Goal: Task Accomplishment & Management: Complete application form

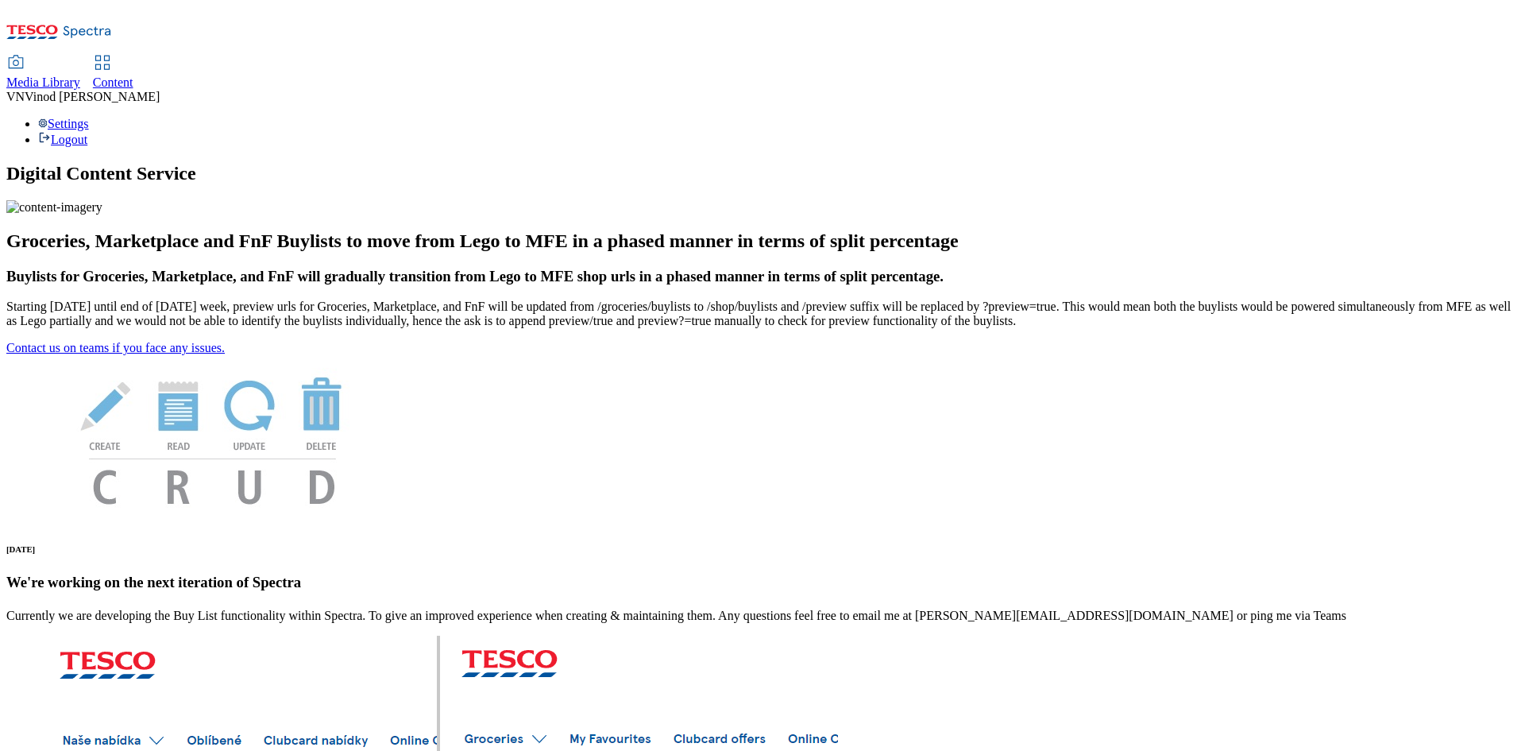
click at [133, 75] on span "Content" at bounding box center [113, 82] width 41 height 14
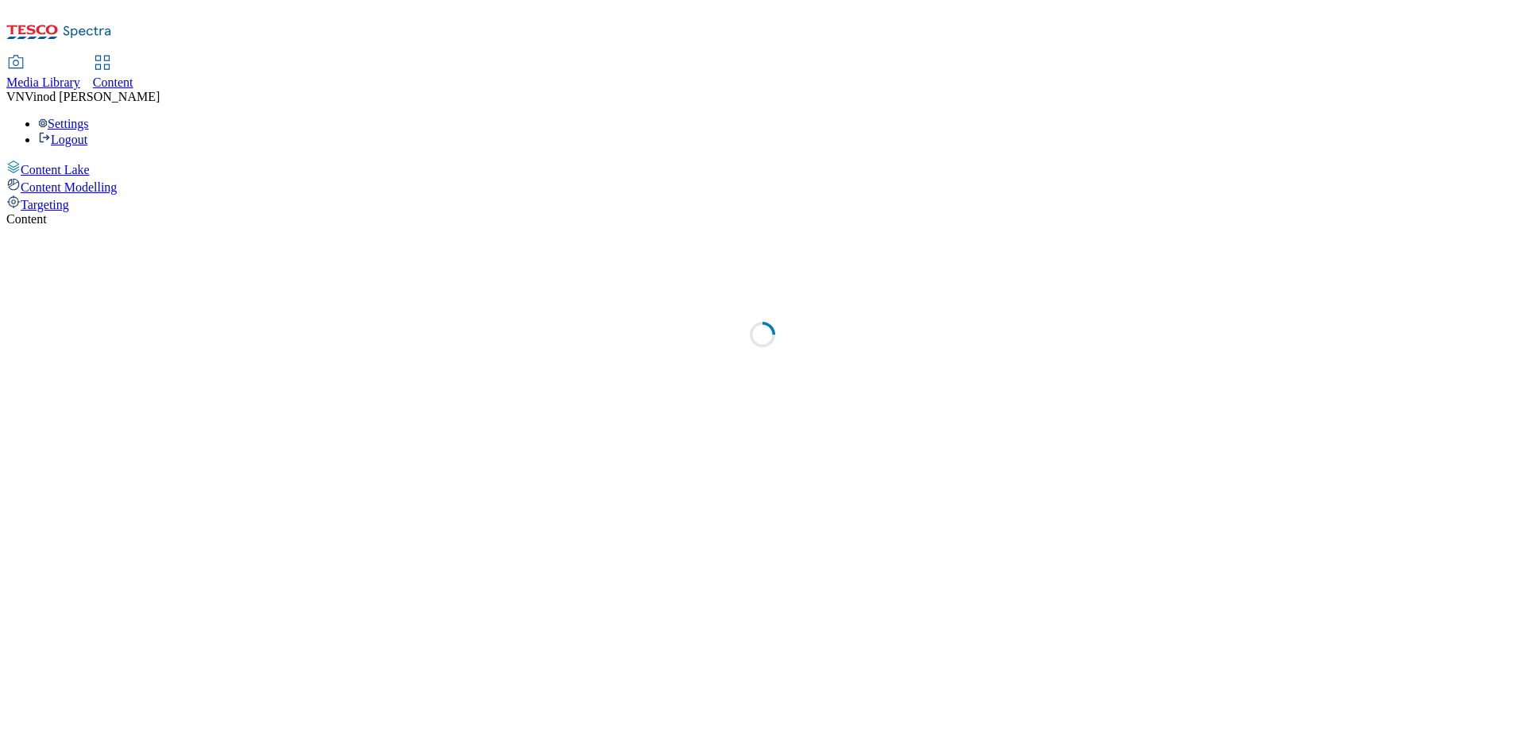
select select "ghs-uk"
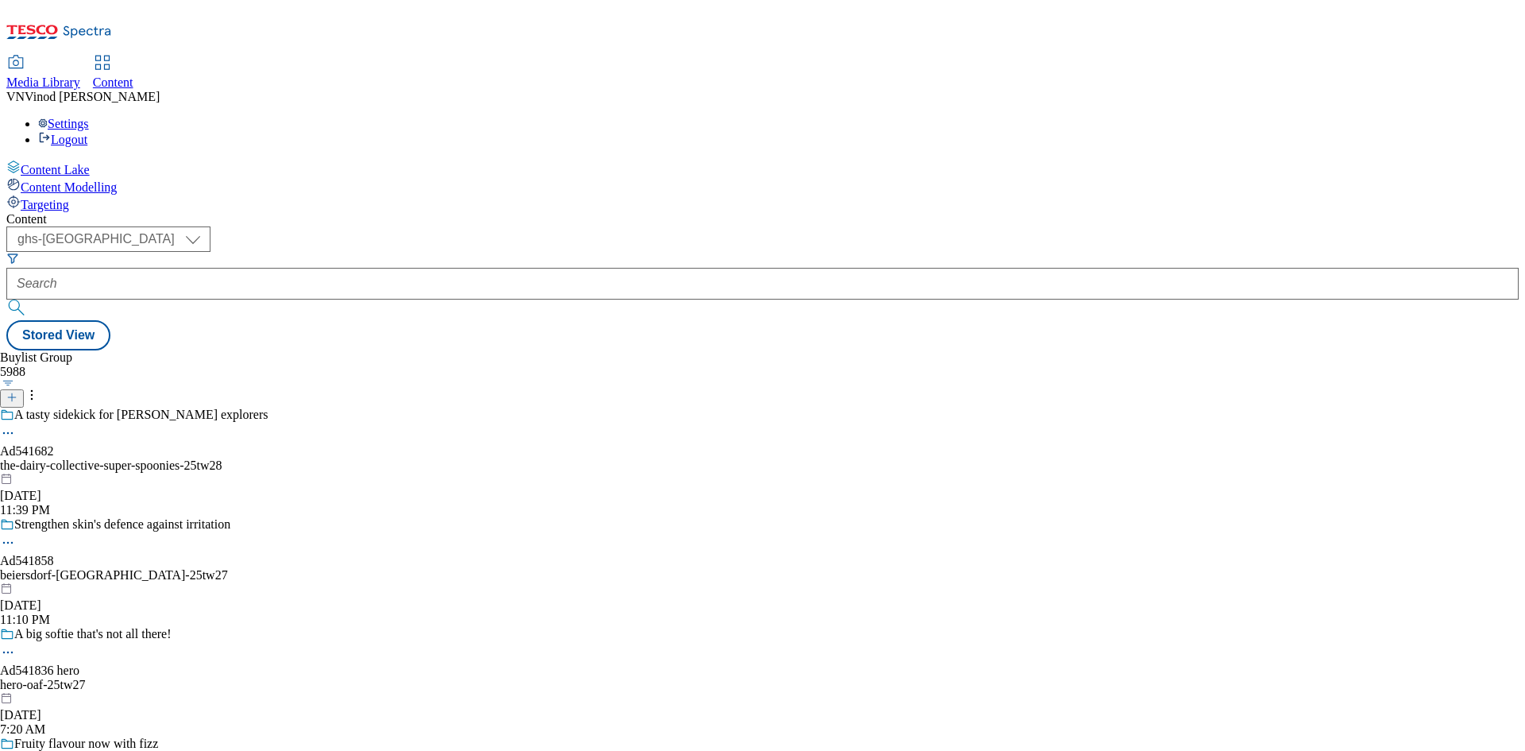
click at [17, 392] on icon at bounding box center [11, 397] width 11 height 11
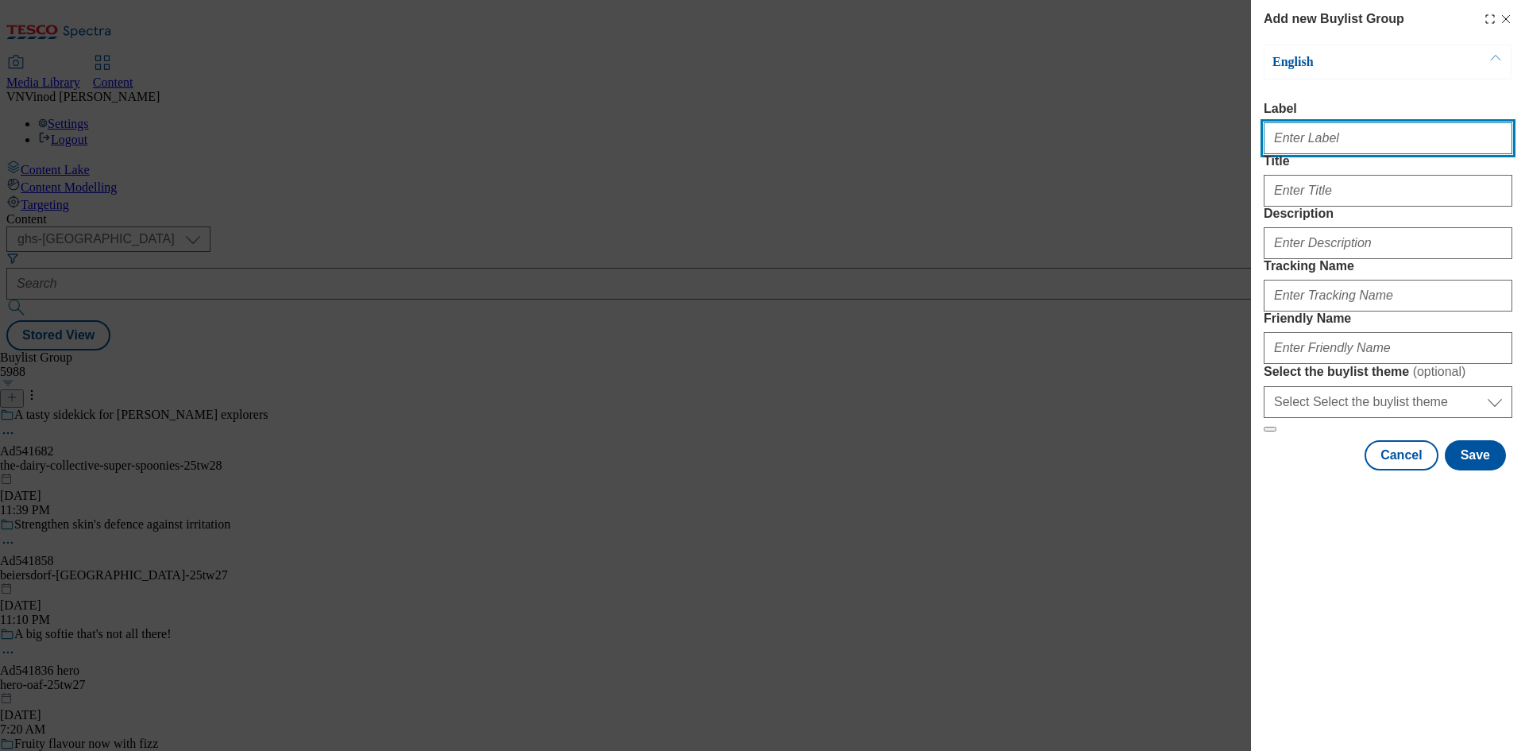
click at [1318, 144] on input "Label" at bounding box center [1388, 138] width 249 height 32
paste input "541605"
paste input "Reckitt"
click at [1322, 144] on input "Ad541605 Reckitt" at bounding box center [1388, 138] width 249 height 32
type input "Ad541605 reckitt"
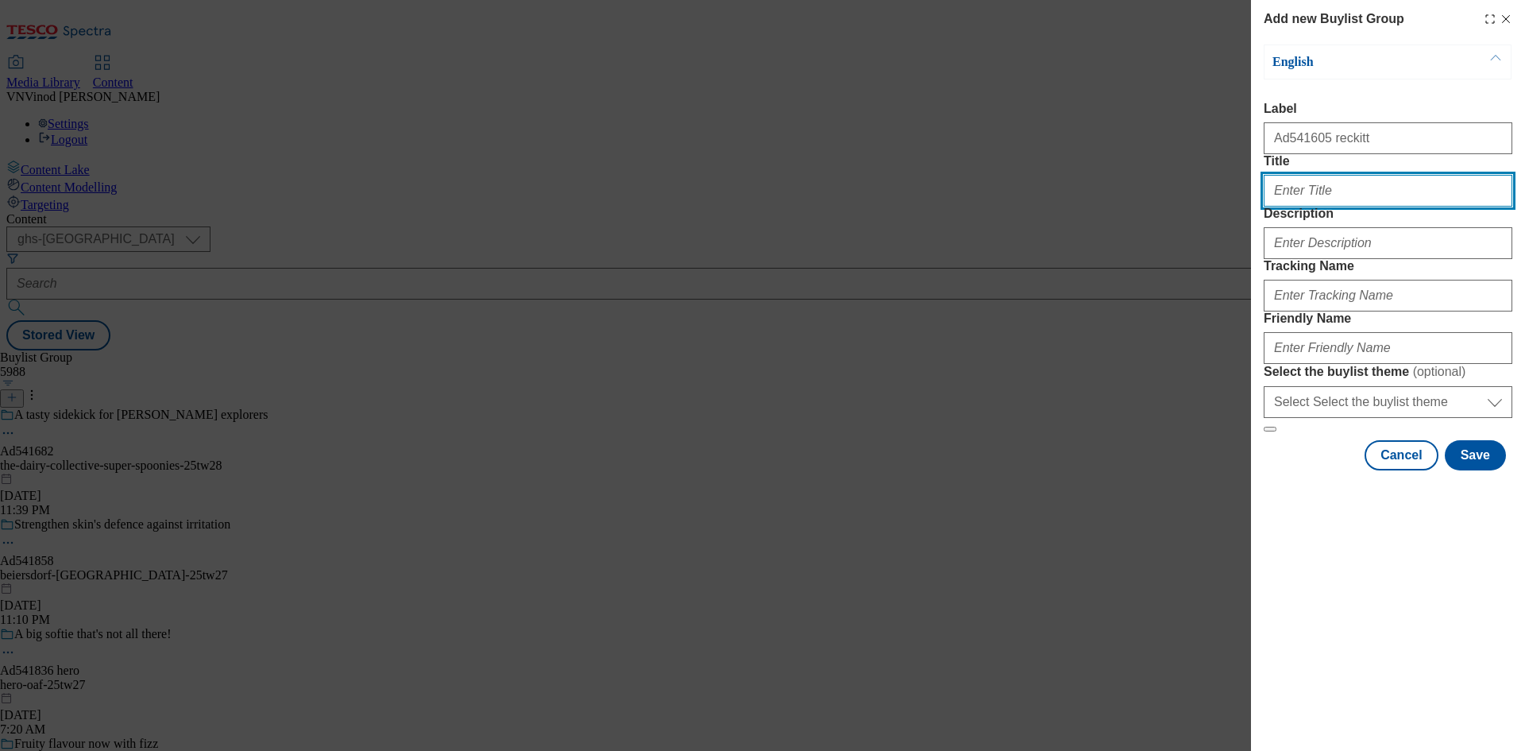
click at [1410, 206] on input "Title" at bounding box center [1388, 191] width 249 height 32
click at [1354, 206] on input "Title" at bounding box center [1388, 191] width 249 height 32
paste input "Sparkling Clean Dishes for over 90 years"
type input "Sparkling Clean Dishes for over 90 years"
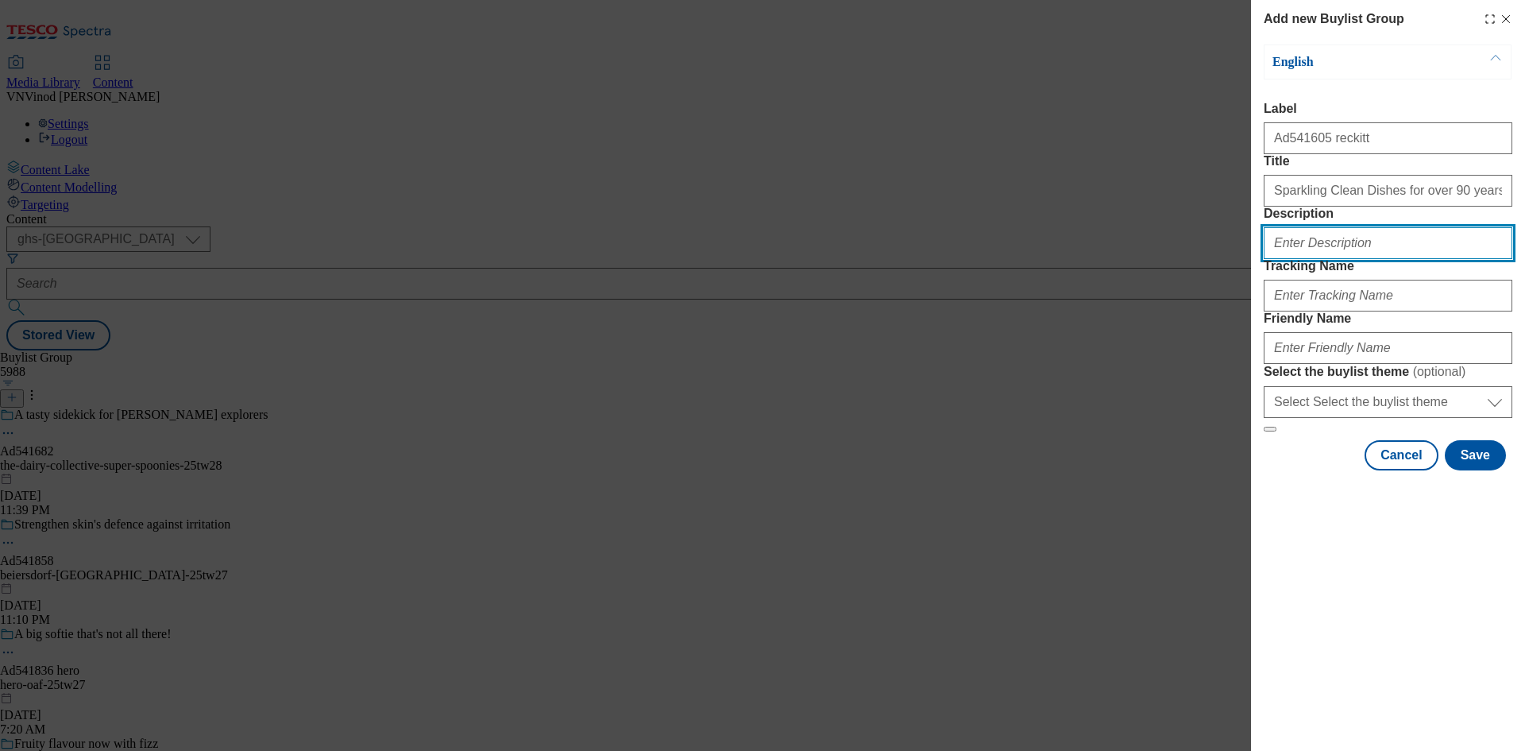
click at [1322, 259] on input "Description" at bounding box center [1388, 243] width 249 height 32
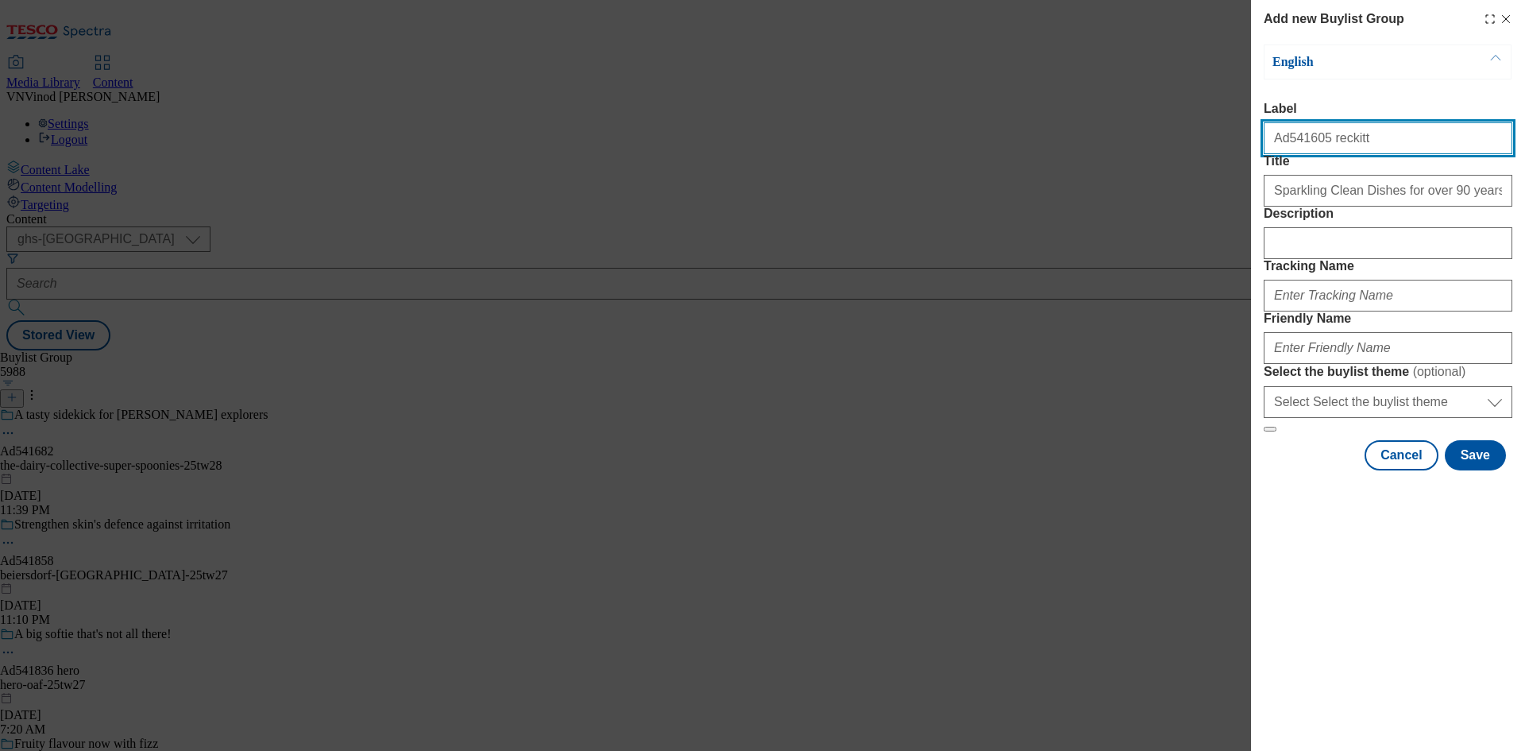
click at [1291, 146] on input "Ad541605 reckitt" at bounding box center [1388, 138] width 249 height 32
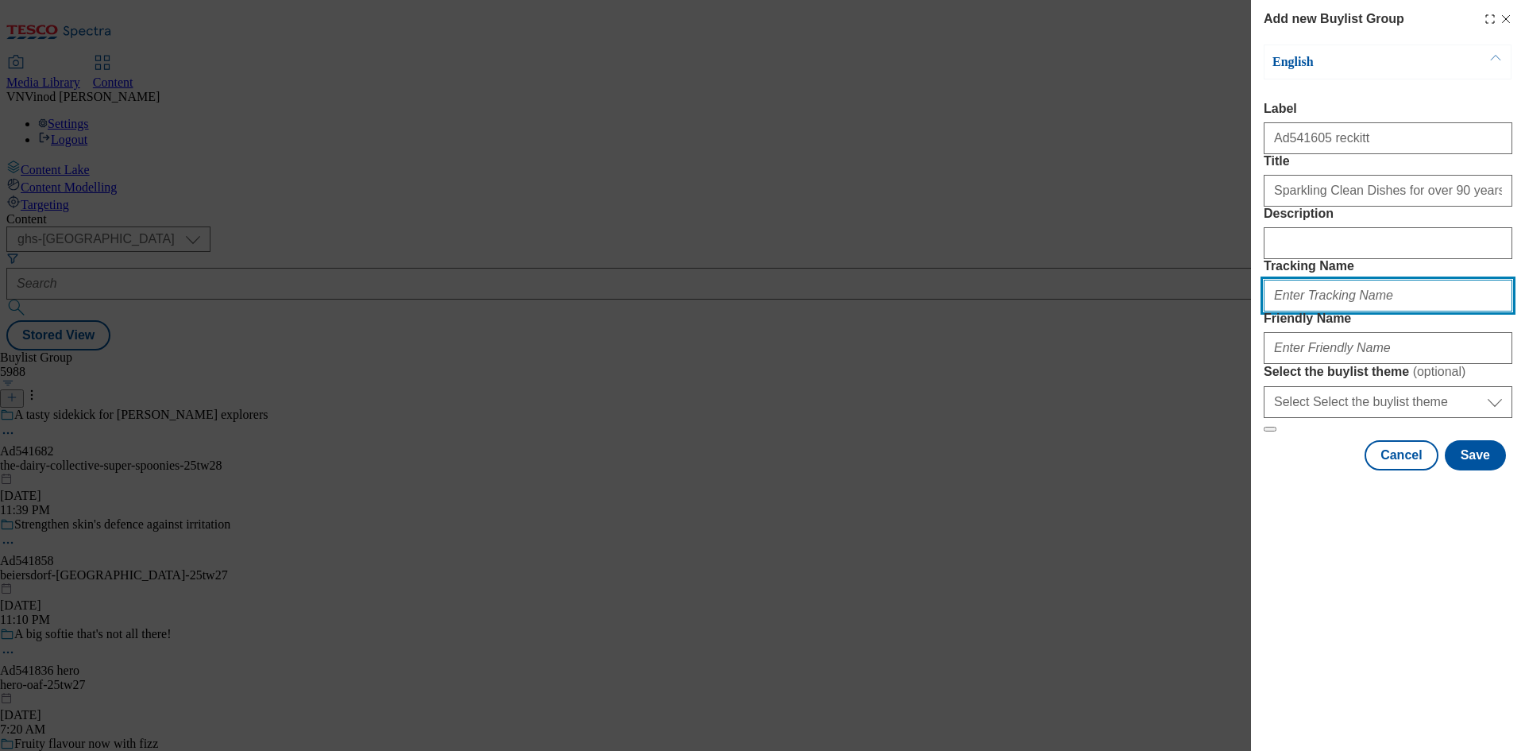
click at [1348, 311] on input "Tracking Name" at bounding box center [1388, 296] width 249 height 32
paste input "Ad541605"
click at [1304, 311] on input "DH_ADAd541605" at bounding box center [1388, 296] width 249 height 32
type input "DH_AD541605"
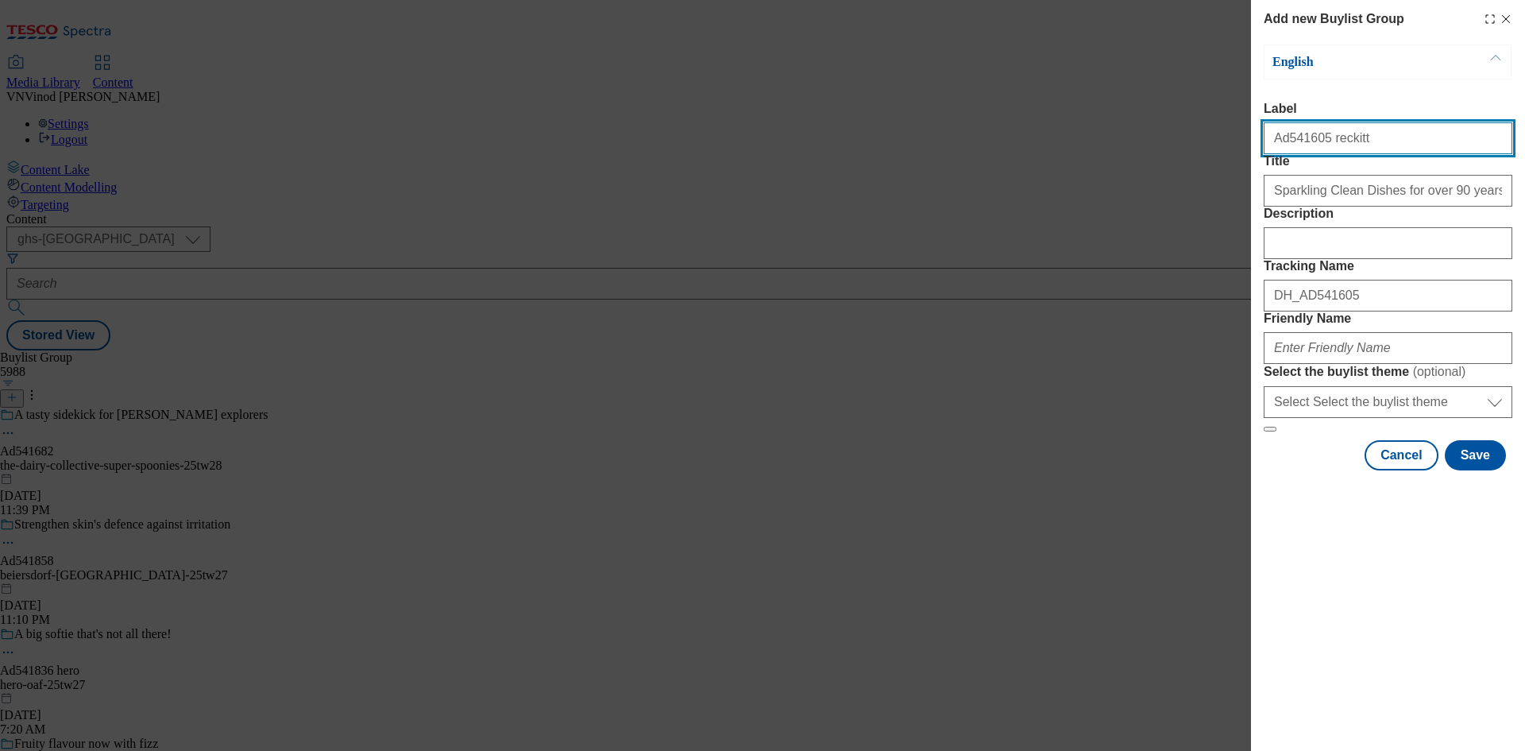
click at [1327, 146] on input "Ad541605 reckitt" at bounding box center [1388, 138] width 249 height 32
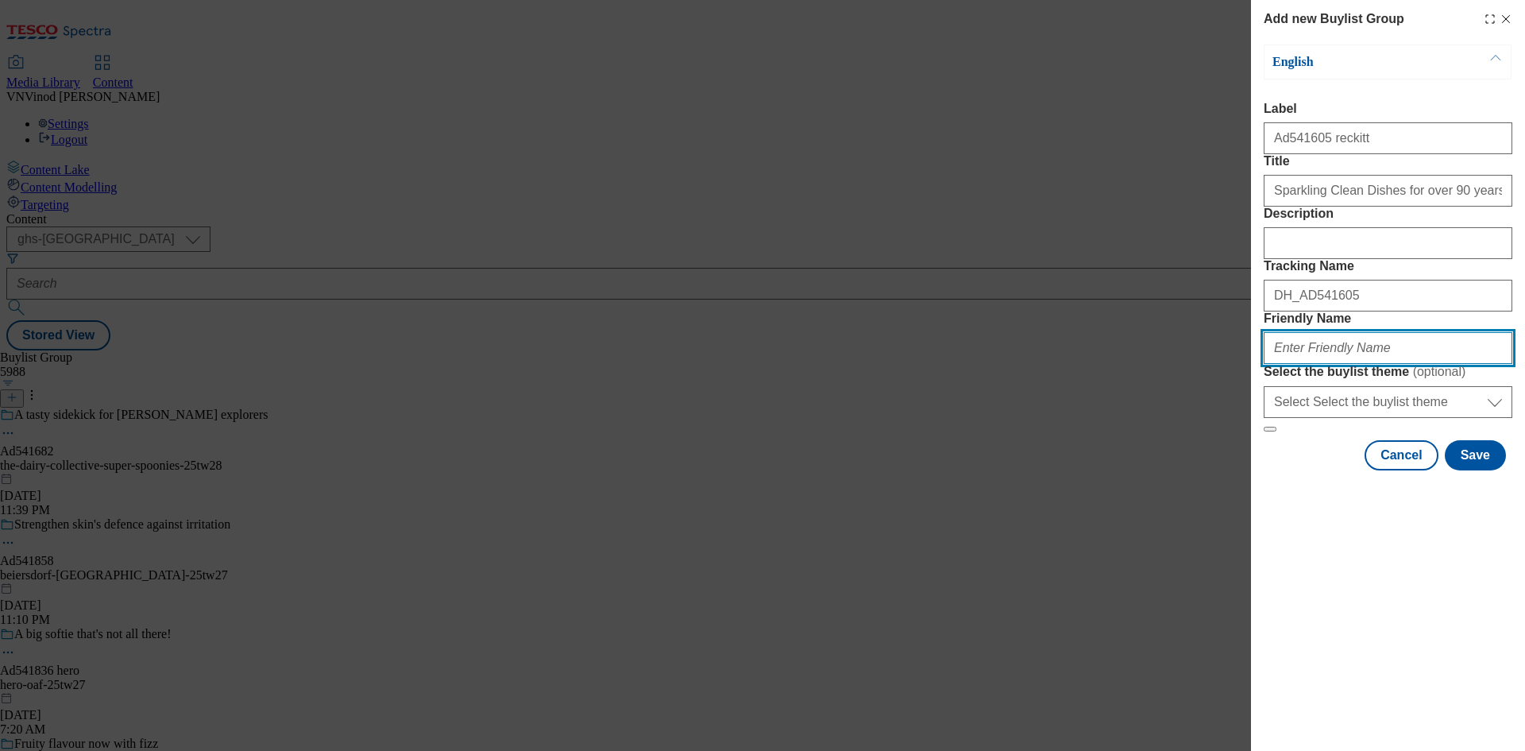
click at [1310, 364] on input "Friendly Name" at bounding box center [1388, 348] width 249 height 32
paste input "reckitt"
paste input "Dor"
click at [1391, 364] on input "reckitt-Dor-25tw29" at bounding box center [1388, 348] width 249 height 32
drag, startPoint x: 1306, startPoint y: 458, endPoint x: 1323, endPoint y: 477, distance: 25.3
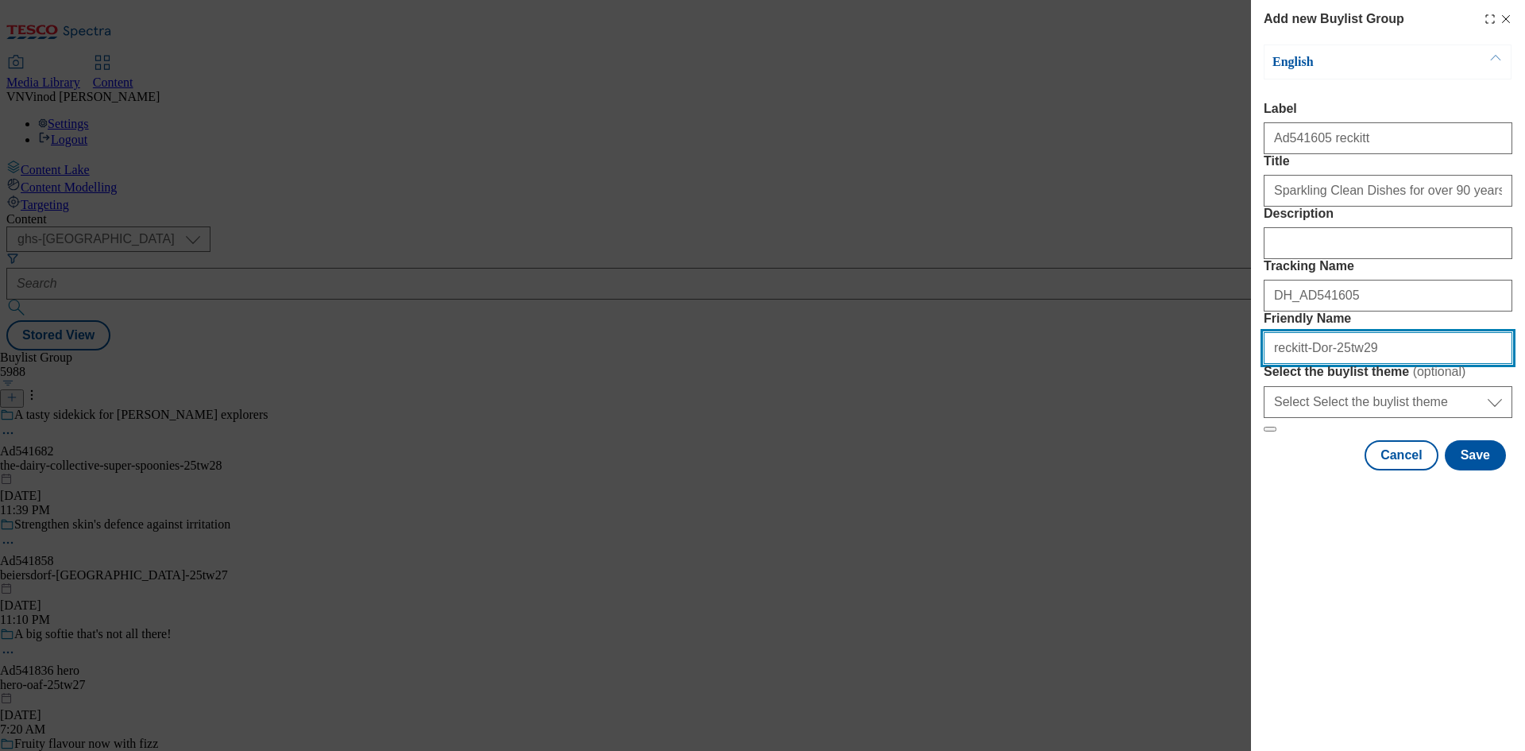
click at [1308, 364] on input "reckitt-Dor-25tw29" at bounding box center [1388, 348] width 249 height 32
drag, startPoint x: 1388, startPoint y: 459, endPoint x: 931, endPoint y: 407, distance: 460.4
click at [931, 407] on div "Add new Buylist Group English Label Ad541605 reckitt Title Sparkling Clean Dish…" at bounding box center [762, 375] width 1525 height 751
type input "reckitt-dor-25tw29"
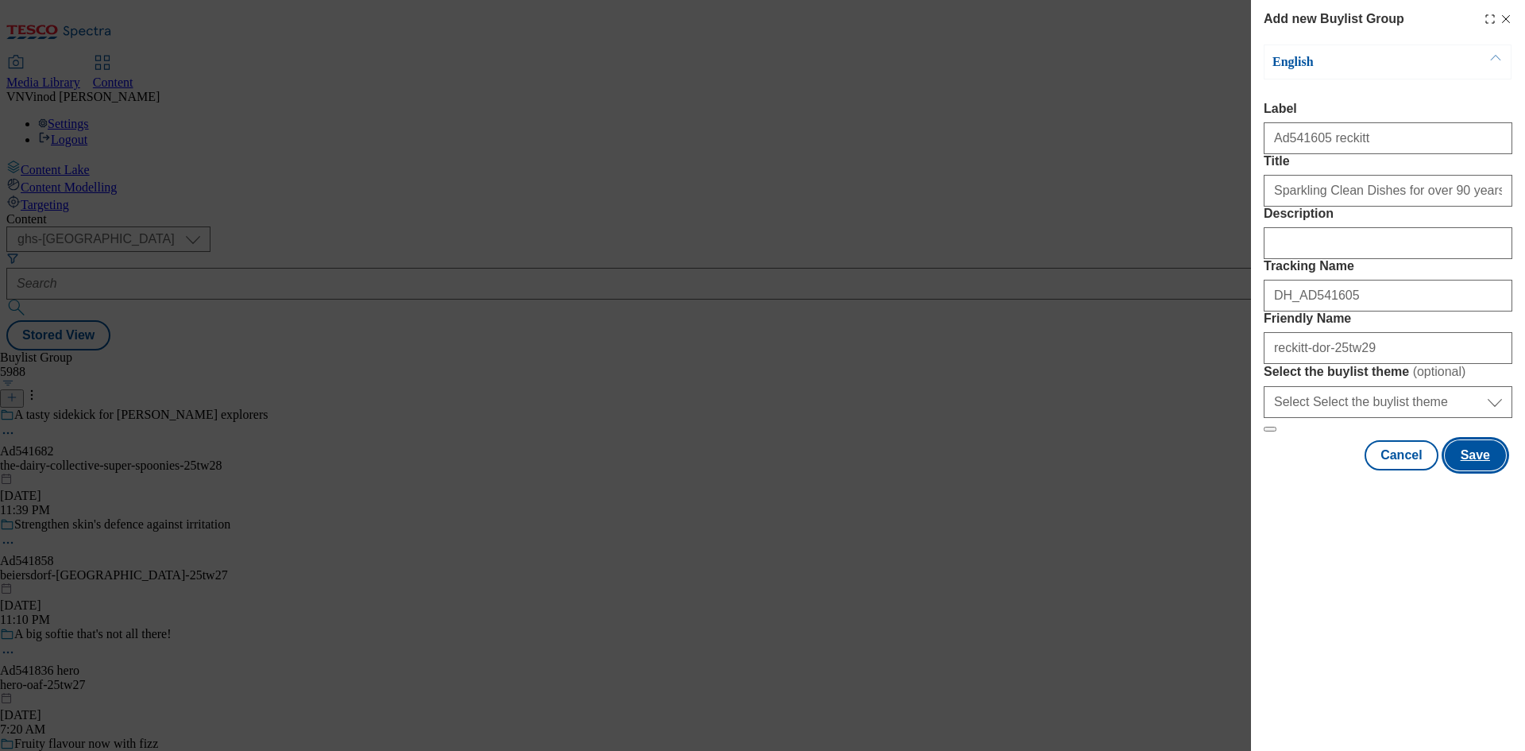
click at [1482, 470] on button "Save" at bounding box center [1475, 455] width 61 height 30
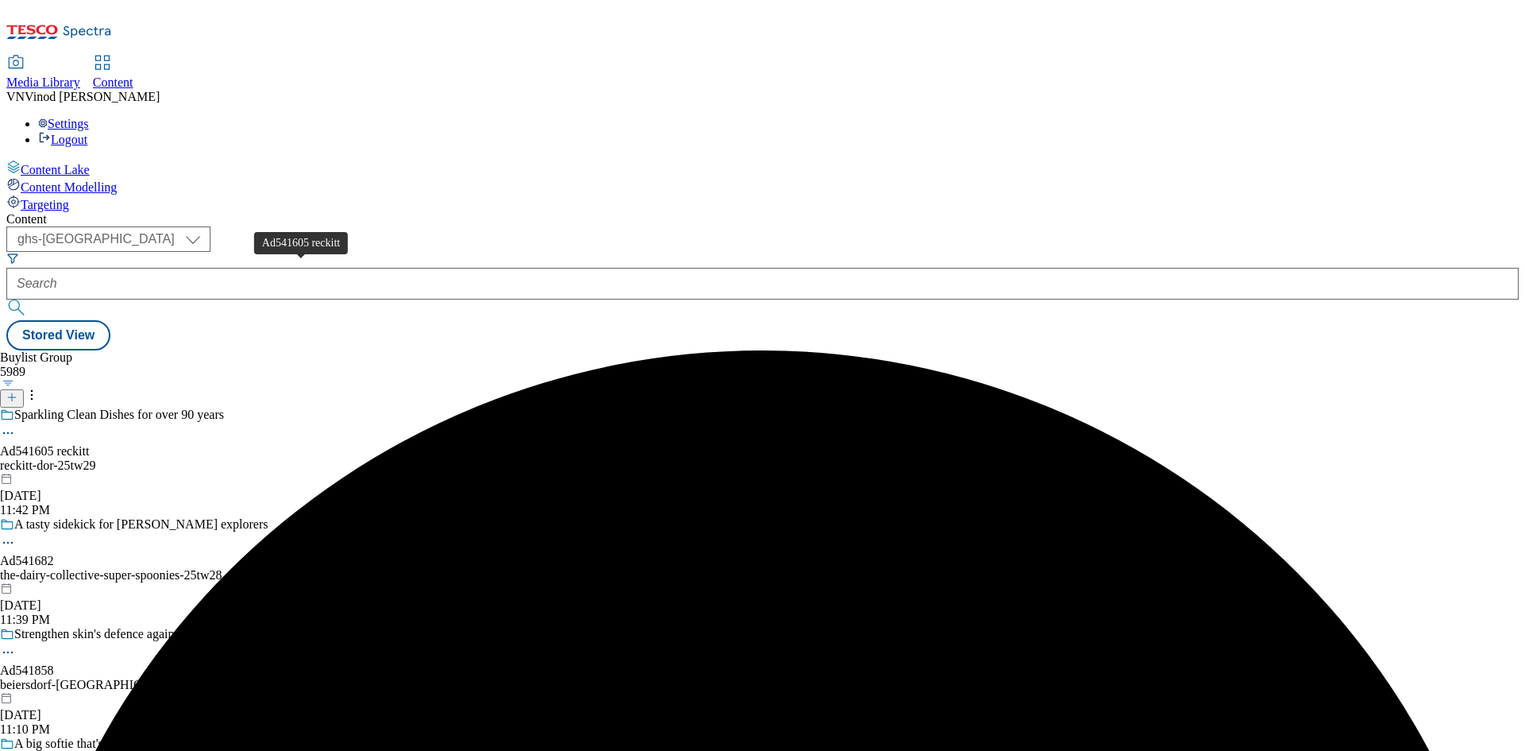
drag, startPoint x: 268, startPoint y: 271, endPoint x: 287, endPoint y: 266, distance: 18.9
click at [89, 444] on div "Ad541605 reckitt" at bounding box center [44, 451] width 89 height 14
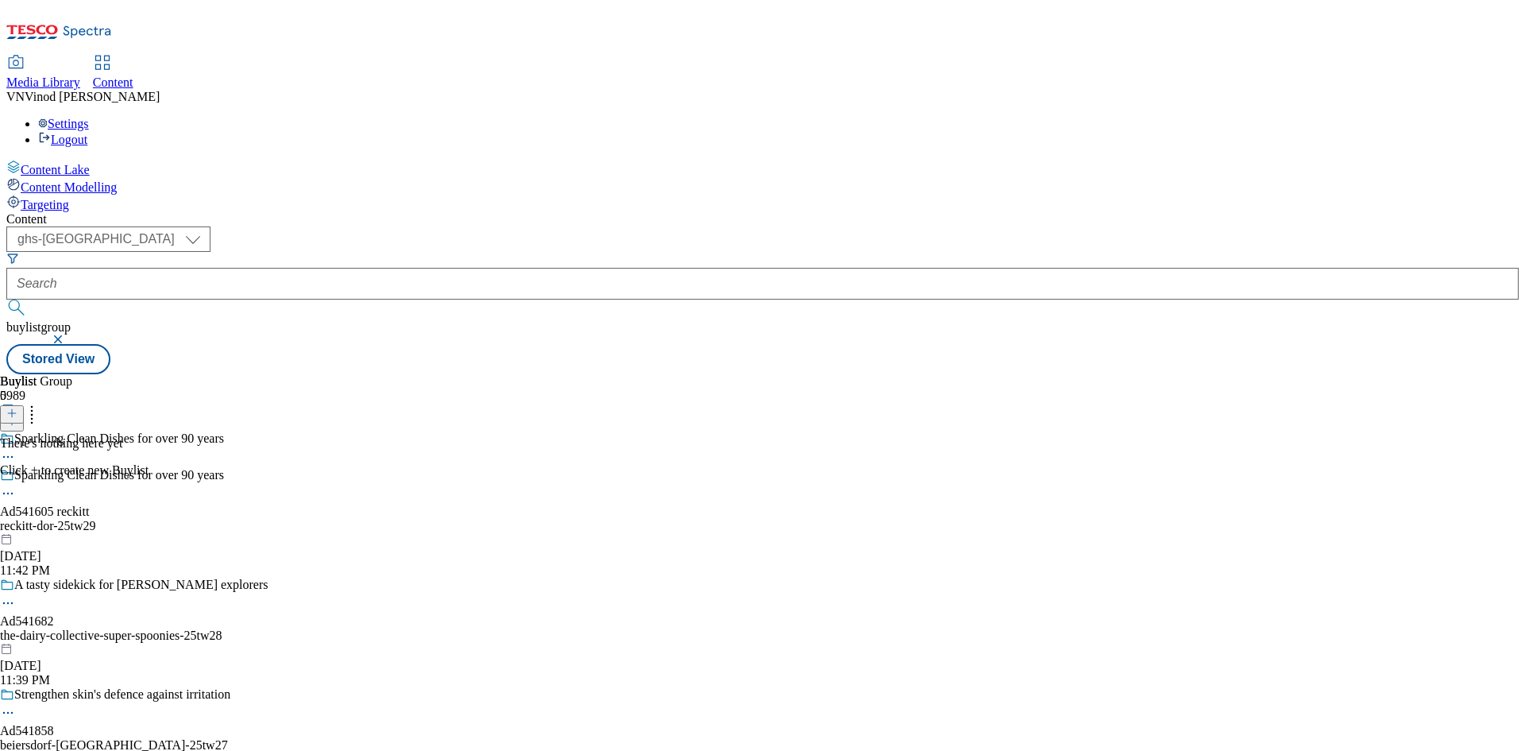
click at [17, 407] on icon at bounding box center [11, 412] width 11 height 11
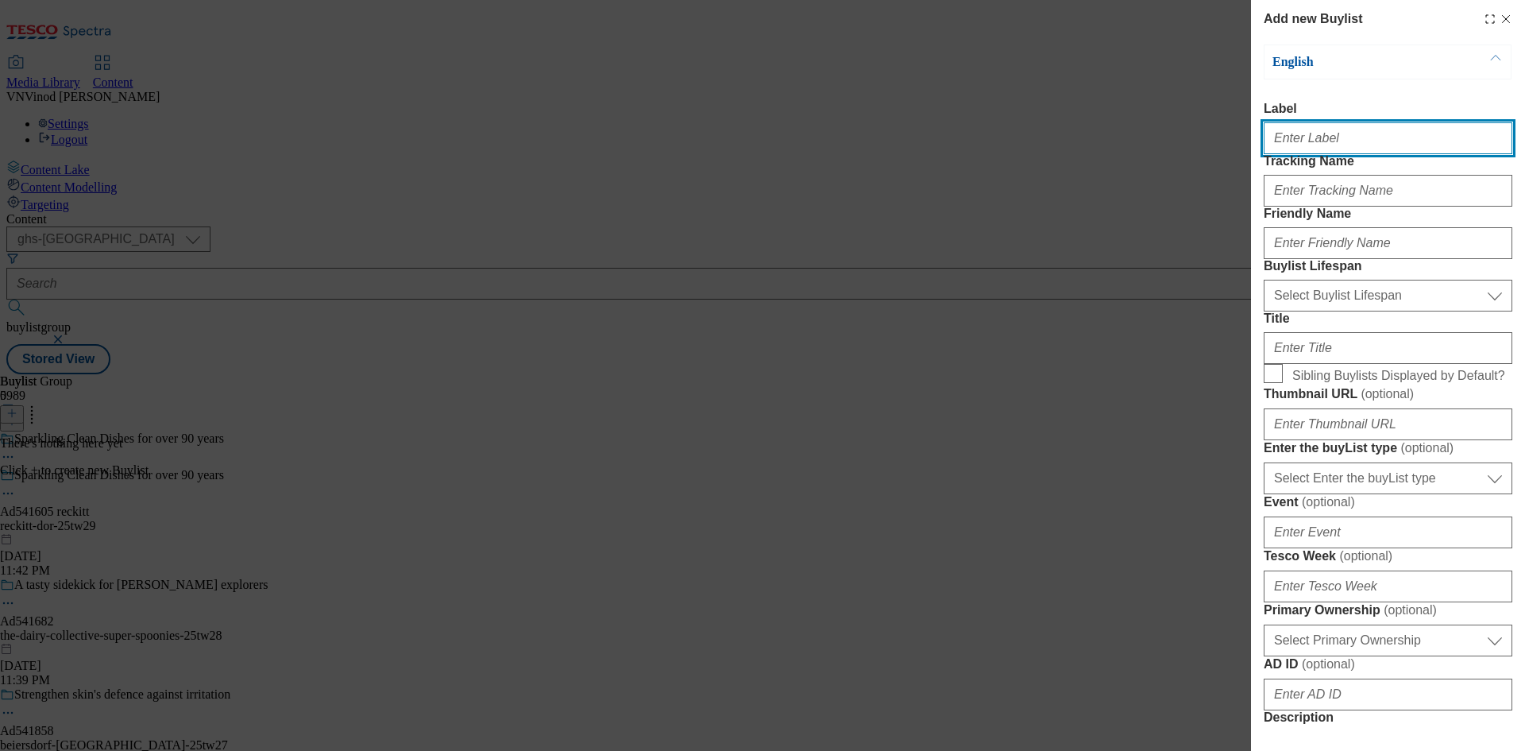
click at [1370, 150] on input "Label" at bounding box center [1388, 138] width 249 height 32
paste input "541605"
type input "Ad541605"
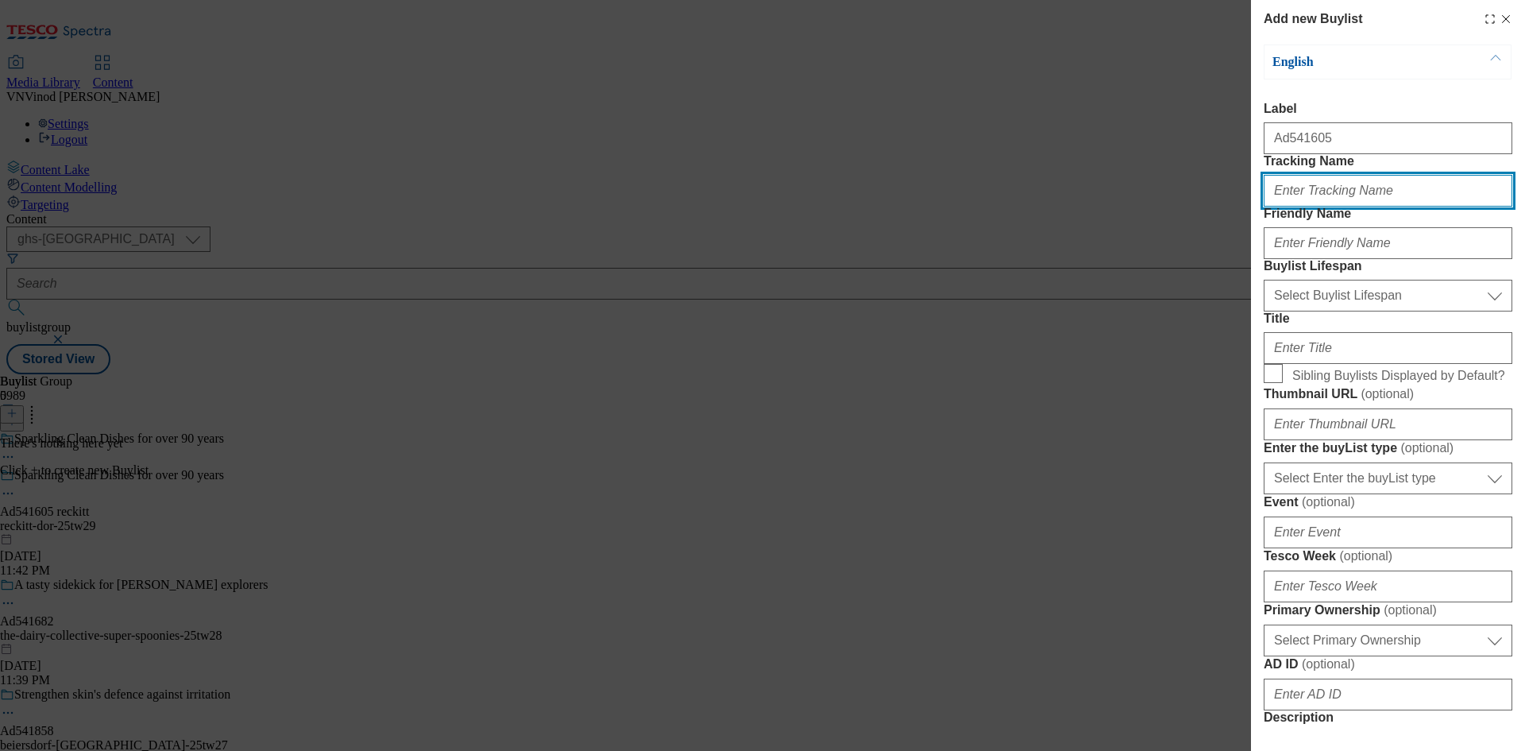
click at [1340, 206] on input "Tracking Name" at bounding box center [1388, 191] width 249 height 32
paste input "541605"
type input "Dh_AD541605"
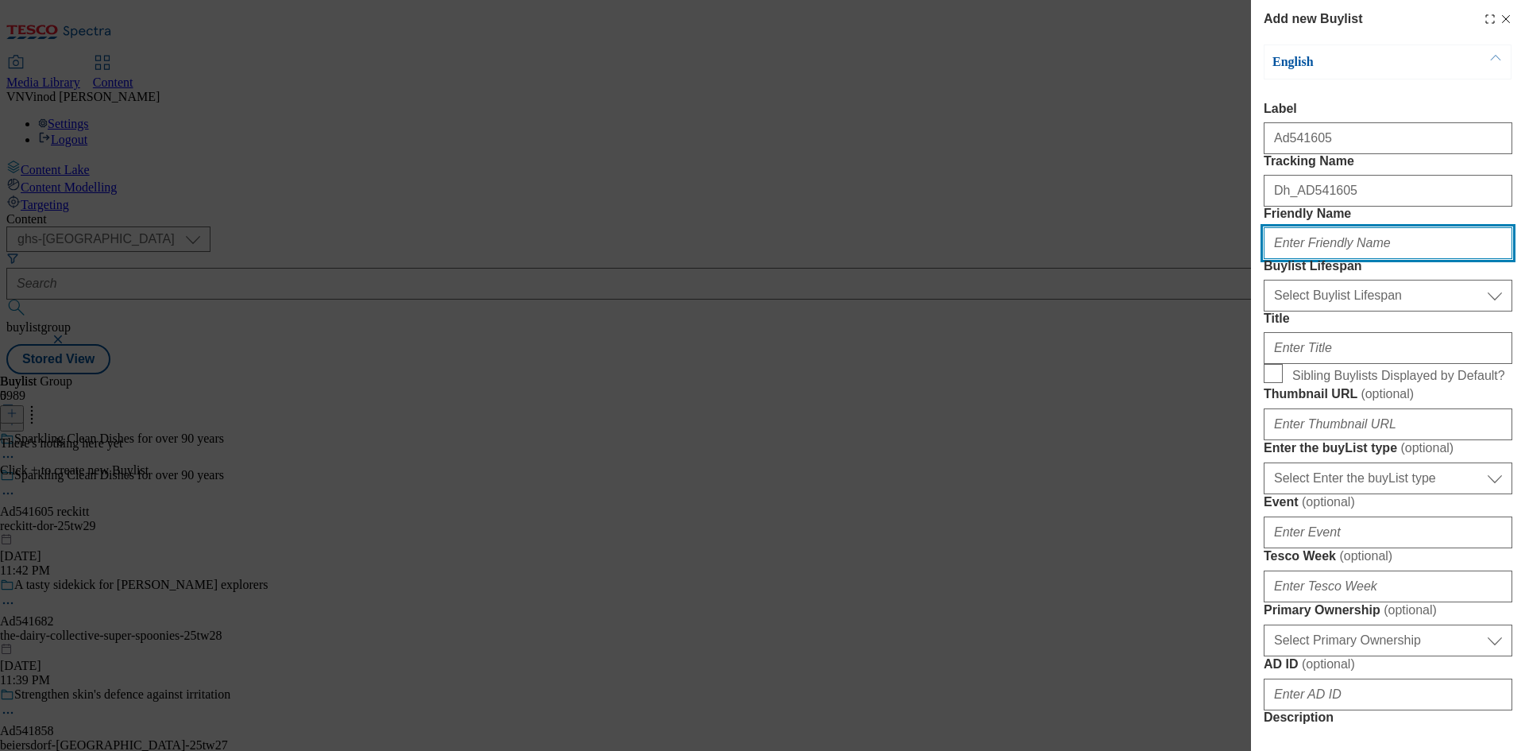
click at [1348, 259] on input "Friendly Name" at bounding box center [1388, 243] width 249 height 32
paste input "reckitt"
type input "reckitt"
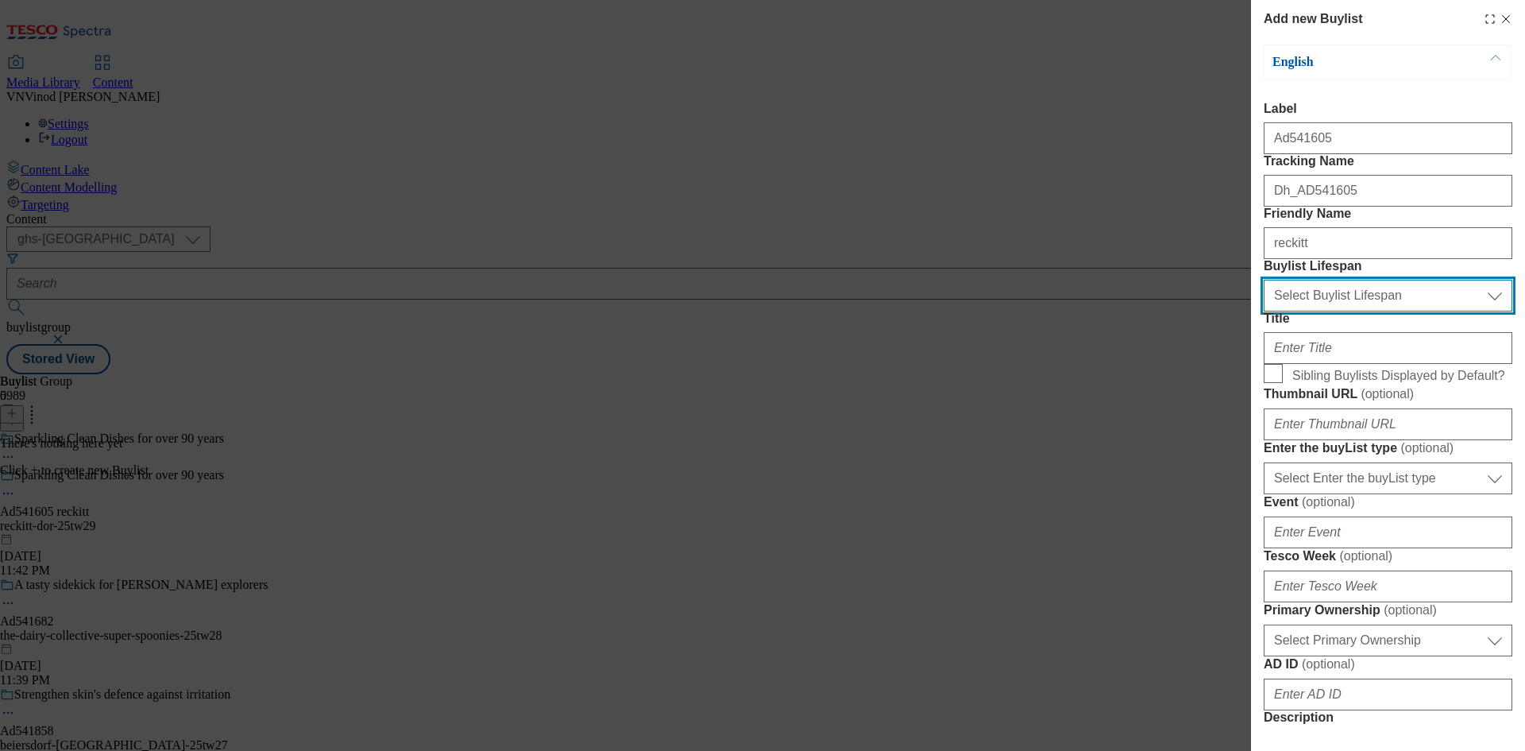
click at [1334, 311] on select "Select Buylist Lifespan evergreen seasonal tactical" at bounding box center [1388, 296] width 249 height 32
select select "tactical"
click at [1264, 311] on select "Select Buylist Lifespan evergreen seasonal tactical" at bounding box center [1388, 296] width 249 height 32
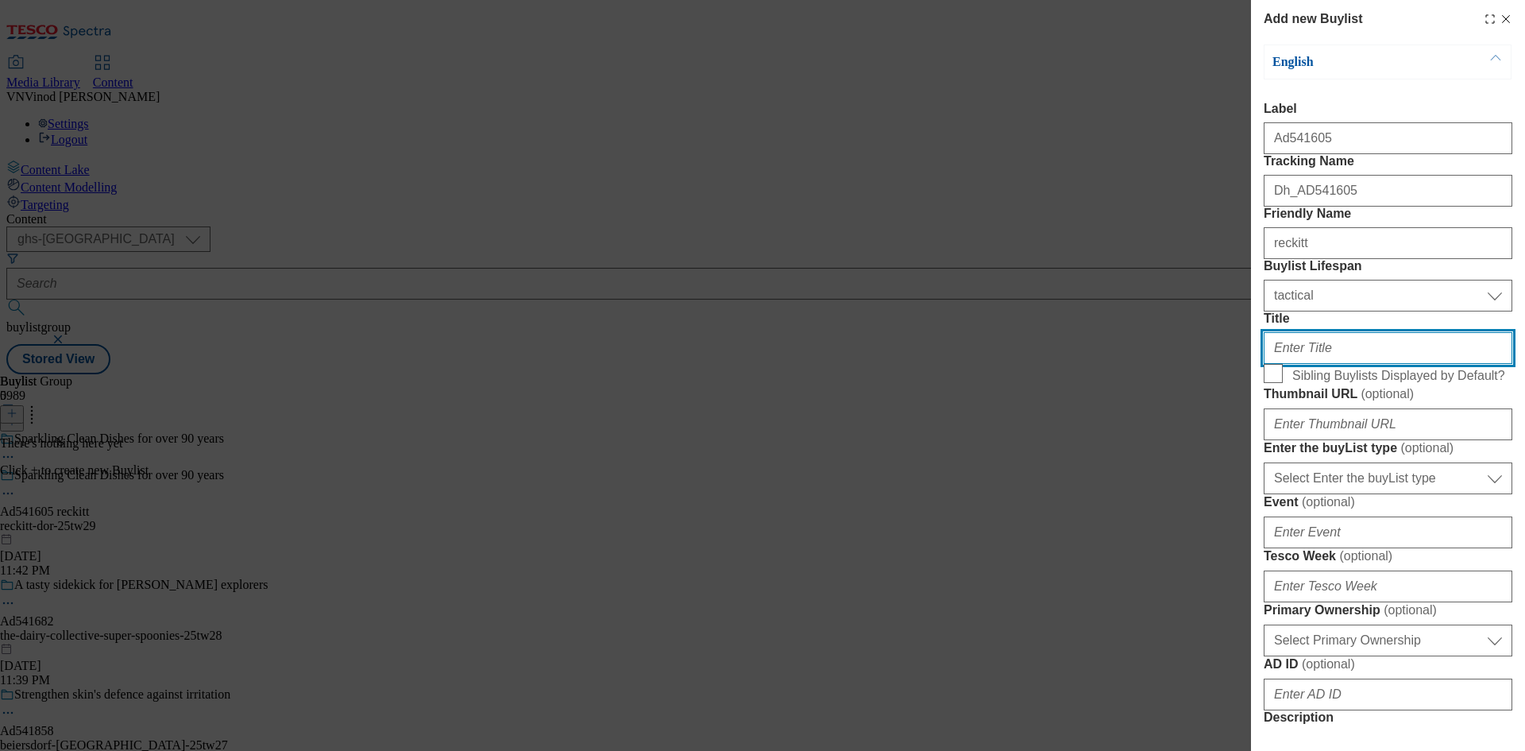
click at [1316, 364] on input "Title" at bounding box center [1388, 348] width 249 height 32
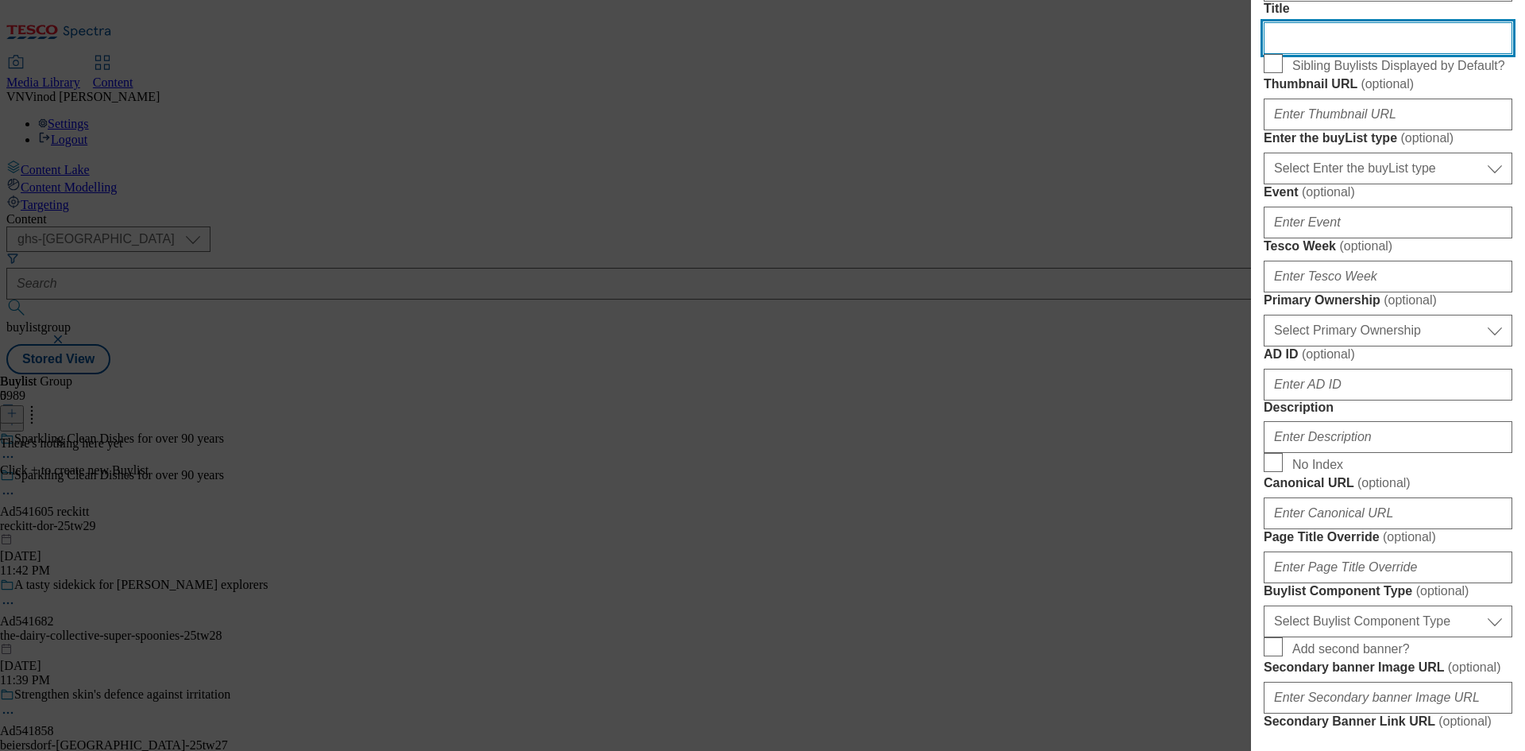
scroll to position [318, 0]
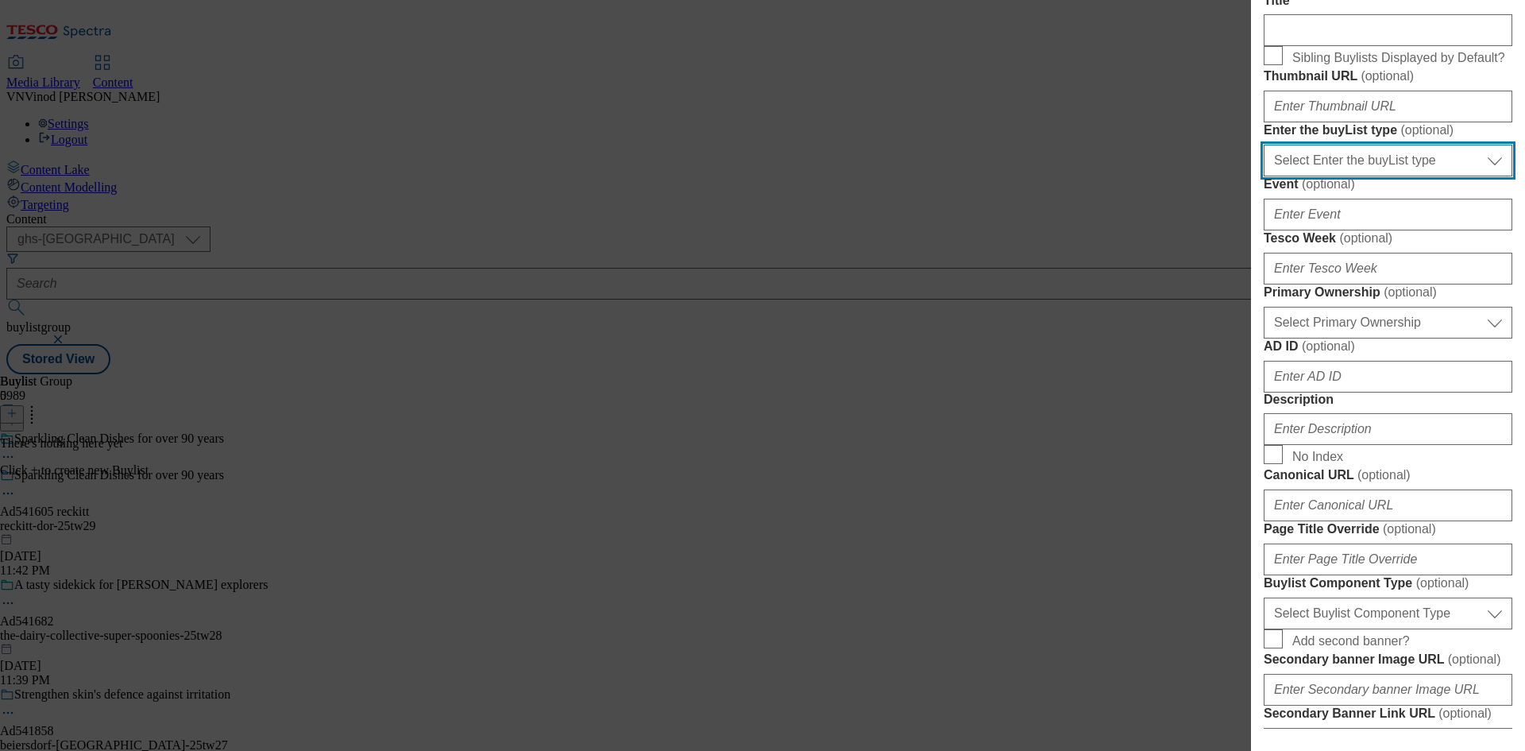
click at [1406, 176] on select "Select Enter the buyList type event supplier funded long term >4 weeks supplier…" at bounding box center [1388, 161] width 249 height 32
select select "supplier funded short term 1-3 weeks"
click at [1264, 176] on select "Select Enter the buyList type event supplier funded long term >4 weeks supplier…" at bounding box center [1388, 161] width 249 height 32
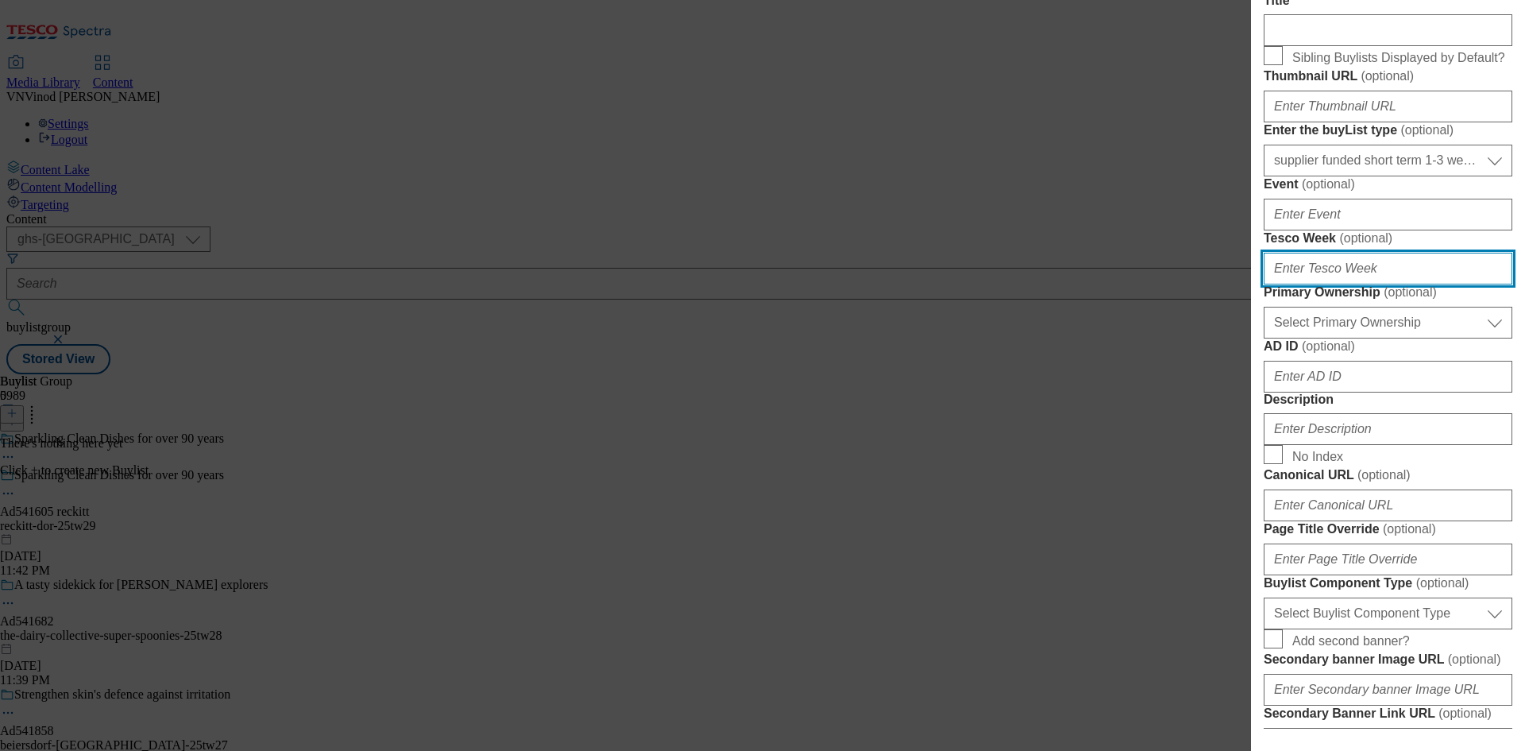
click at [1322, 284] on input "Tesco Week ( optional )" at bounding box center [1388, 269] width 249 height 32
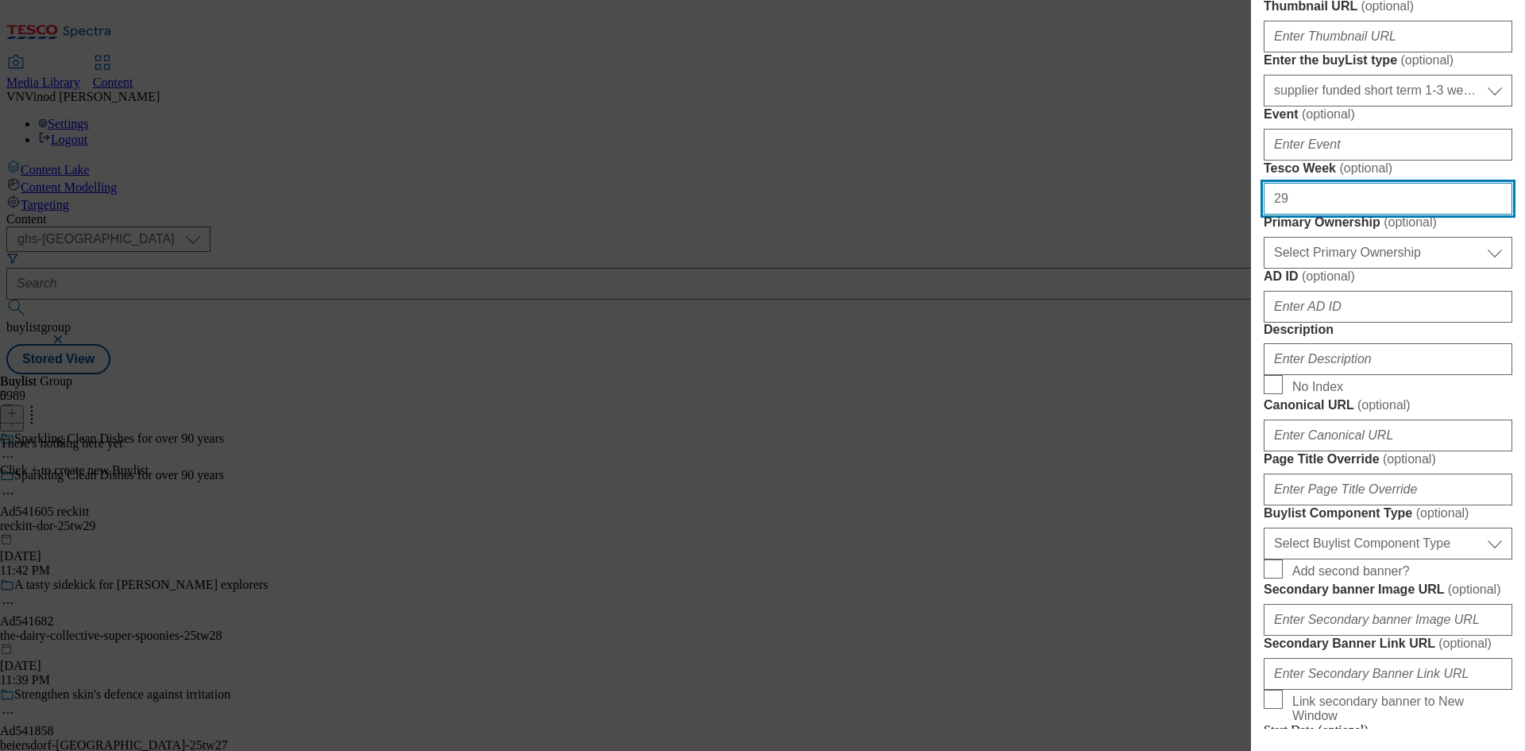
scroll to position [477, 0]
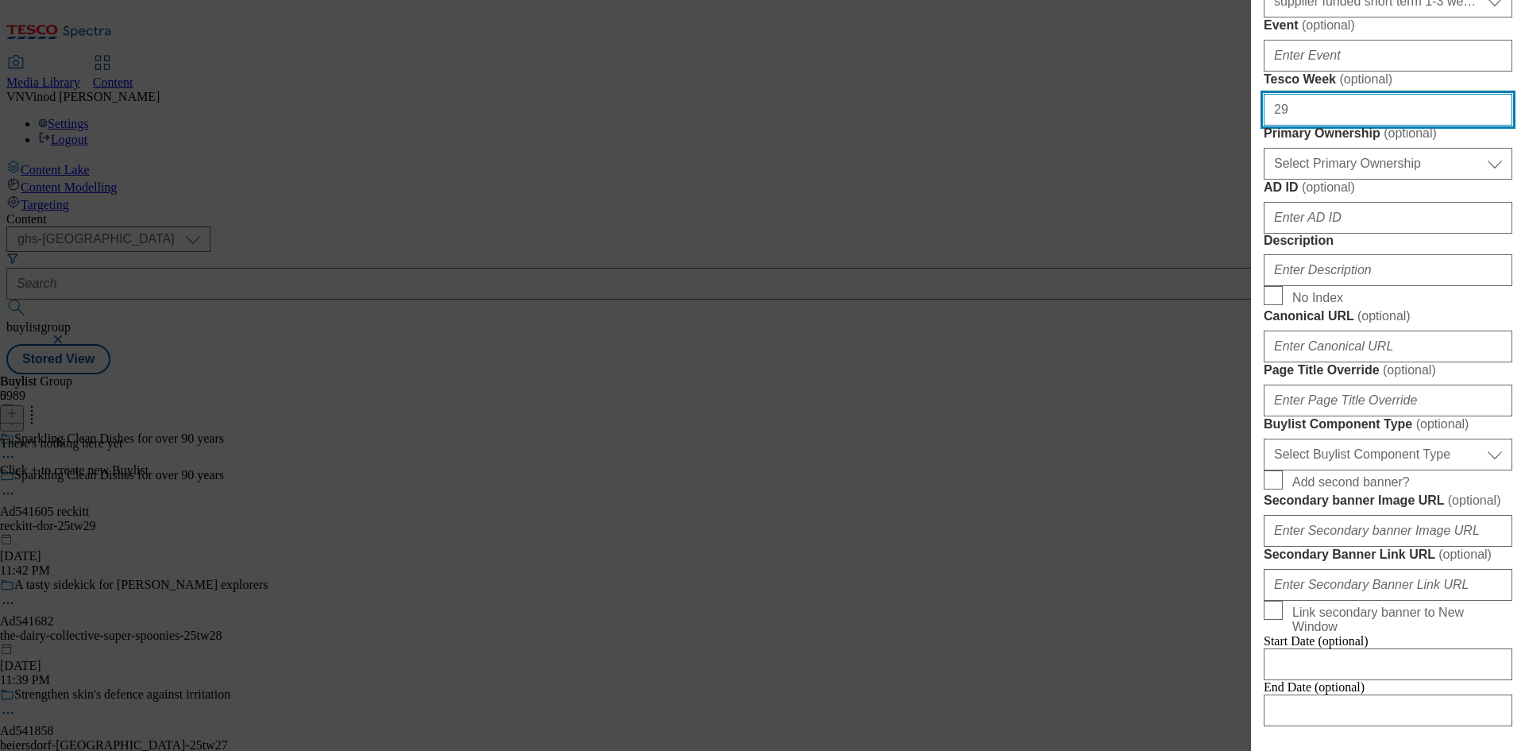
type input "29"
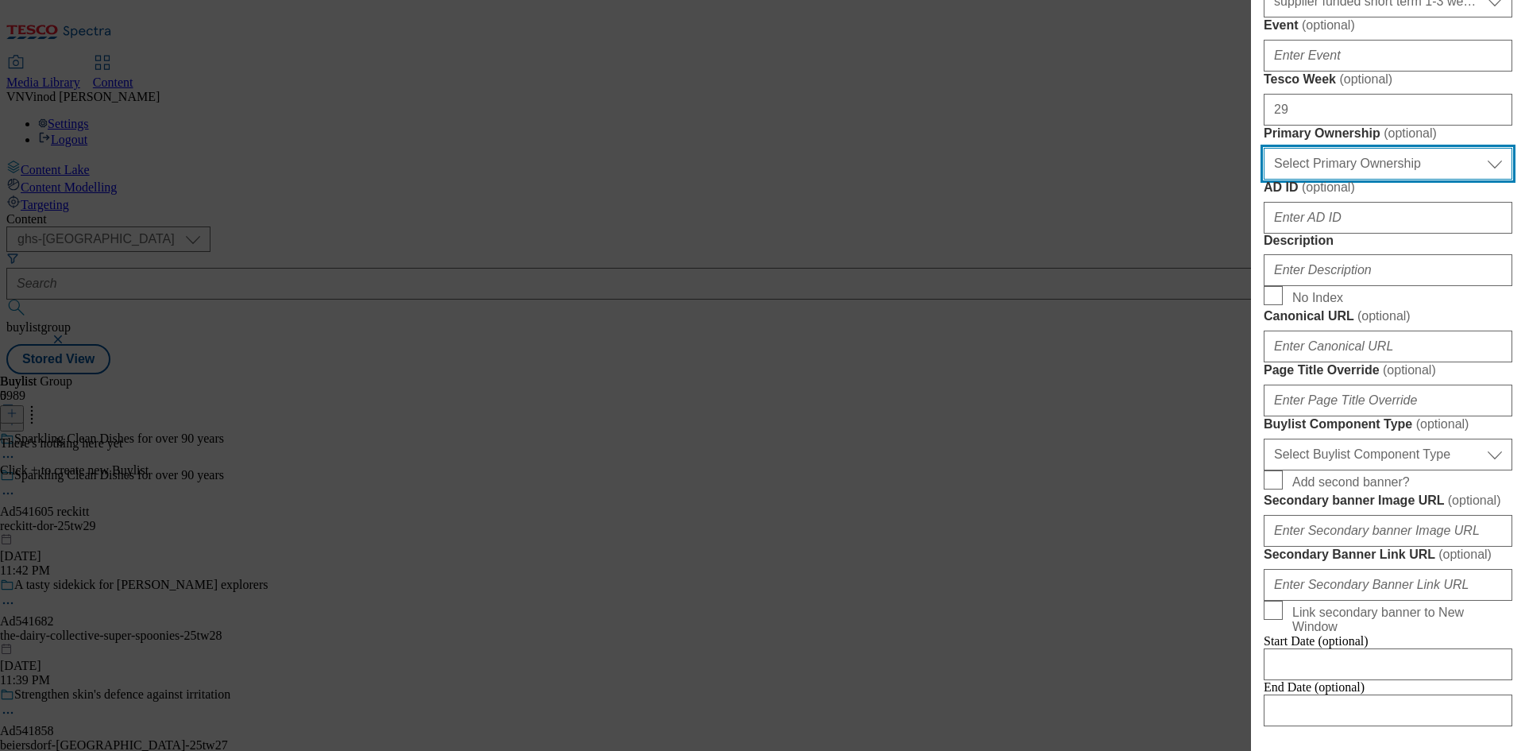
click at [1380, 179] on select "Select Primary Ownership tesco dunnhumby" at bounding box center [1388, 164] width 249 height 32
select select "dunnhumby"
click at [1264, 179] on select "Select Primary Ownership tesco dunnhumby" at bounding box center [1388, 164] width 249 height 32
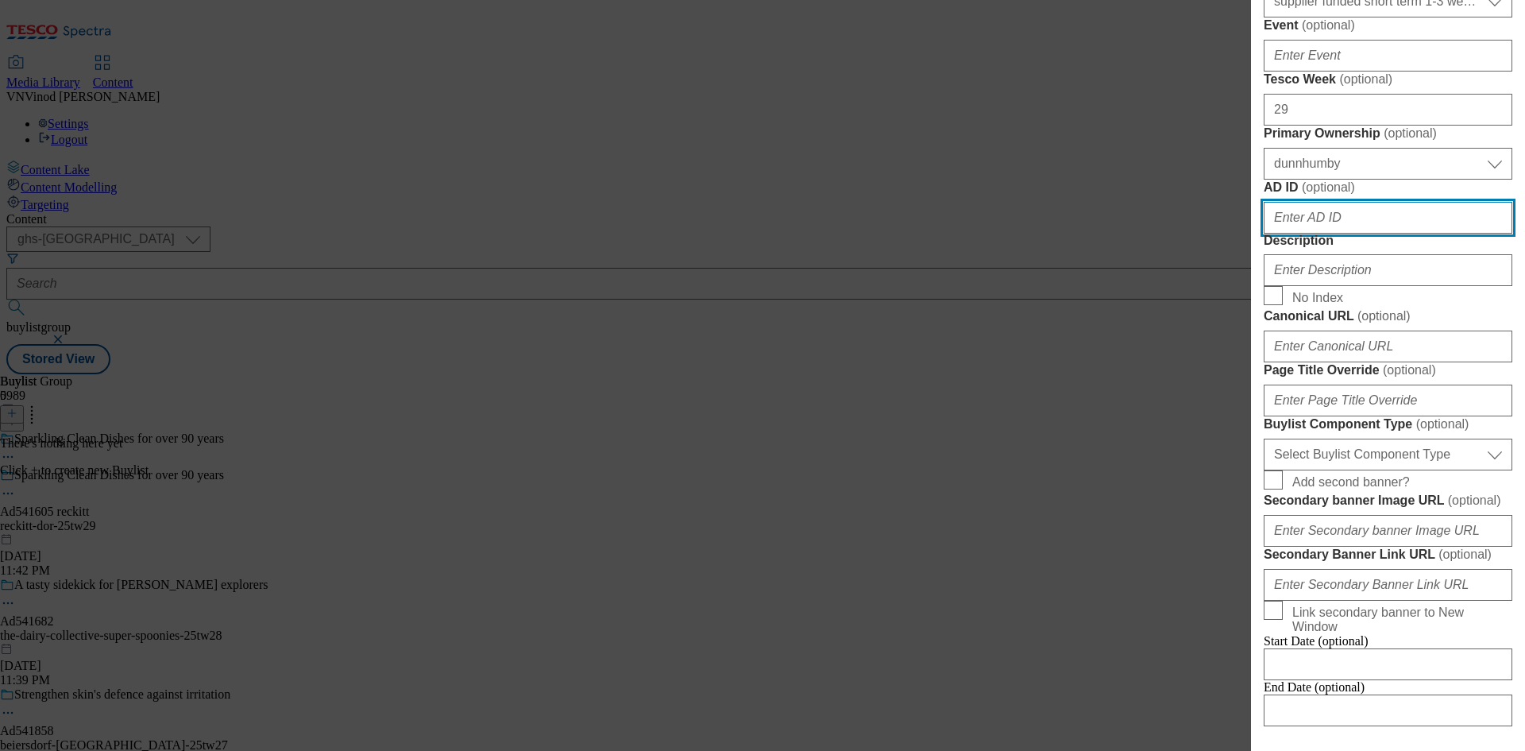
click at [1336, 233] on input "AD ID ( optional )" at bounding box center [1388, 218] width 249 height 32
paste input "541605"
type input "541605"
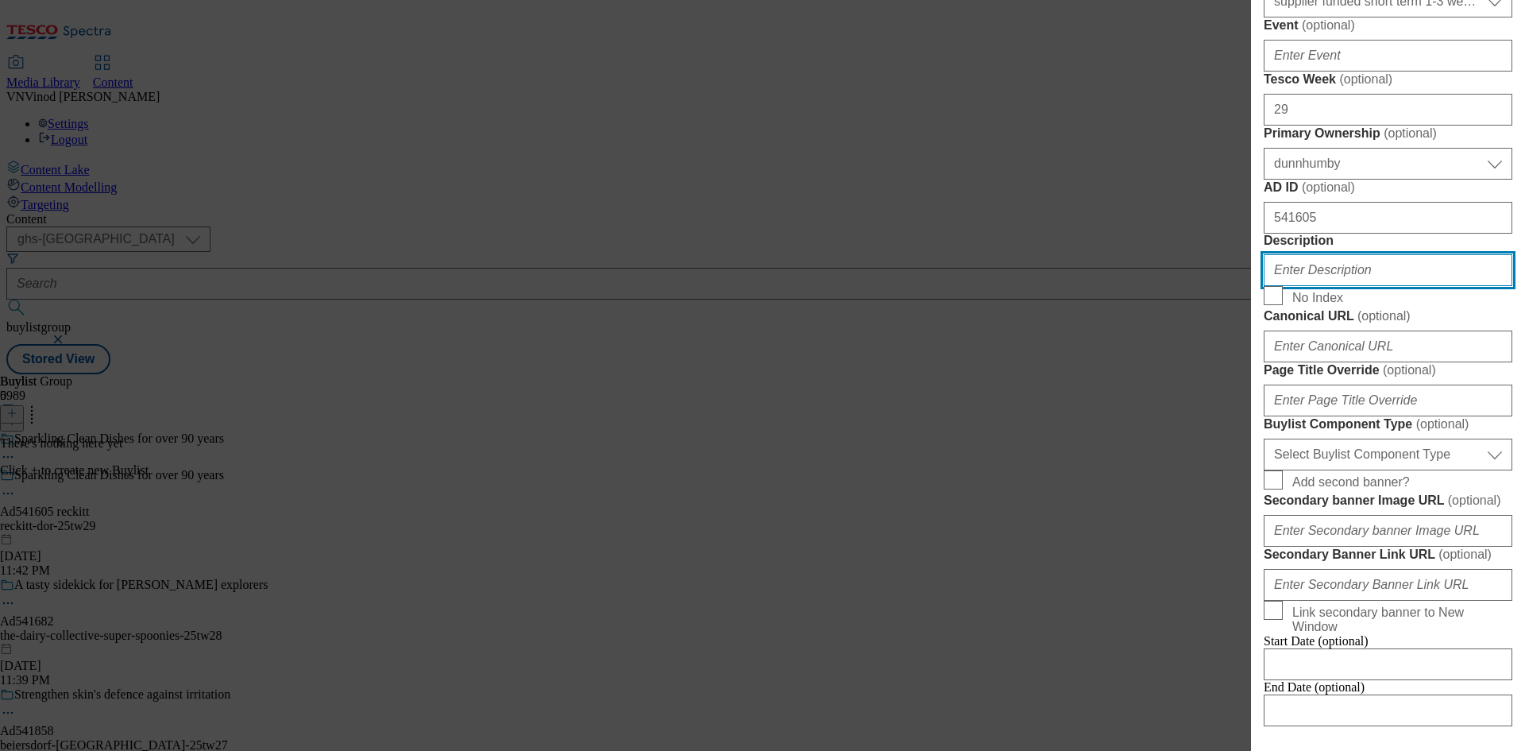
click at [1332, 286] on input "Description" at bounding box center [1388, 270] width 249 height 32
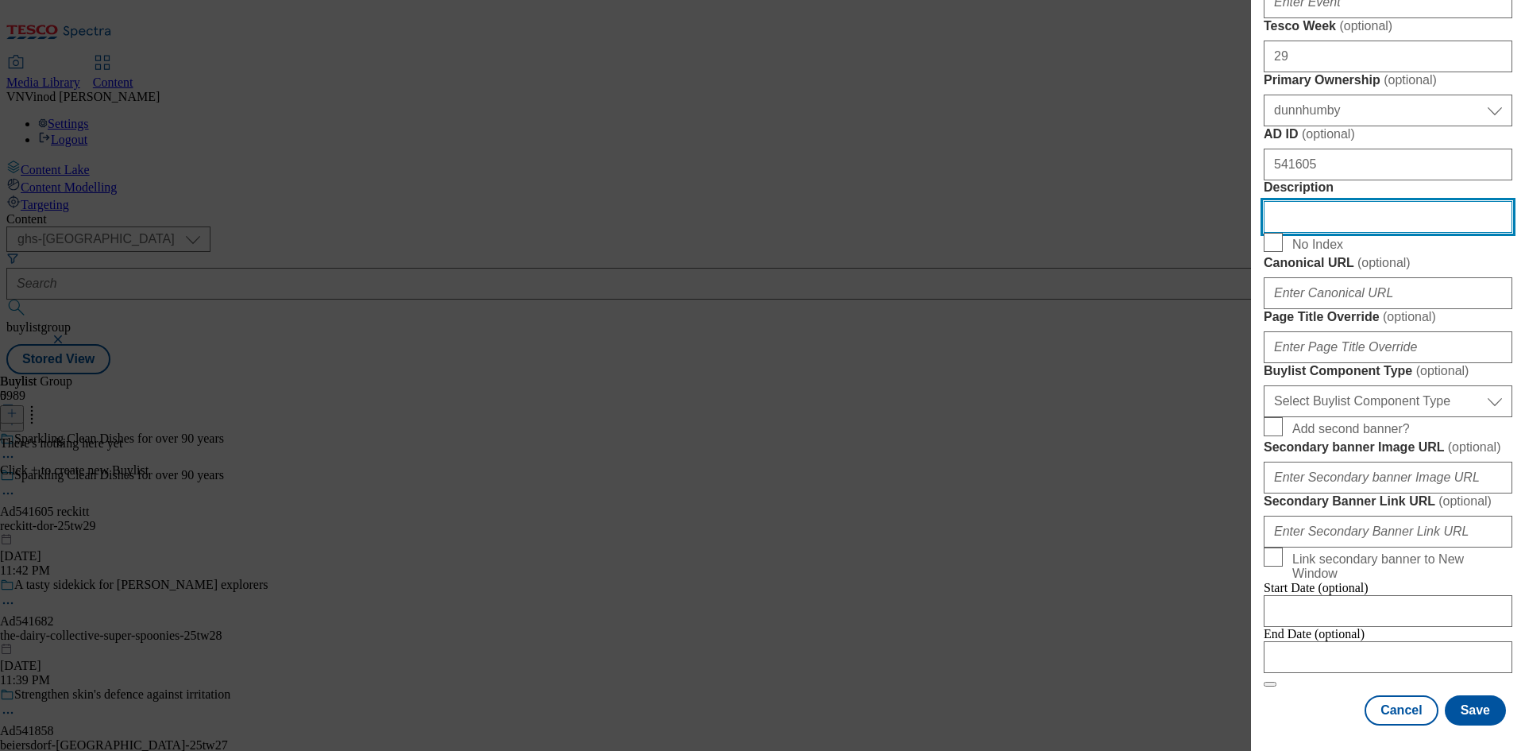
scroll to position [874, 0]
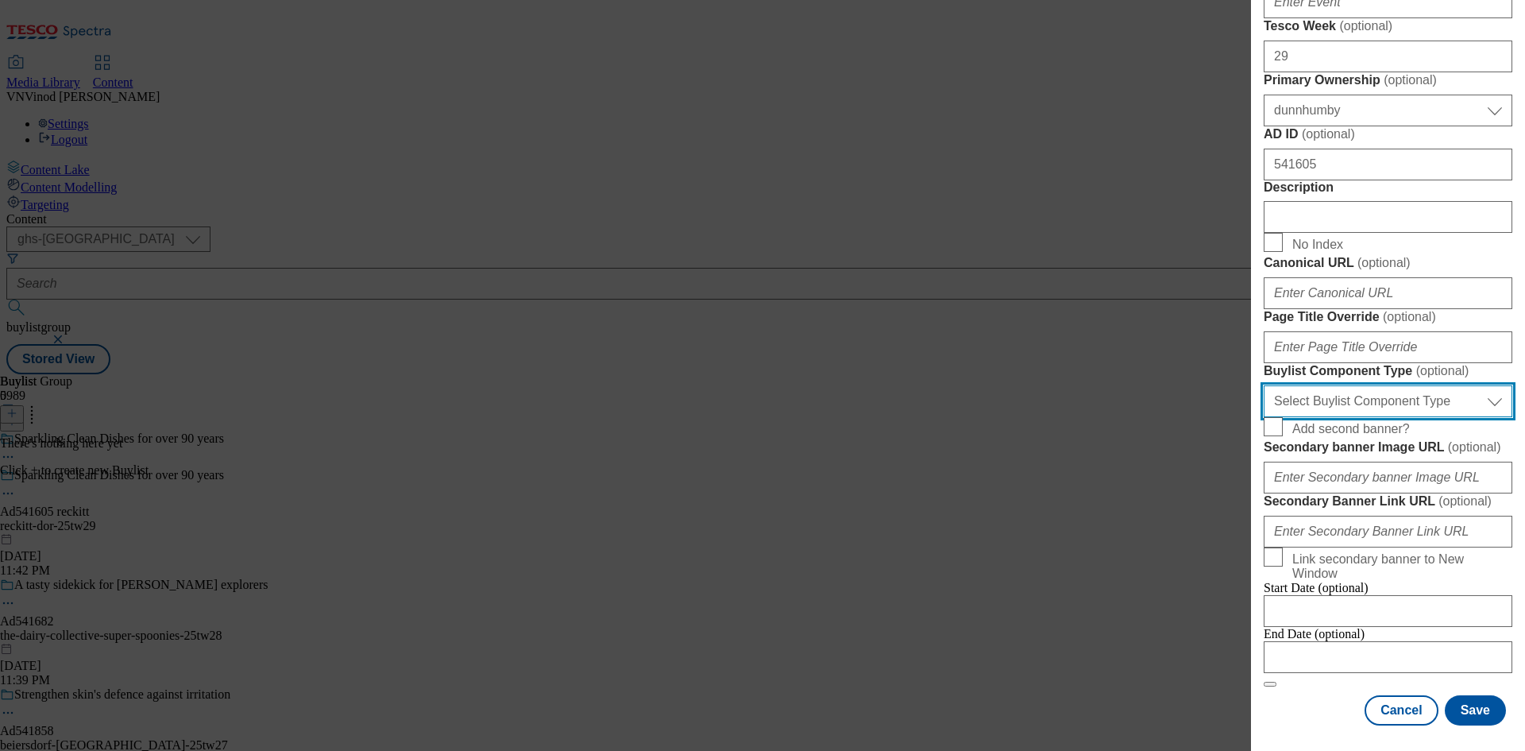
click at [1375, 417] on select "Select Buylist Component Type Banner Competition Header Meal" at bounding box center [1388, 401] width 249 height 32
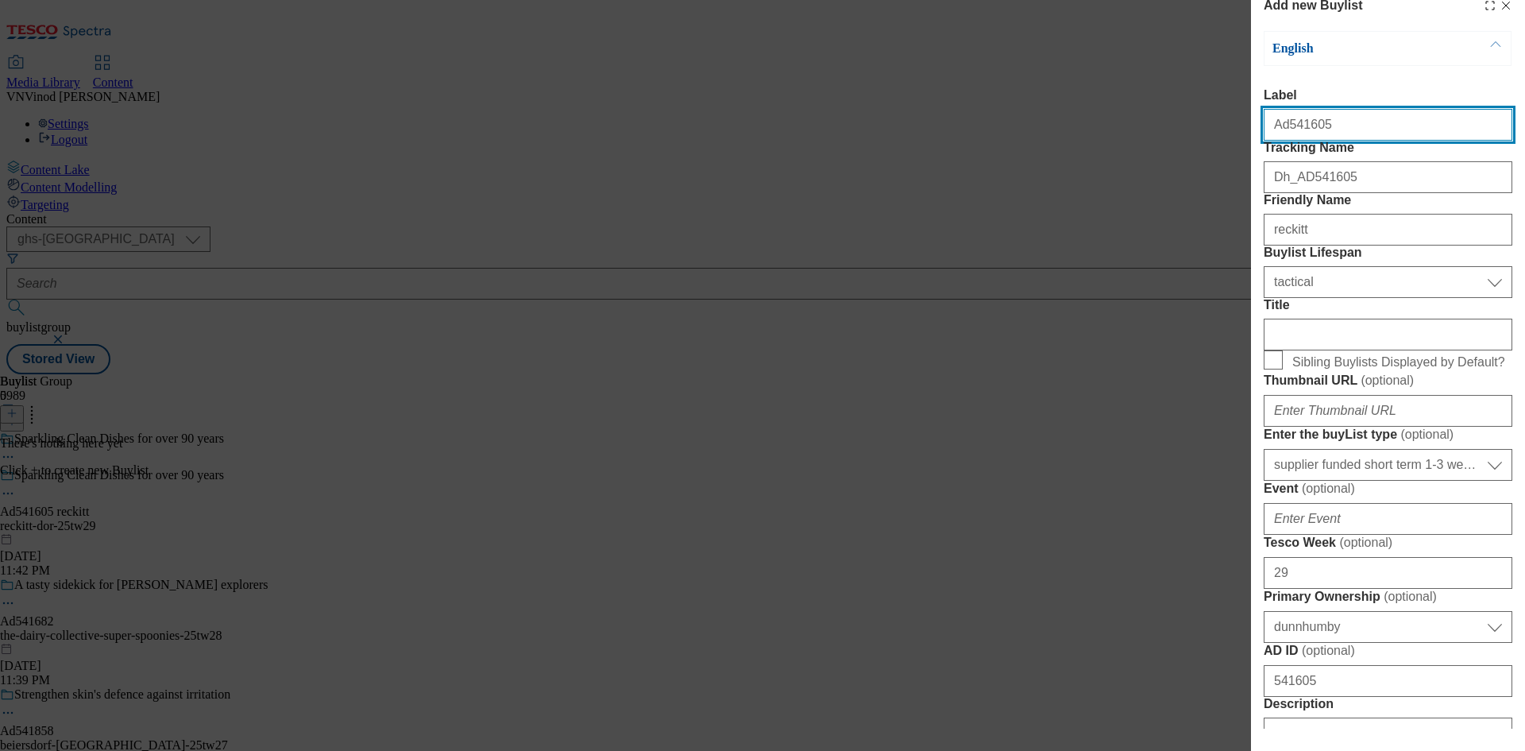
select select "Banner"
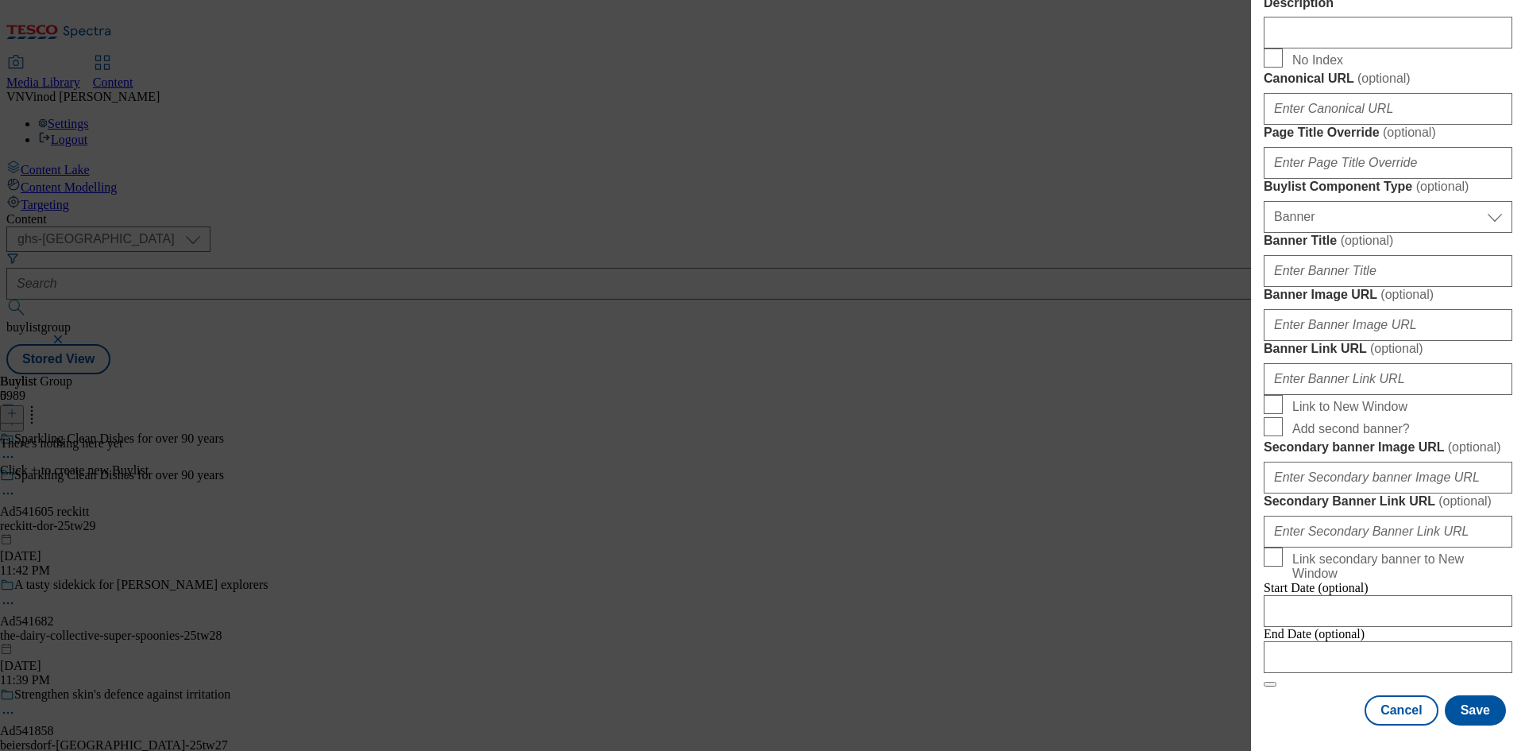
scroll to position [1387, 0]
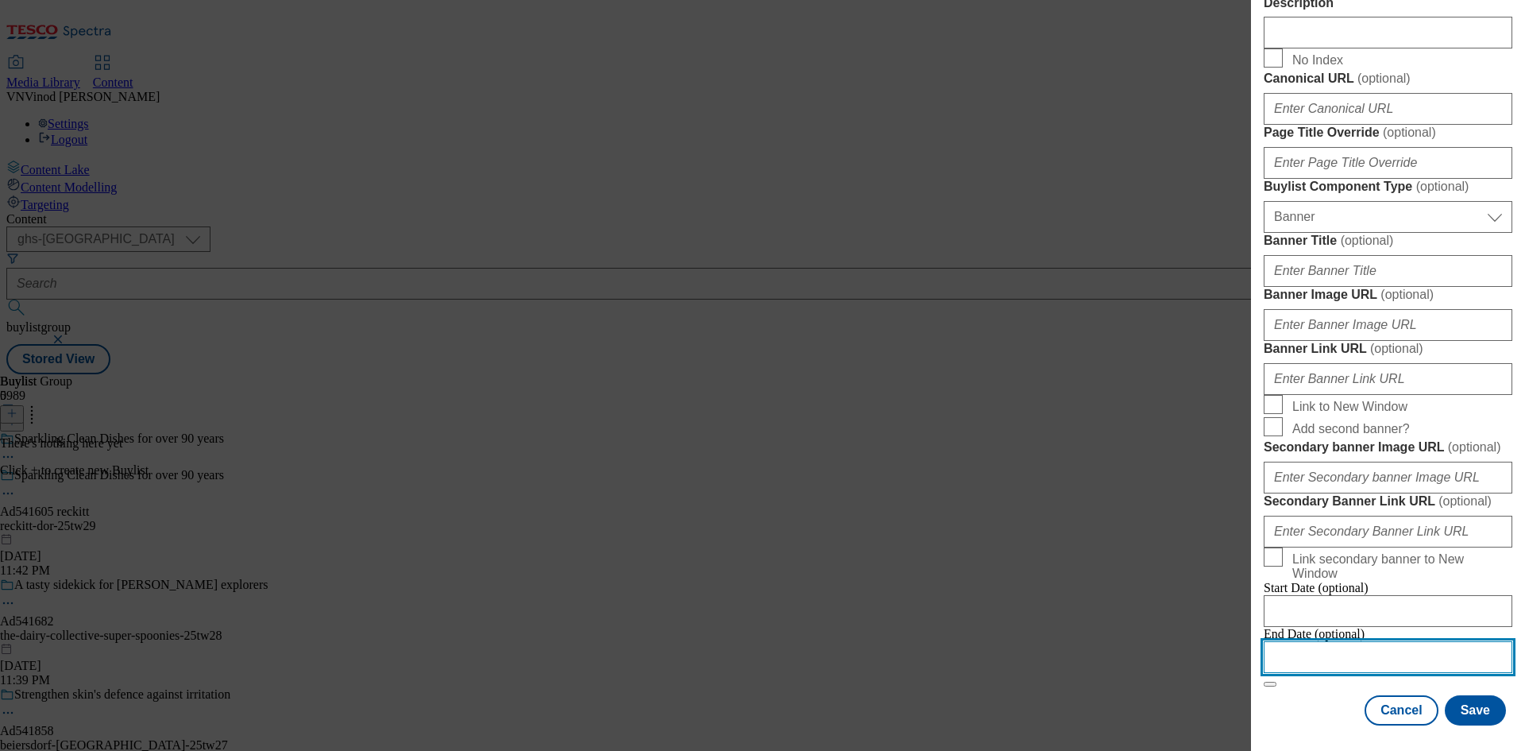
click at [1356, 648] on input "Modal" at bounding box center [1388, 657] width 249 height 32
select select "2025"
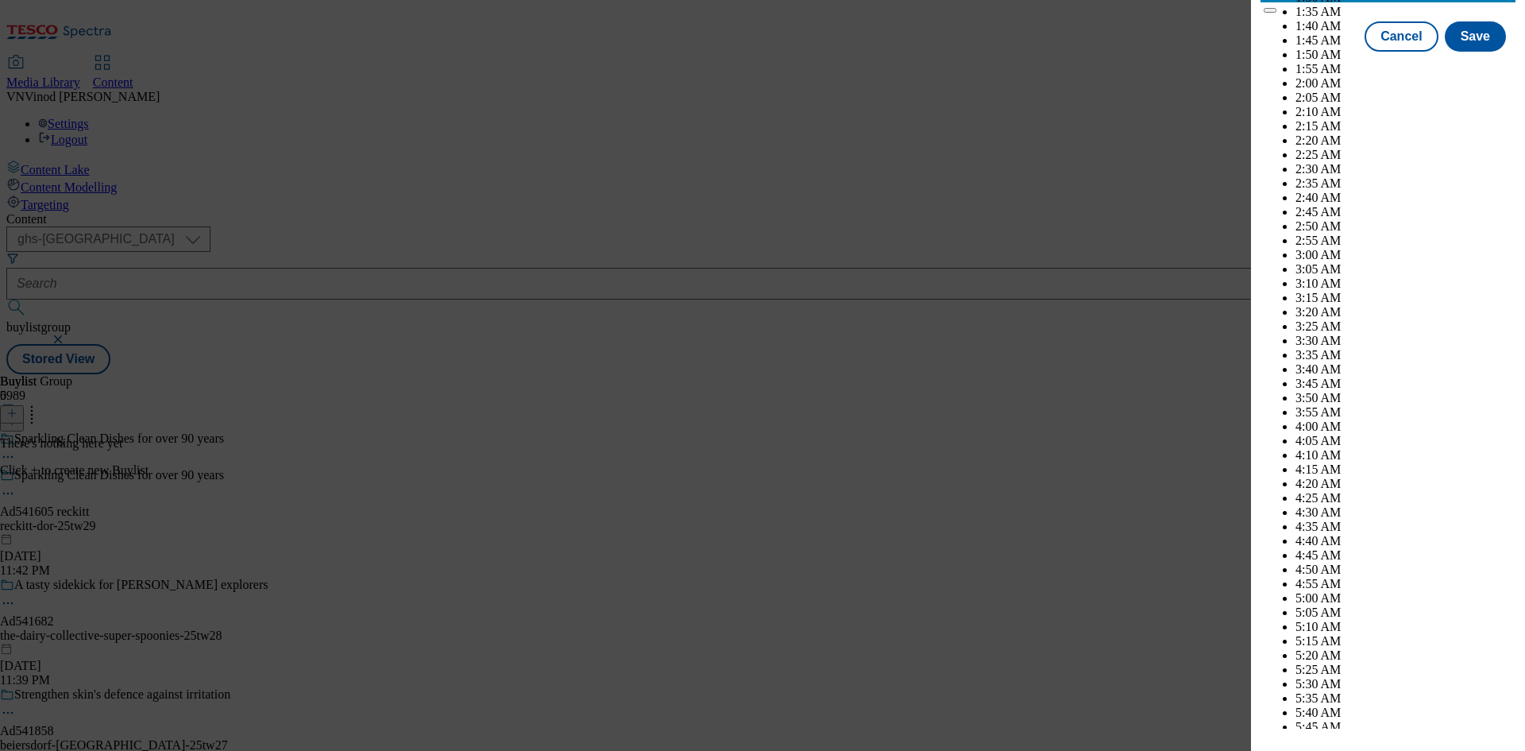
scroll to position [8341, 0]
select select "November"
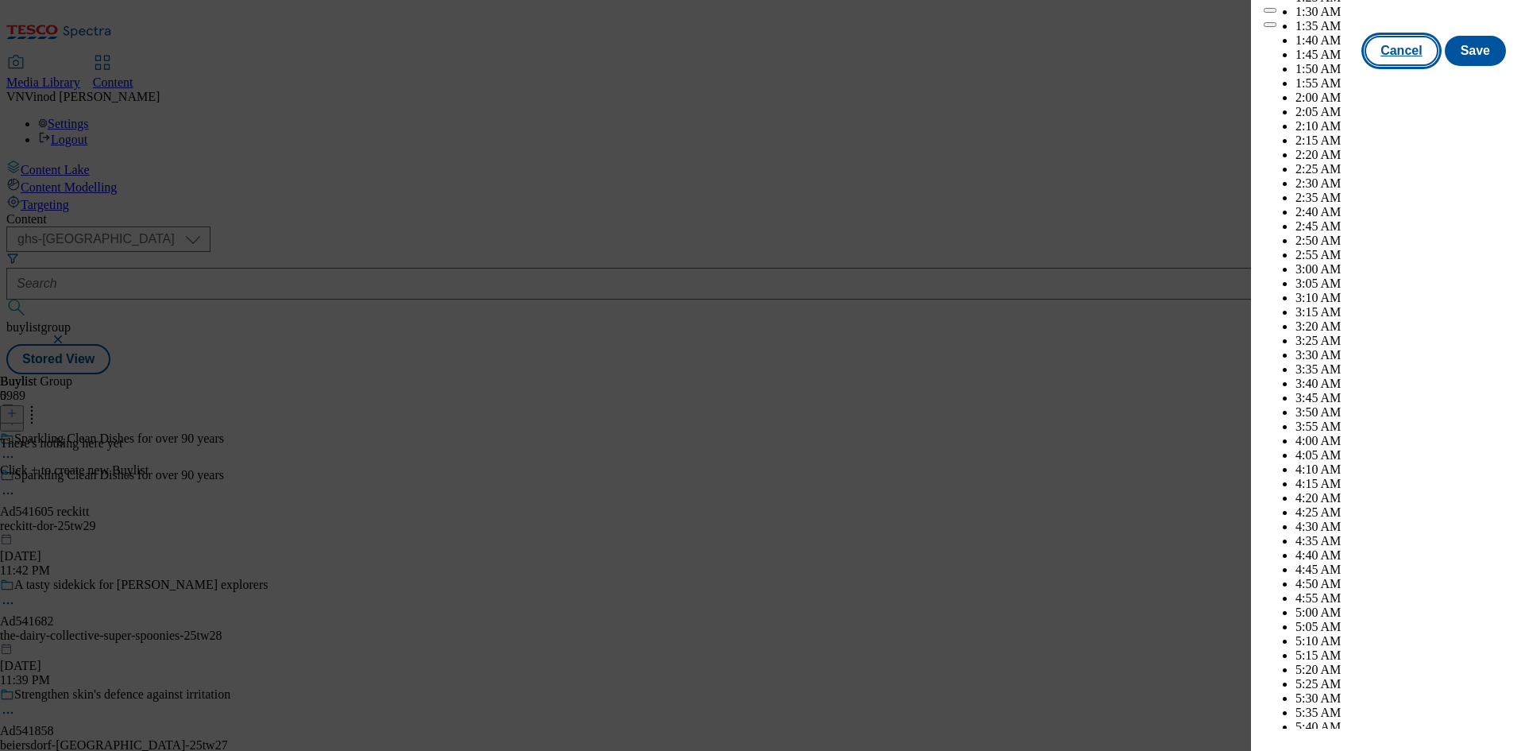
drag, startPoint x: 1322, startPoint y: 688, endPoint x: 1370, endPoint y: 697, distance: 48.6
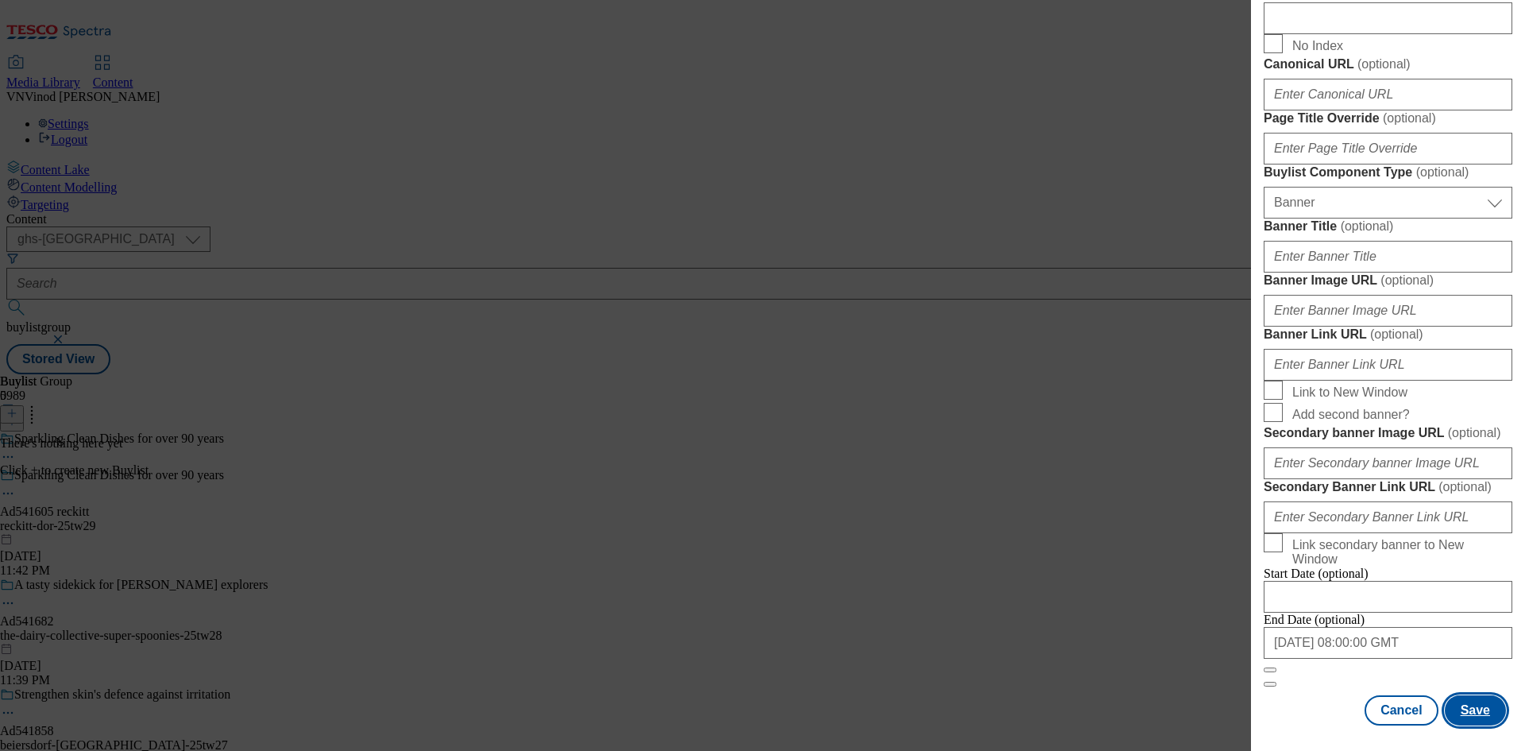
click at [1468, 717] on button "Save" at bounding box center [1475, 710] width 61 height 30
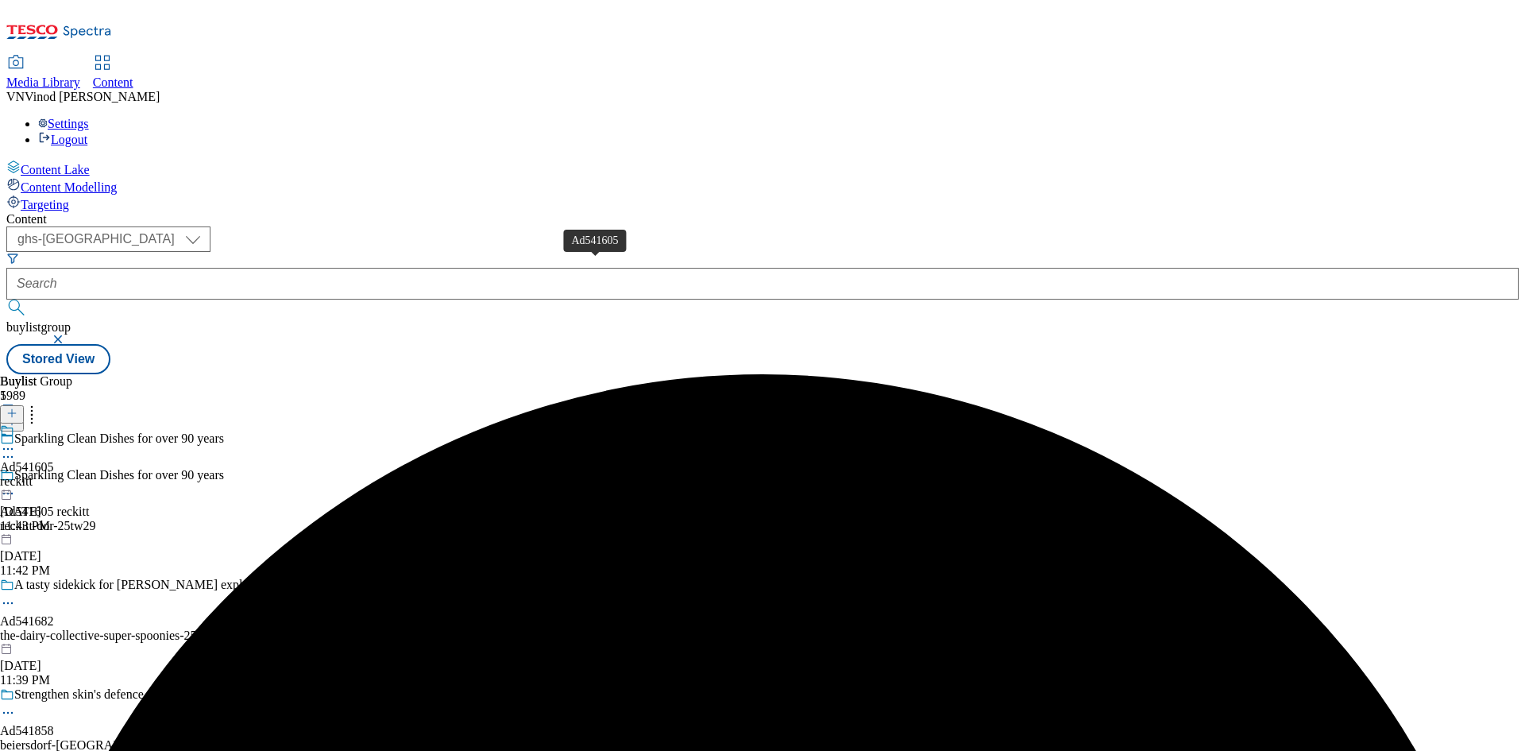
click at [54, 460] on div "Ad541605" at bounding box center [27, 467] width 54 height 14
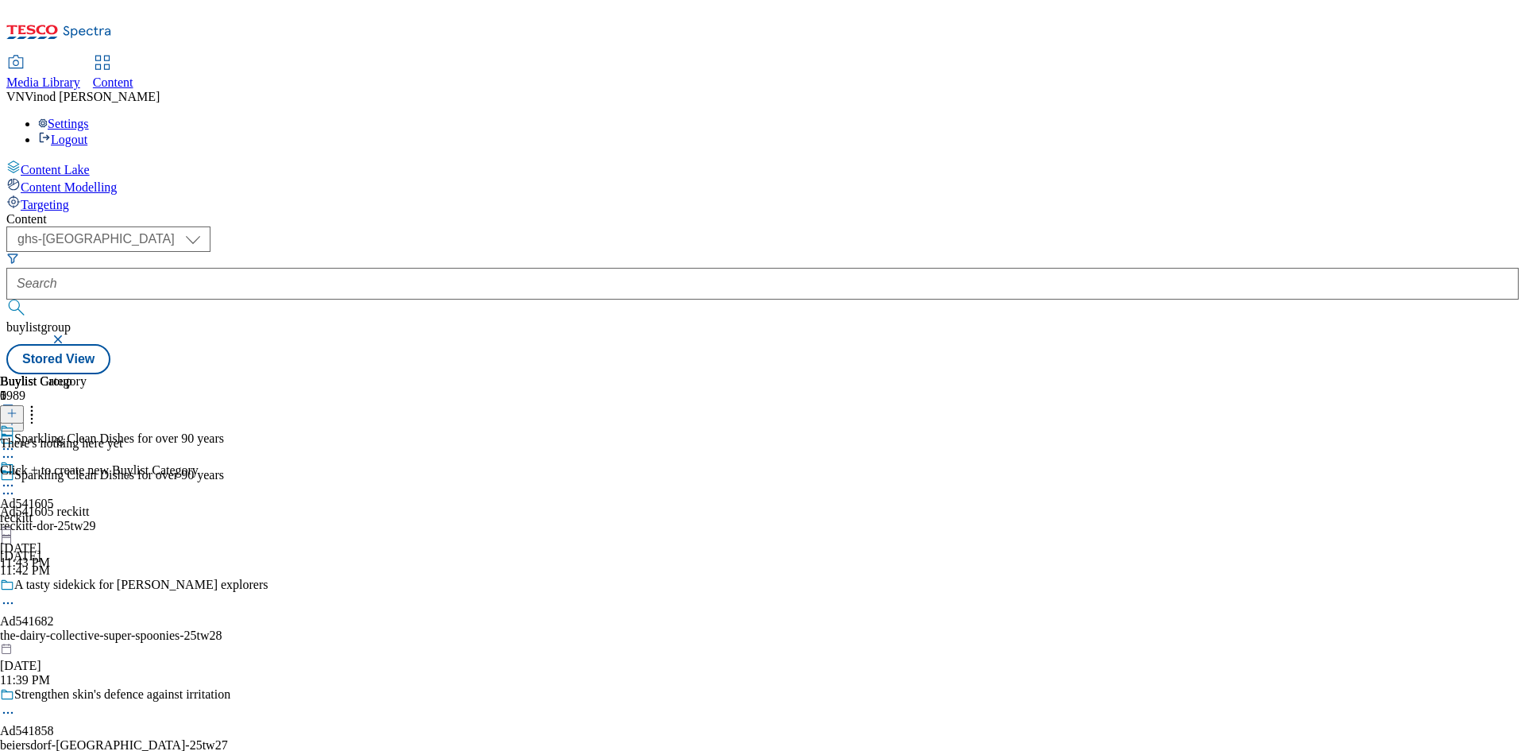
click at [17, 407] on icon at bounding box center [11, 412] width 11 height 11
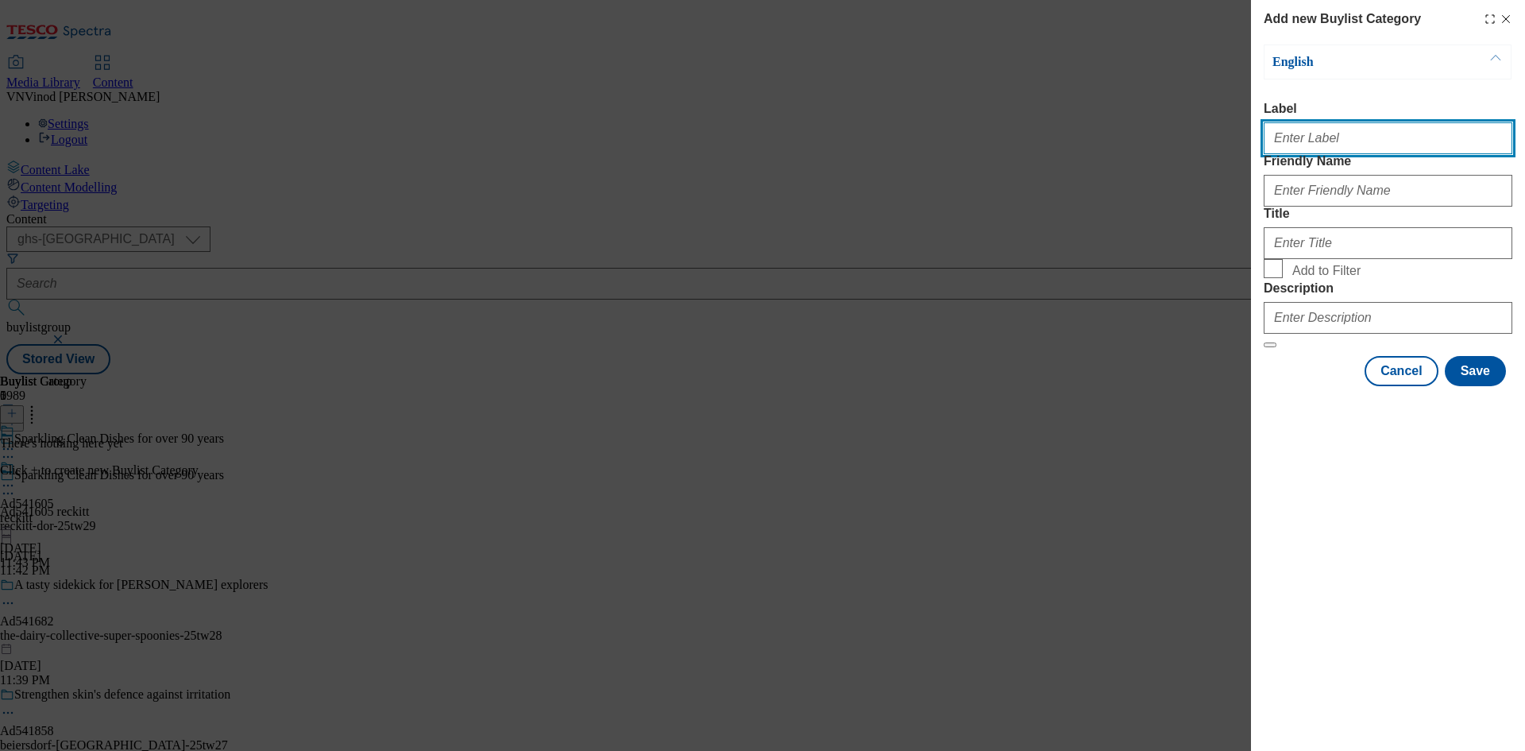
click at [1372, 148] on input "Label" at bounding box center [1388, 138] width 249 height 32
paste input "541605"
type input "Ad541605"
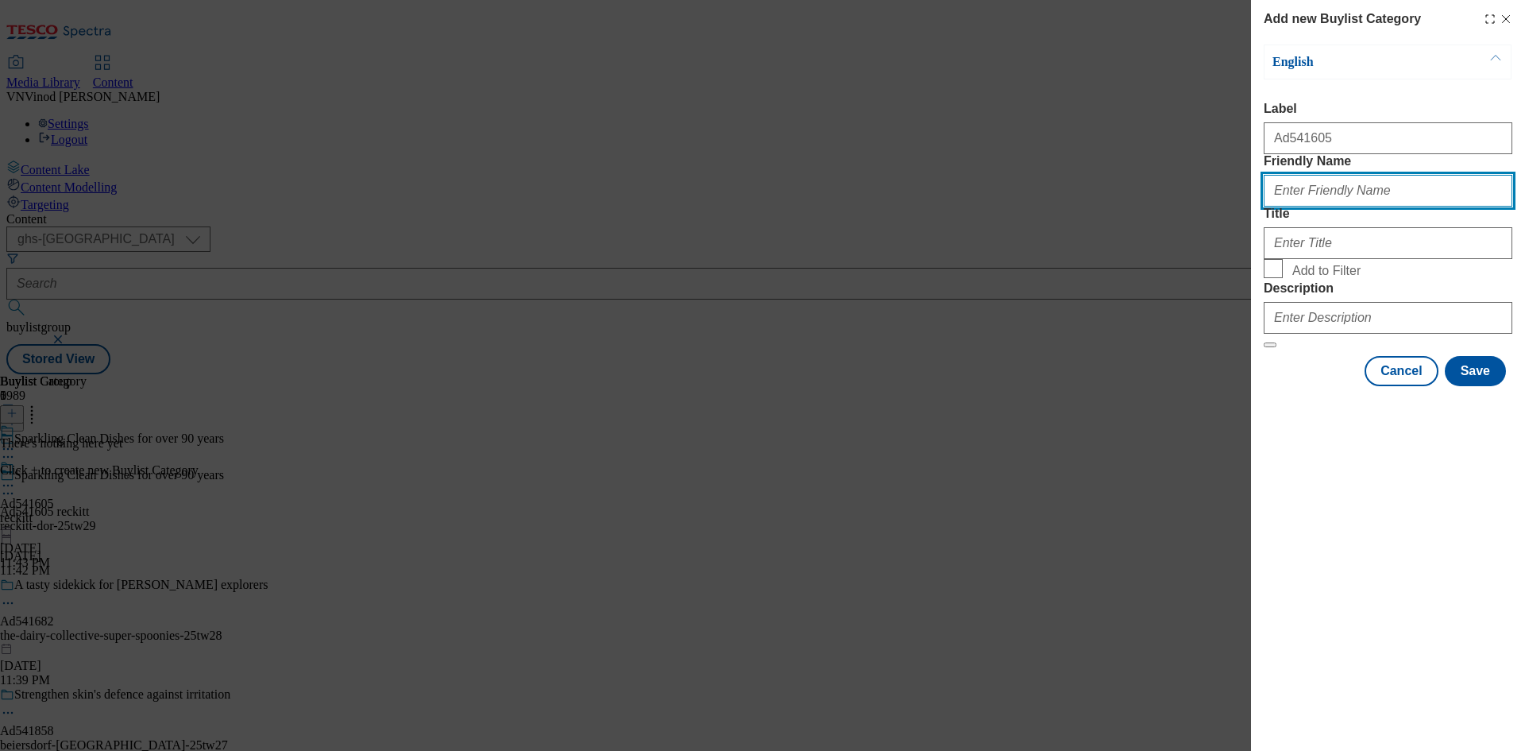
click at [1337, 206] on input "Friendly Name" at bounding box center [1388, 191] width 249 height 32
paste input "reckitt-dor"
type input "reckitt-dor"
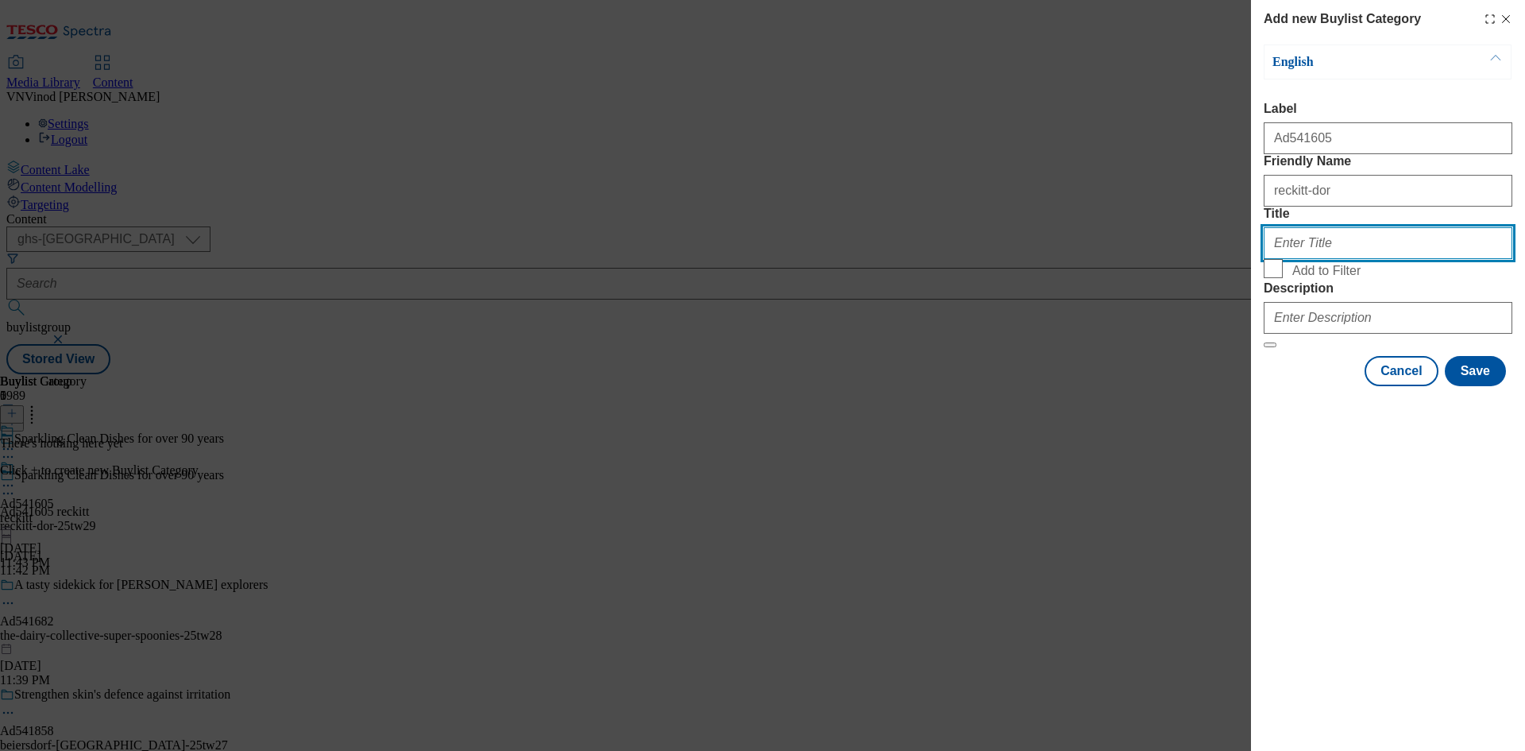
click at [1326, 259] on input "Title" at bounding box center [1388, 243] width 249 height 32
paste input "Reckitt"
type input "Reckitt"
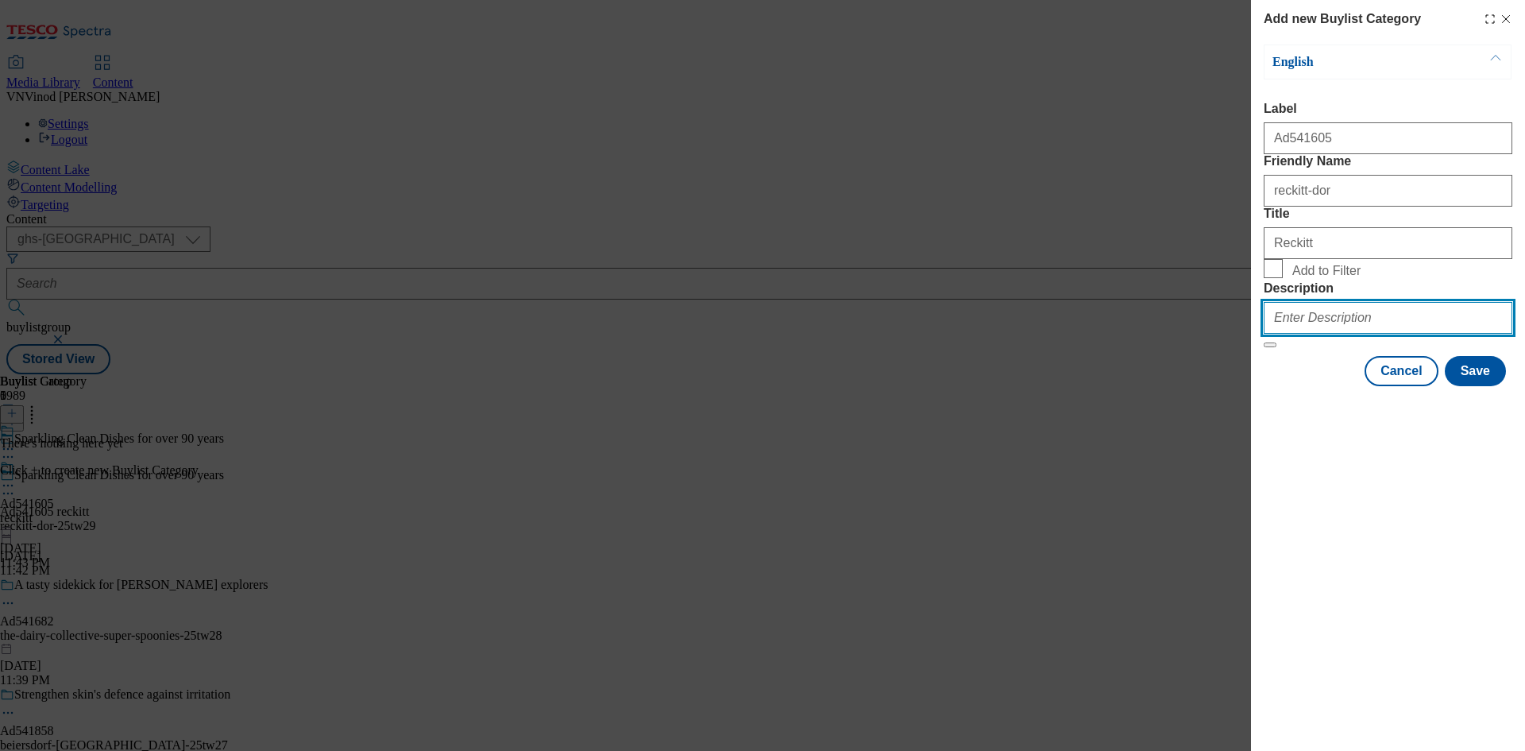
click at [1311, 334] on input "Description" at bounding box center [1388, 318] width 249 height 32
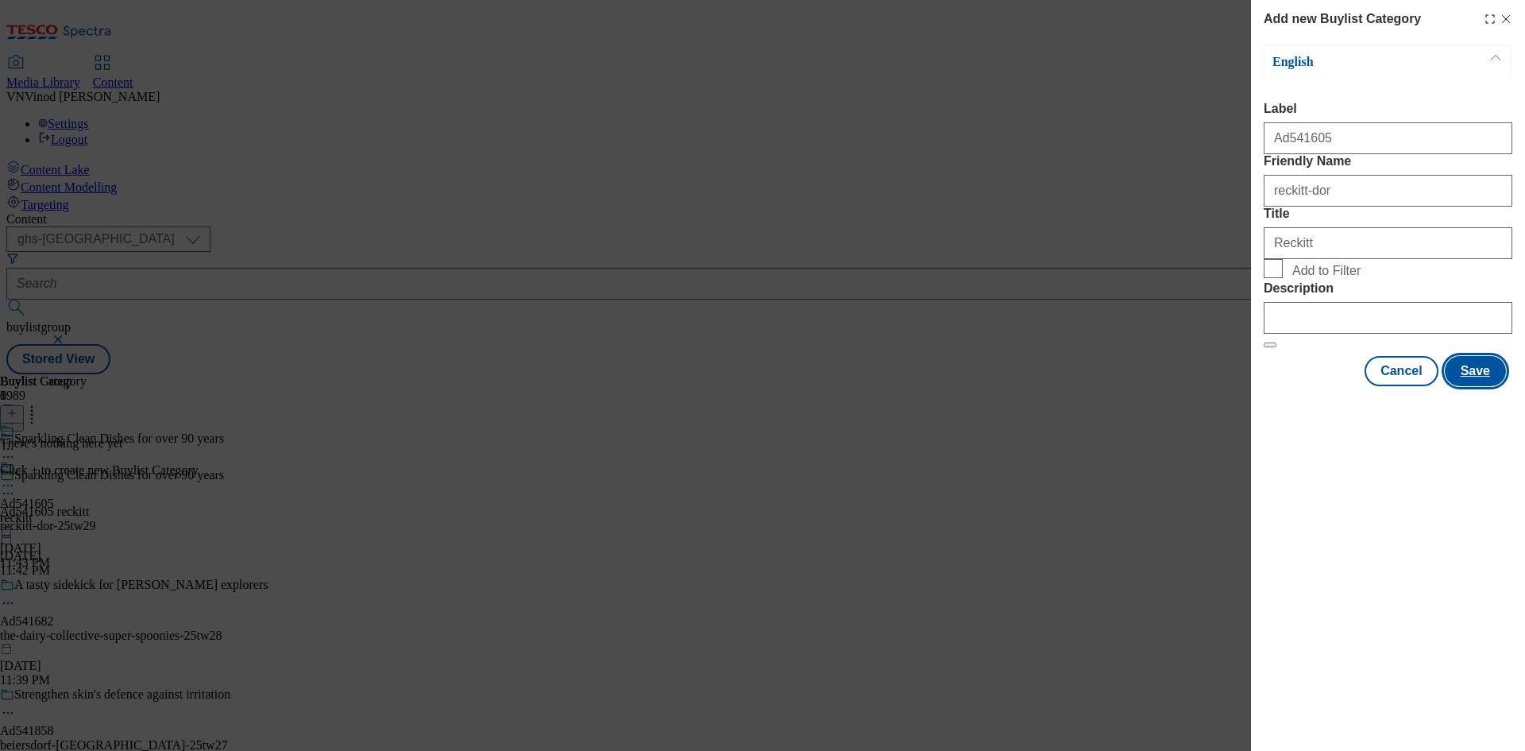
click at [1480, 386] on button "Save" at bounding box center [1475, 371] width 61 height 30
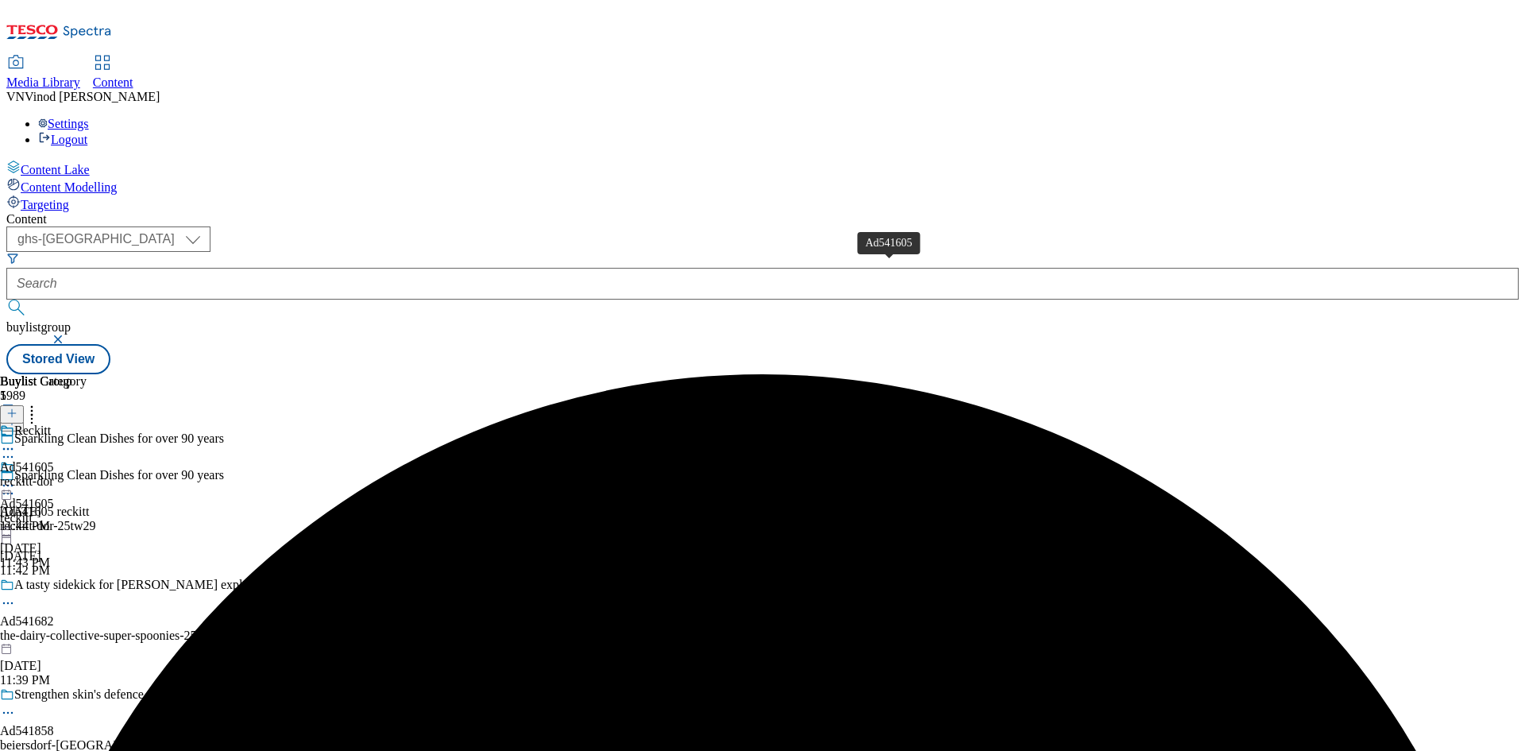
click at [54, 460] on div "Ad541605" at bounding box center [27, 467] width 54 height 14
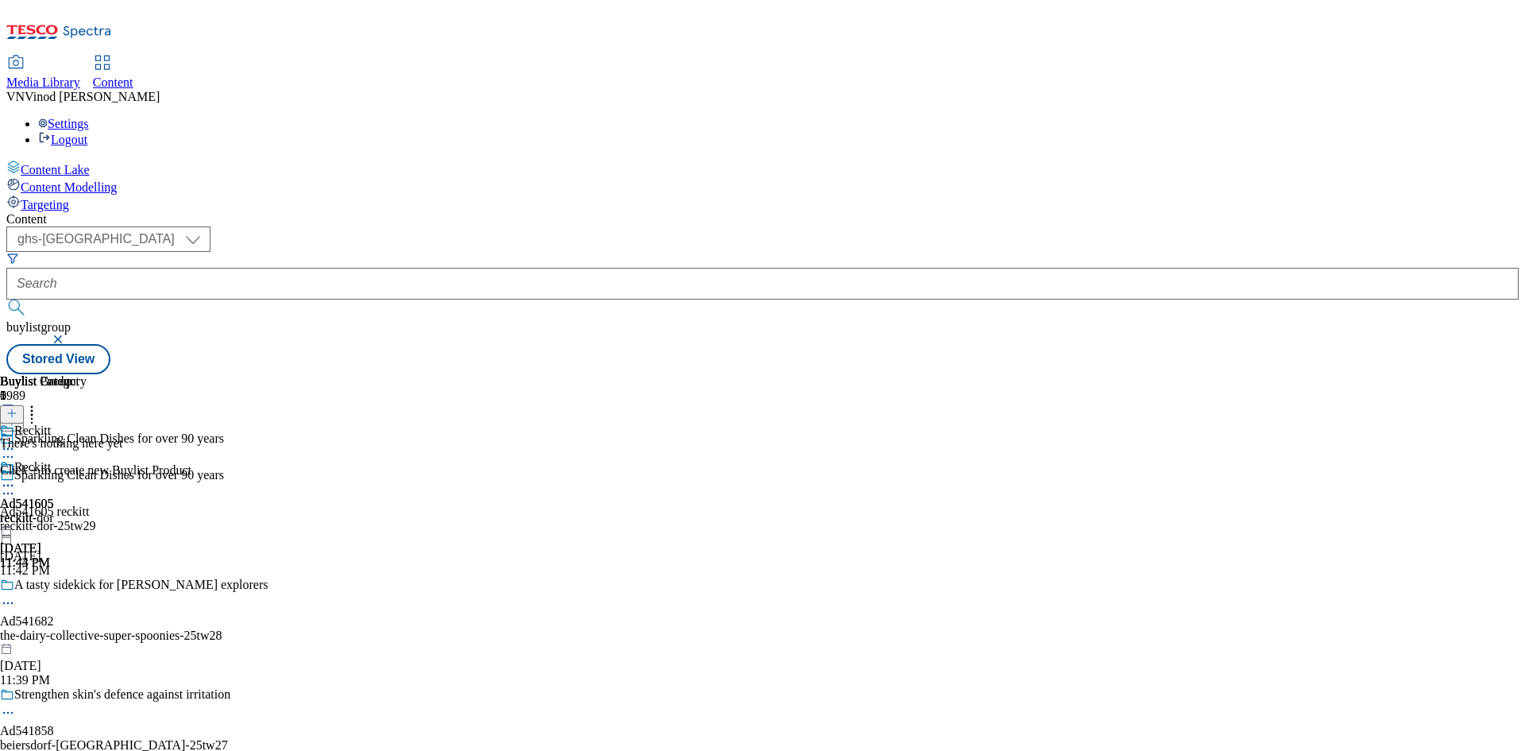
click at [17, 407] on icon at bounding box center [11, 412] width 11 height 11
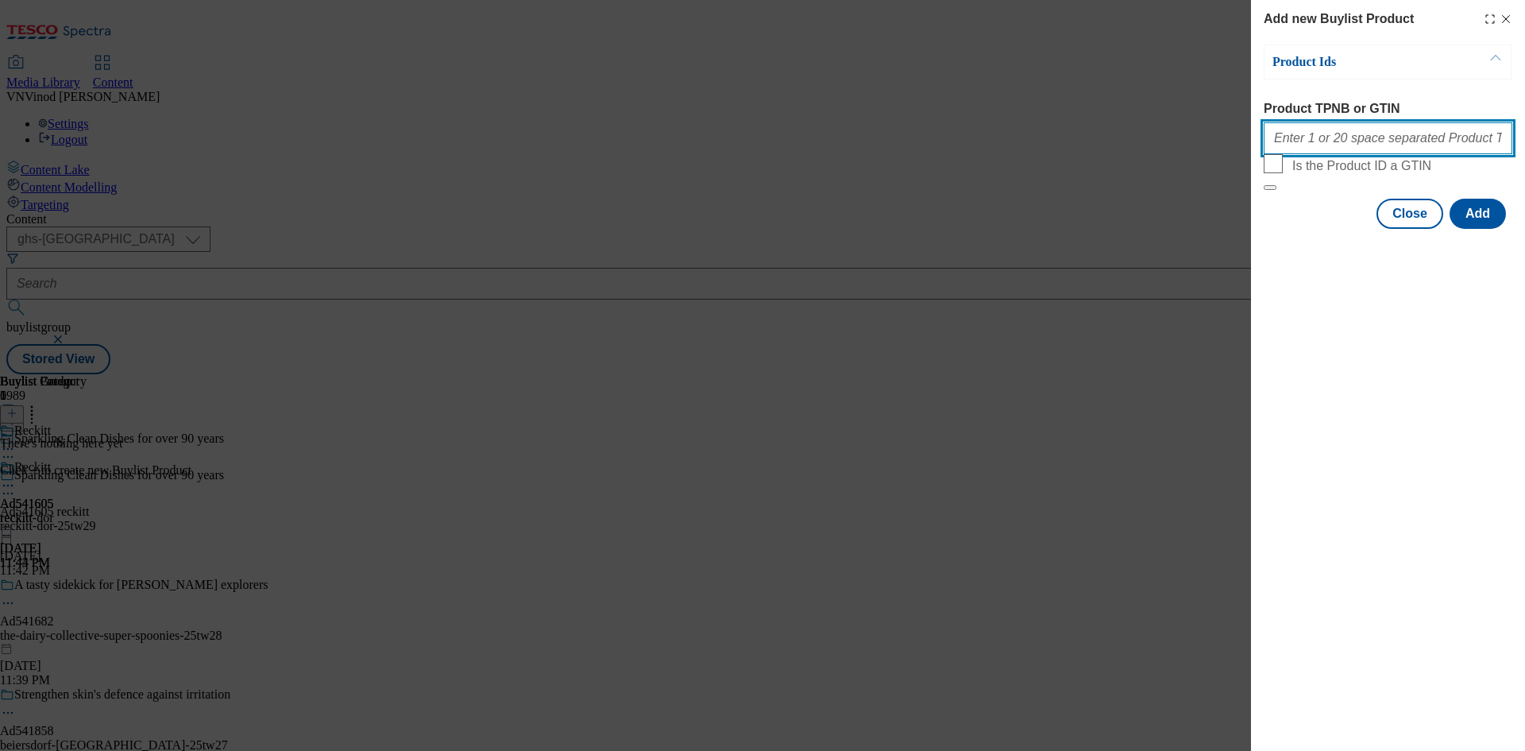
click at [1355, 152] on input "Product TPNB or GTIN" at bounding box center [1388, 138] width 249 height 32
paste input "96495718 96438776 92971121 93099645 93038252 93728030 93816535 92606935 9639817…"
type input "96495718 96438776 92971121 93099645 93038252 93728030 93816535 92606935 9639817…"
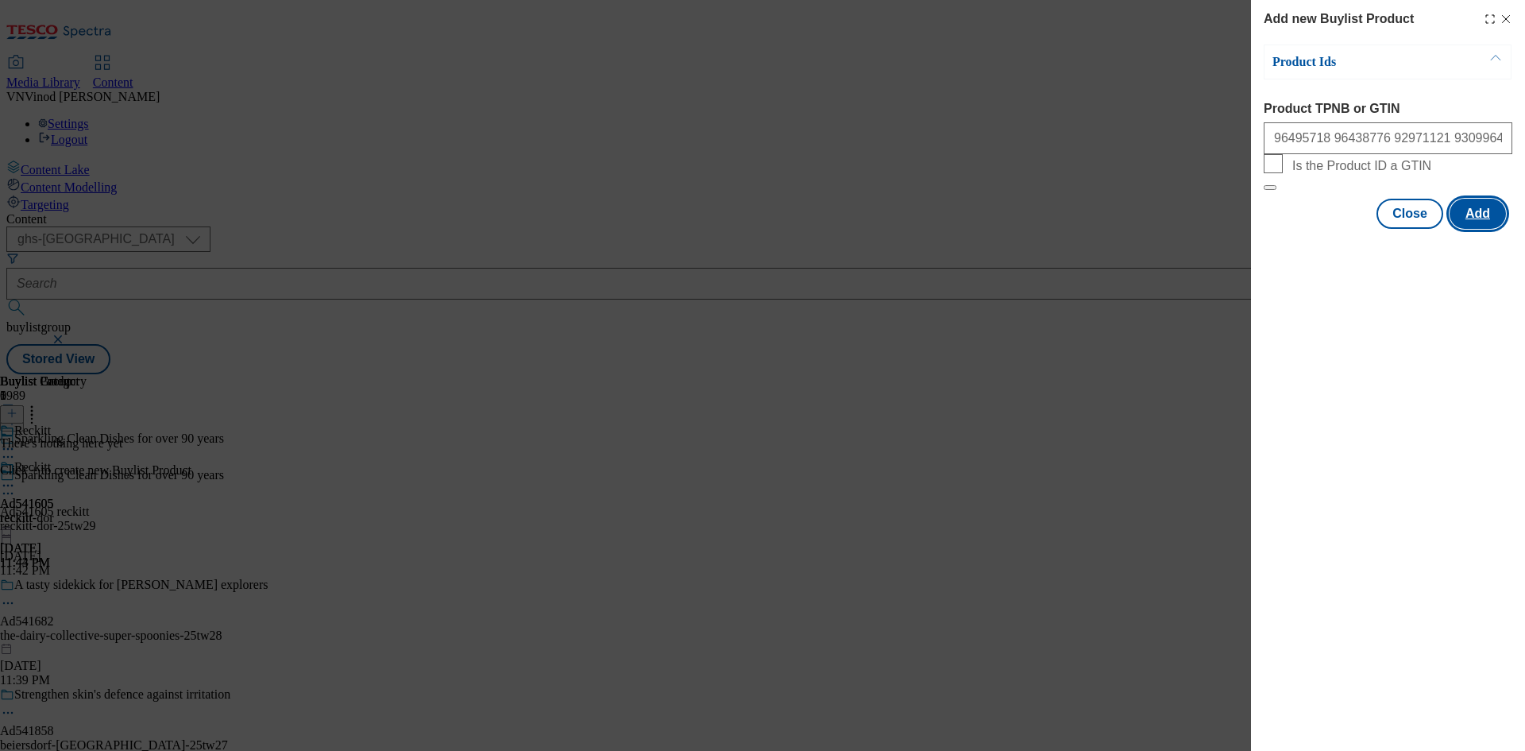
click at [1479, 229] on button "Add" at bounding box center [1477, 214] width 56 height 30
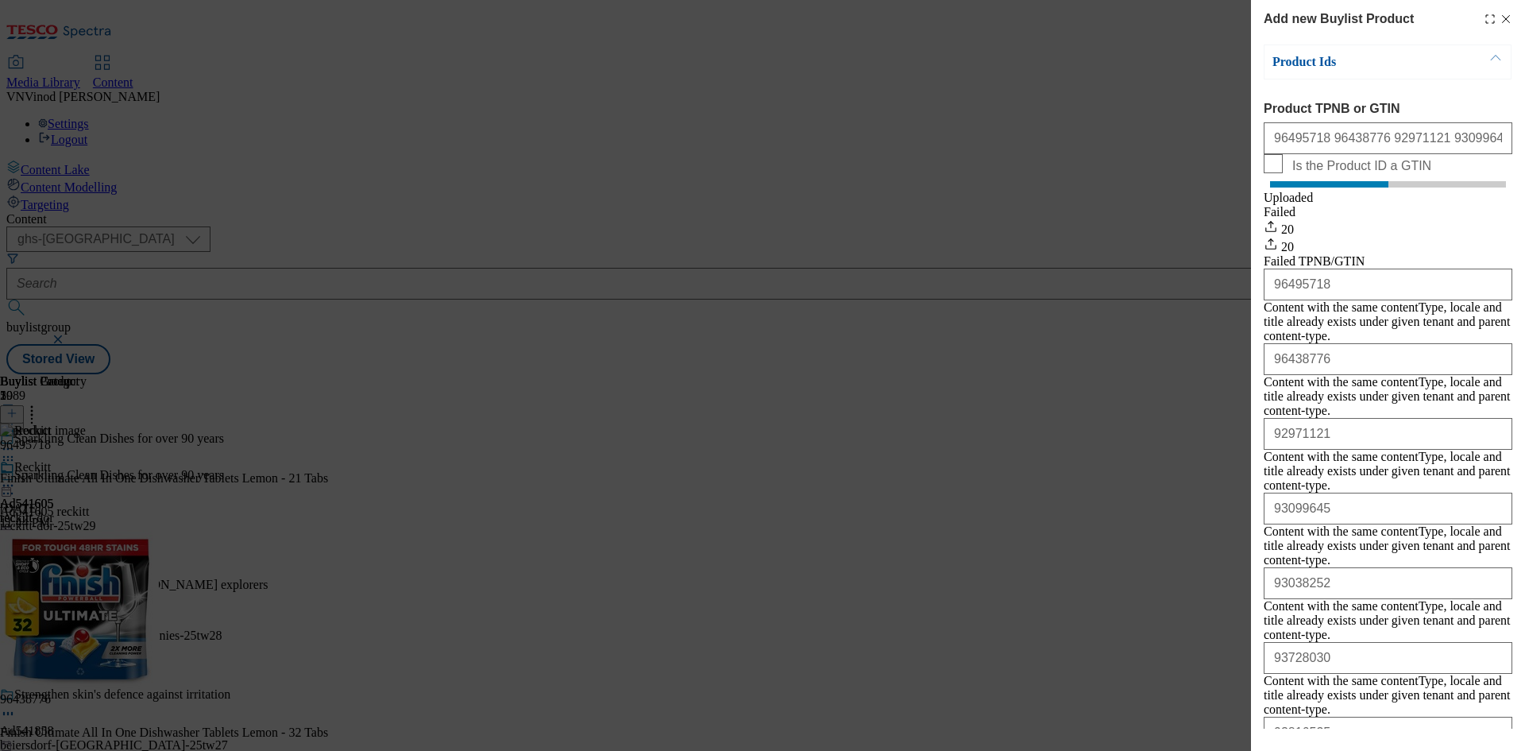
click at [1499, 18] on icon "Modal" at bounding box center [1505, 19] width 13 height 13
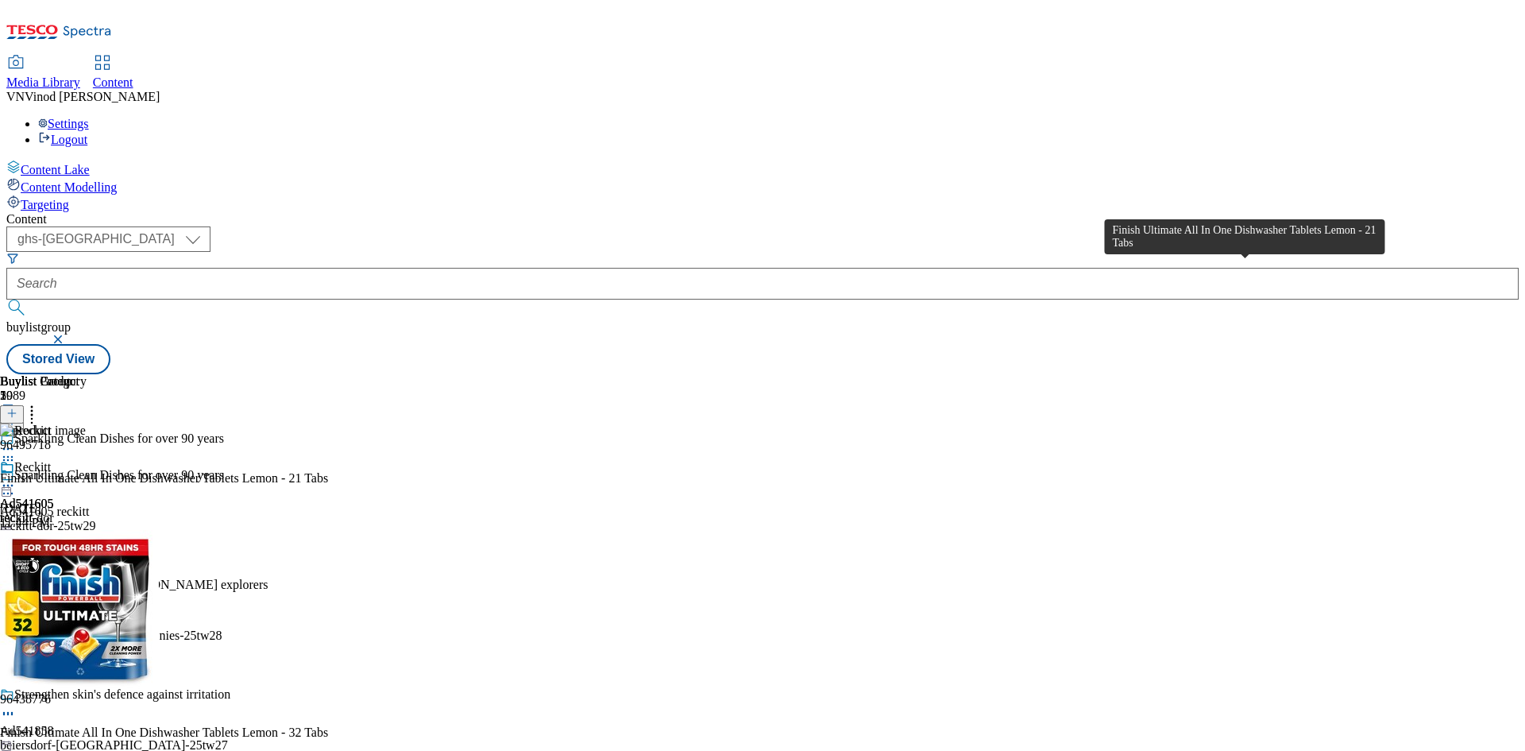
click at [328, 471] on div "Finish Ultimate All In One Dishwasher Tablets Lemon - 21 Tabs" at bounding box center [164, 478] width 328 height 14
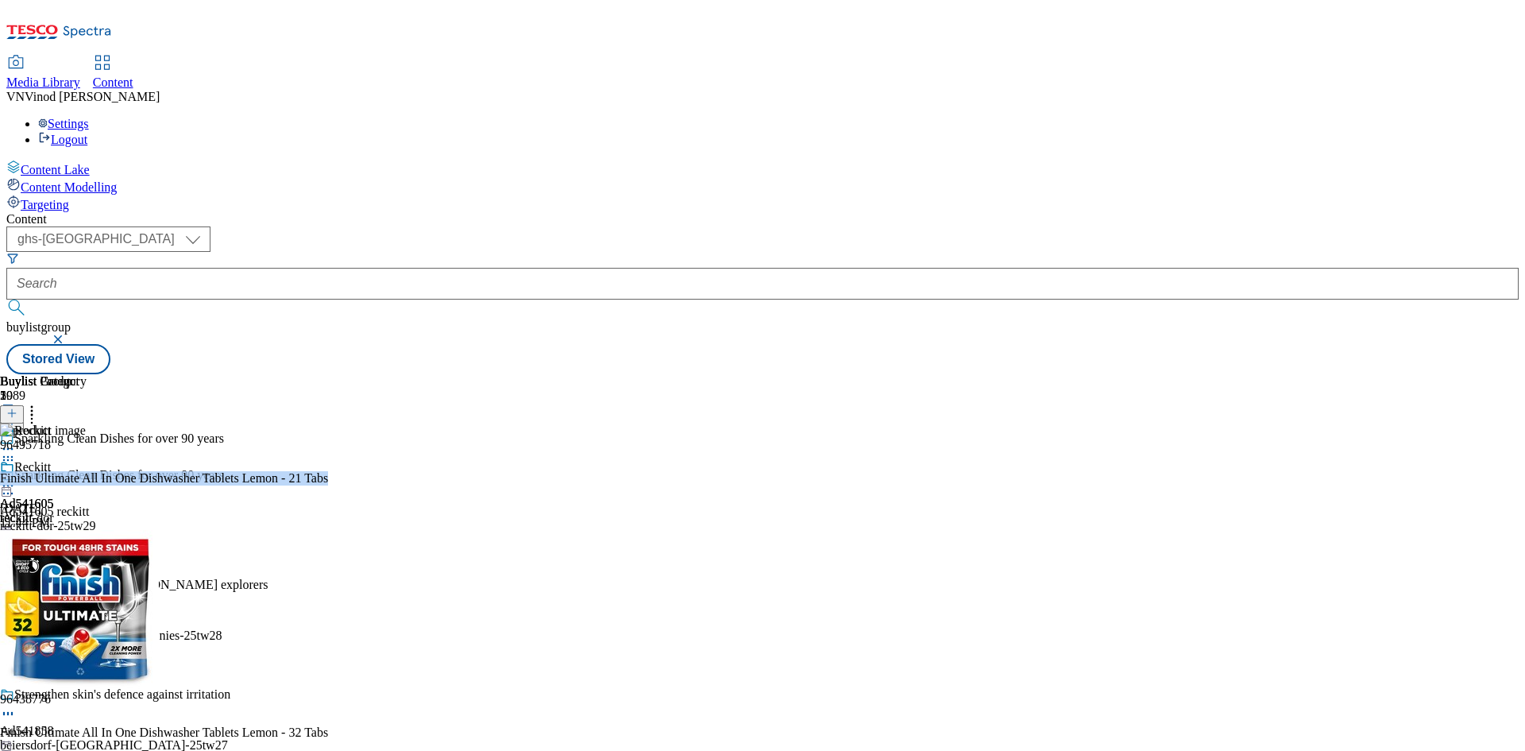
copy div "Finish Ultimate All In One Dishwasher Tablets Lemon - 21 Tabs"
click at [16, 485] on icon at bounding box center [8, 493] width 16 height 16
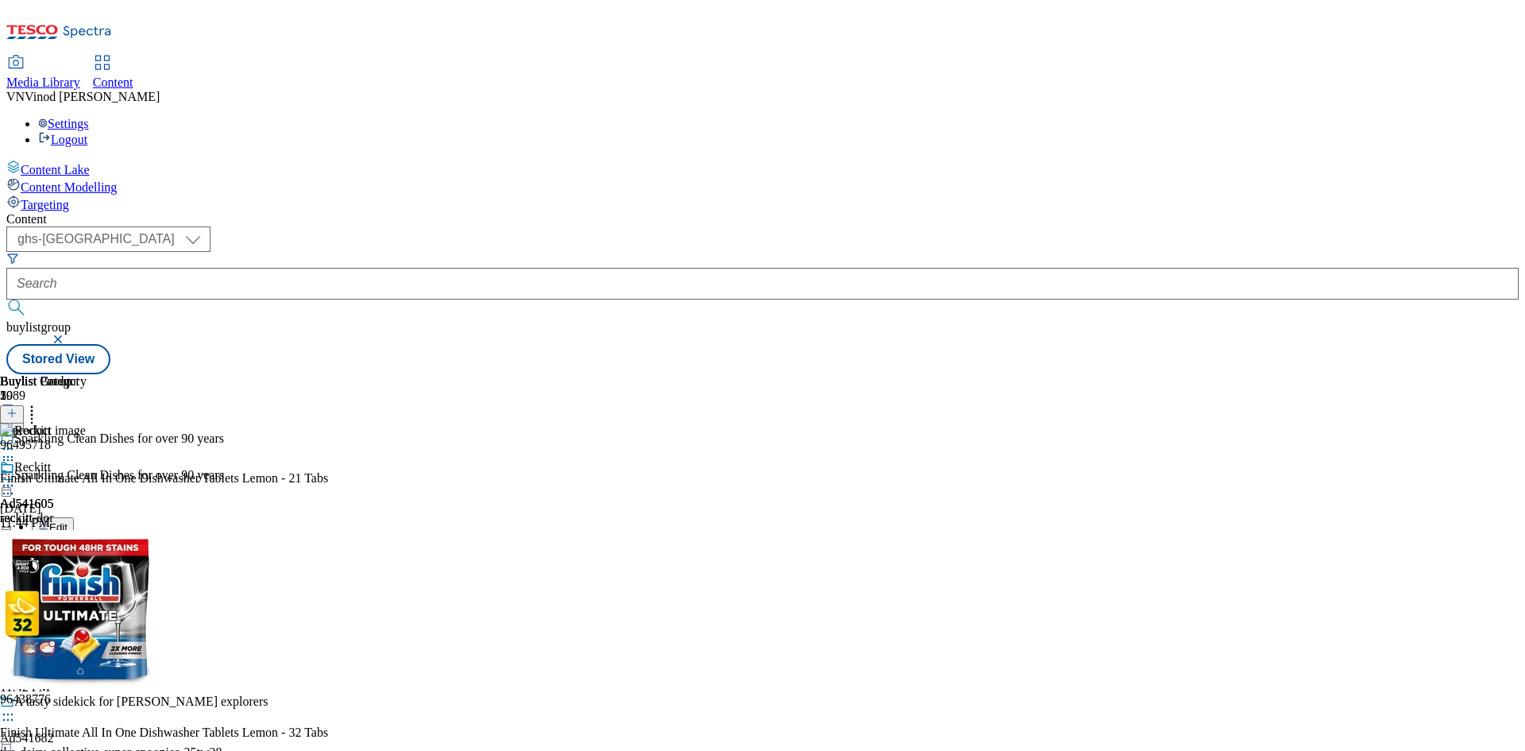
click at [74, 517] on button "Edit" at bounding box center [53, 526] width 42 height 18
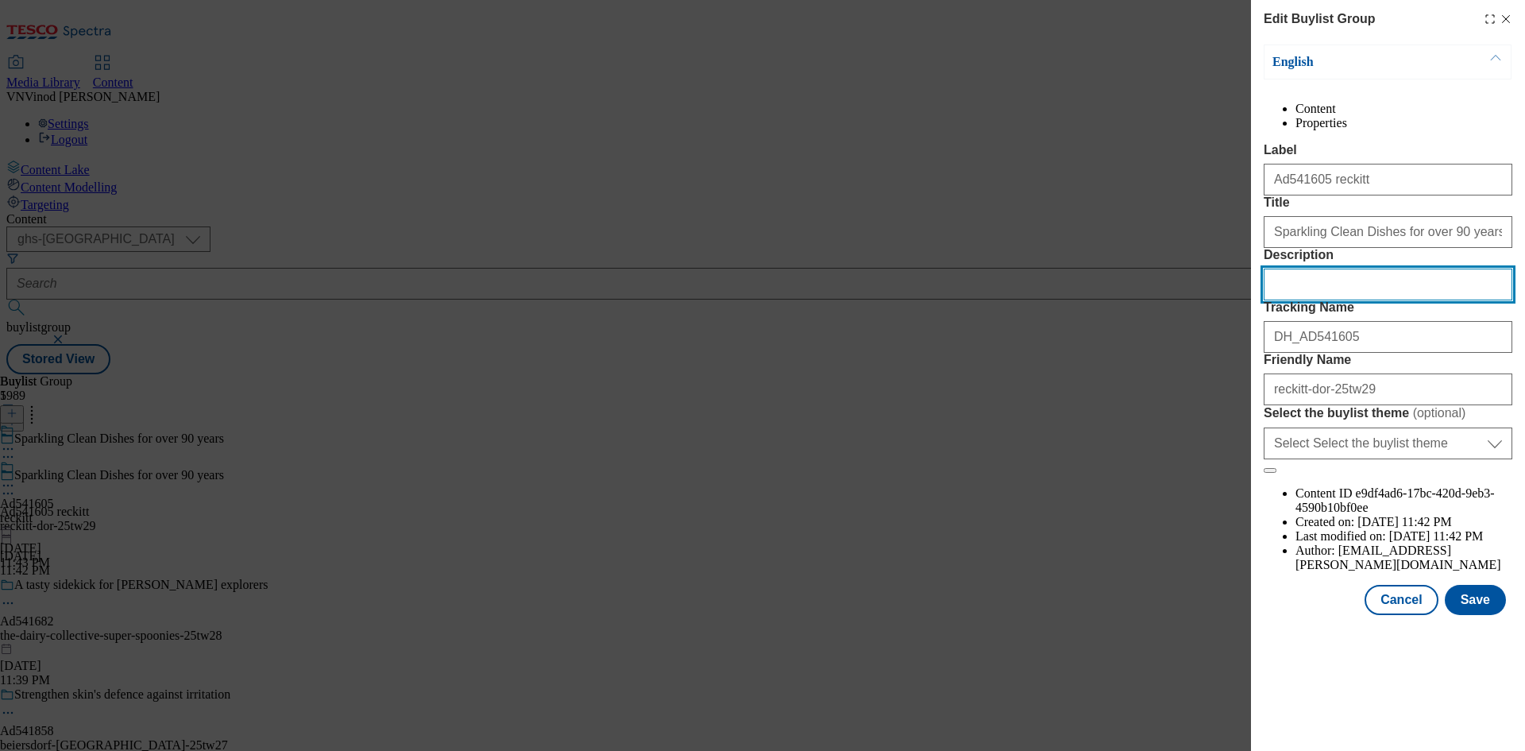
click at [1353, 300] on input "Description" at bounding box center [1388, 284] width 249 height 32
paste input "Finish Ultimate All In One Dishwasher Tablets Lemon - 21 Tabs"
type input "Finish Ultimate All In One Dishwasher Tablets Lemon - 21 Tabs"
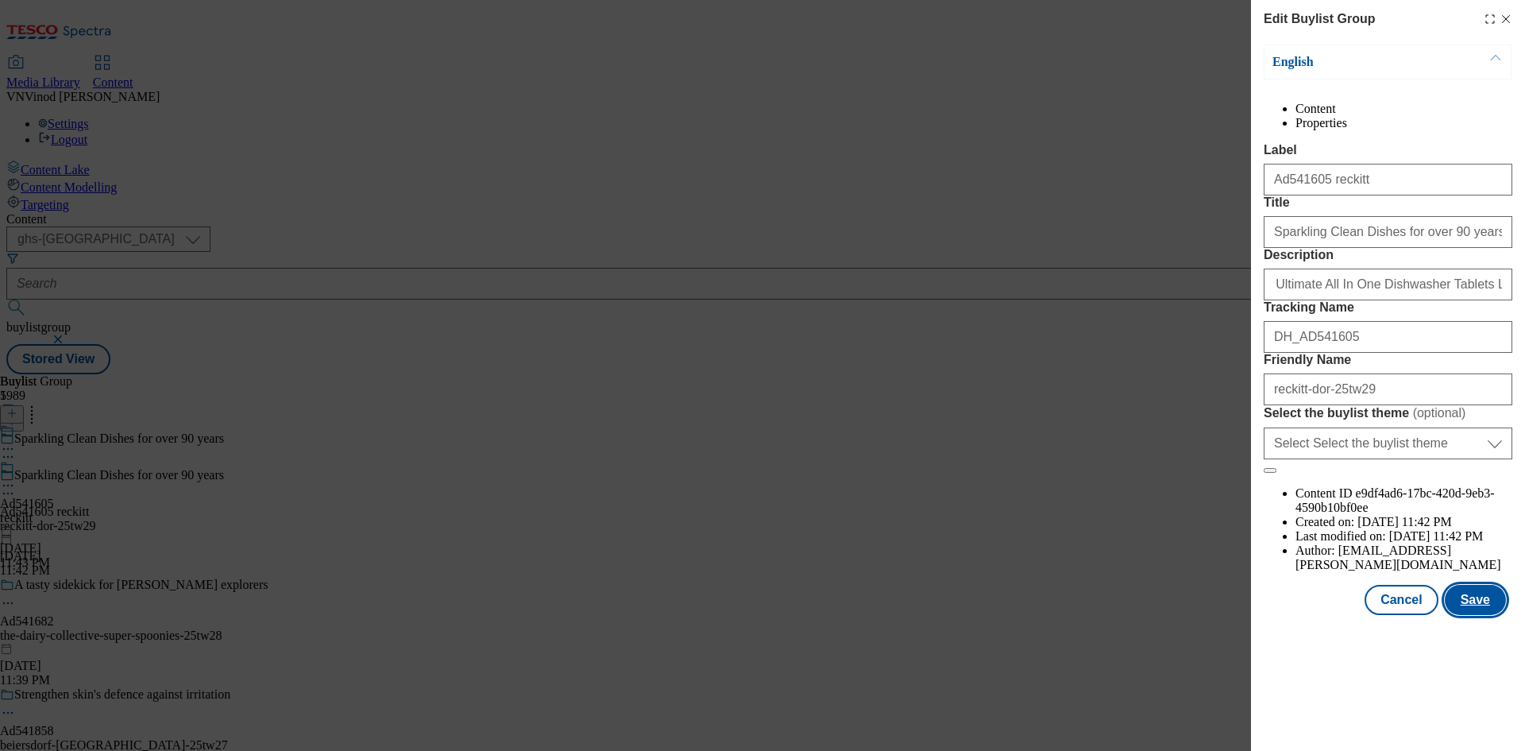
click at [1475, 615] on button "Save" at bounding box center [1475, 600] width 61 height 30
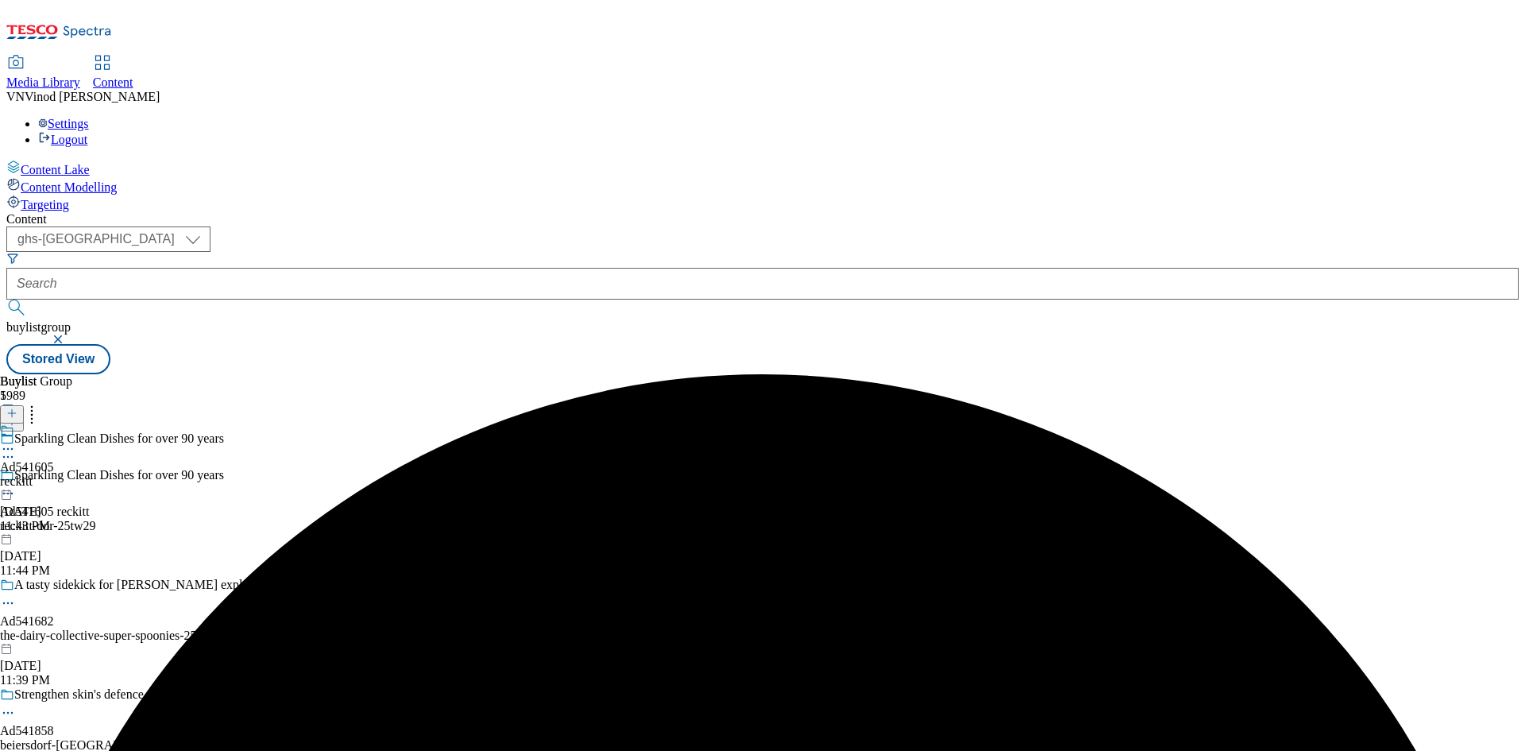
click at [16, 441] on icon at bounding box center [8, 449] width 16 height 16
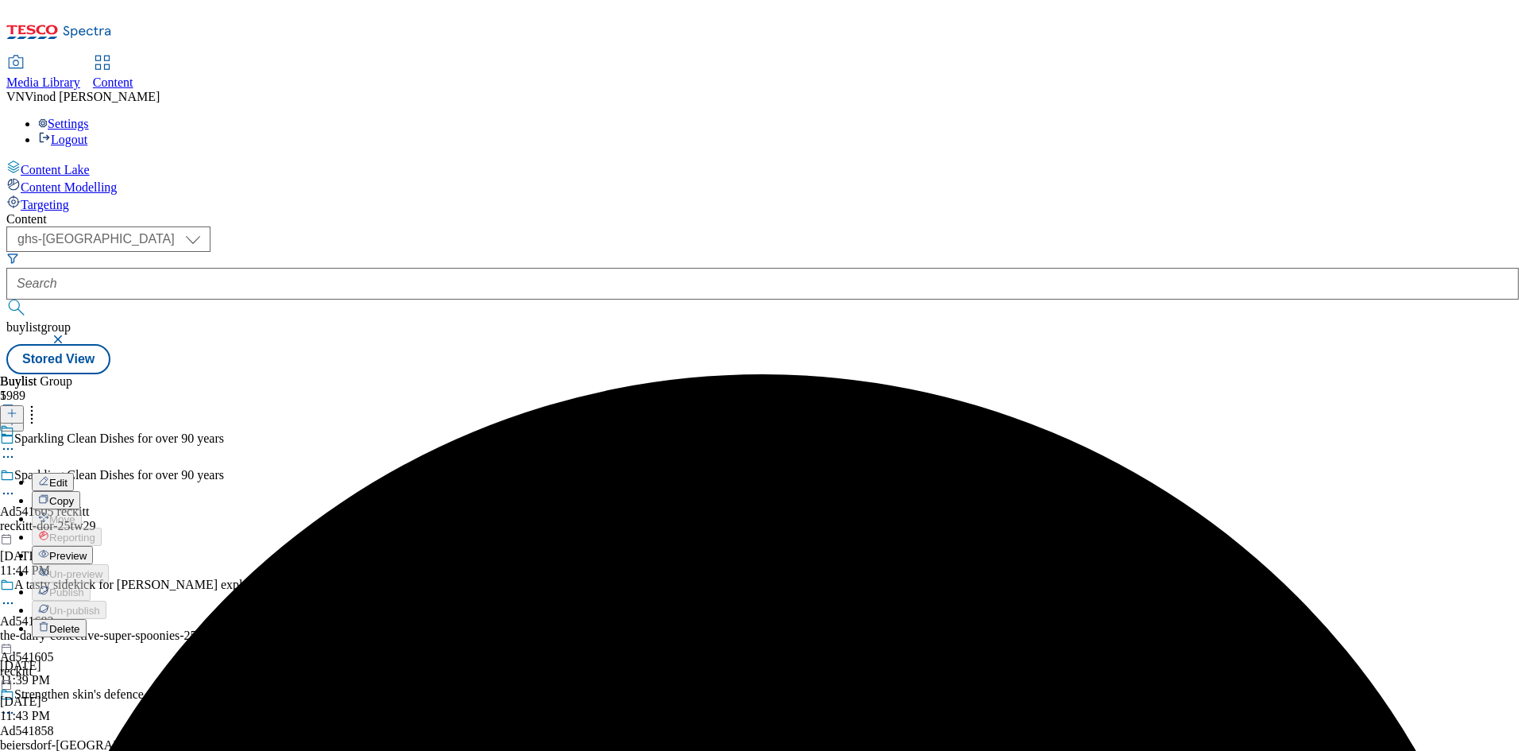
click at [74, 473] on button "Edit" at bounding box center [53, 482] width 42 height 18
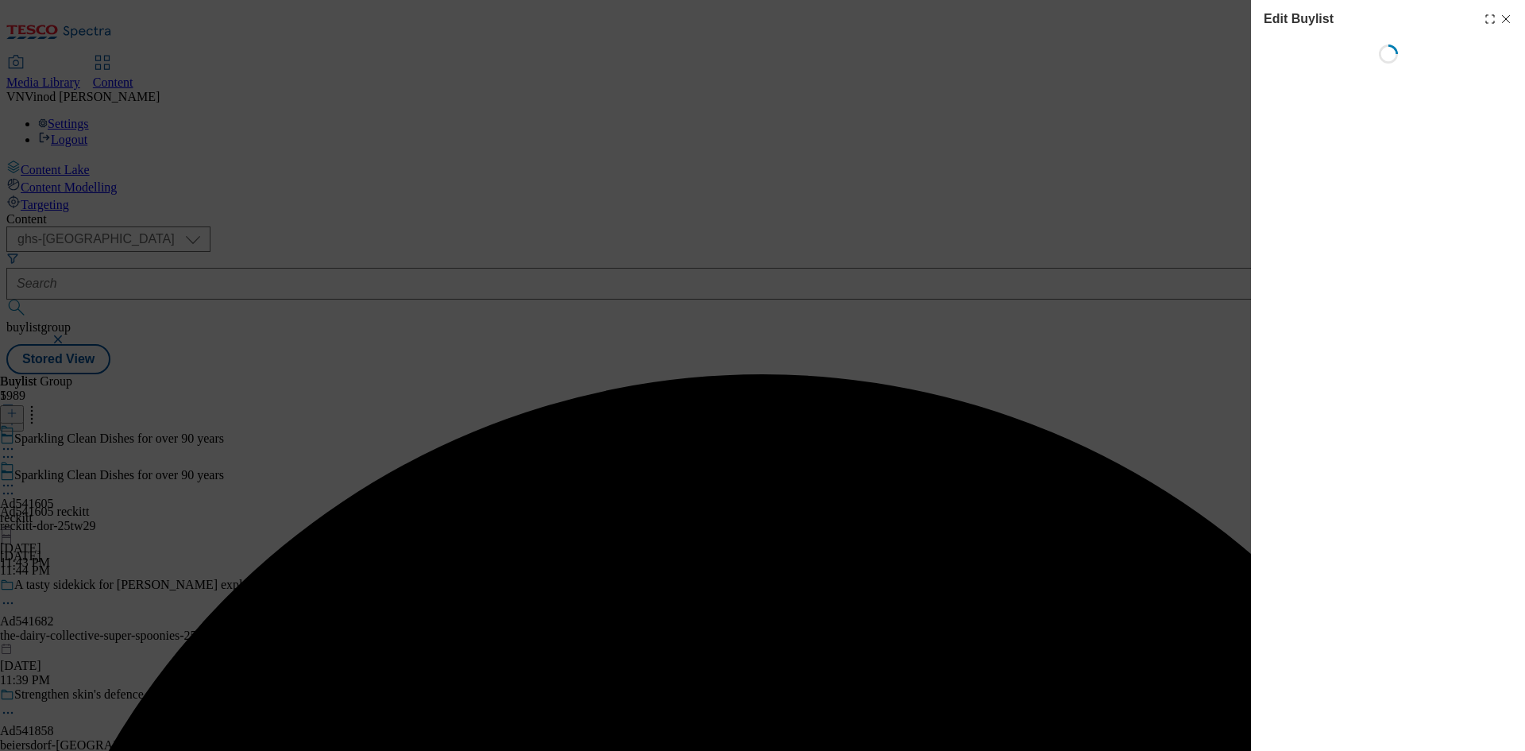
select select "tactical"
select select "supplier funded short term 1-3 weeks"
select select "dunnhumby"
select select "Banner"
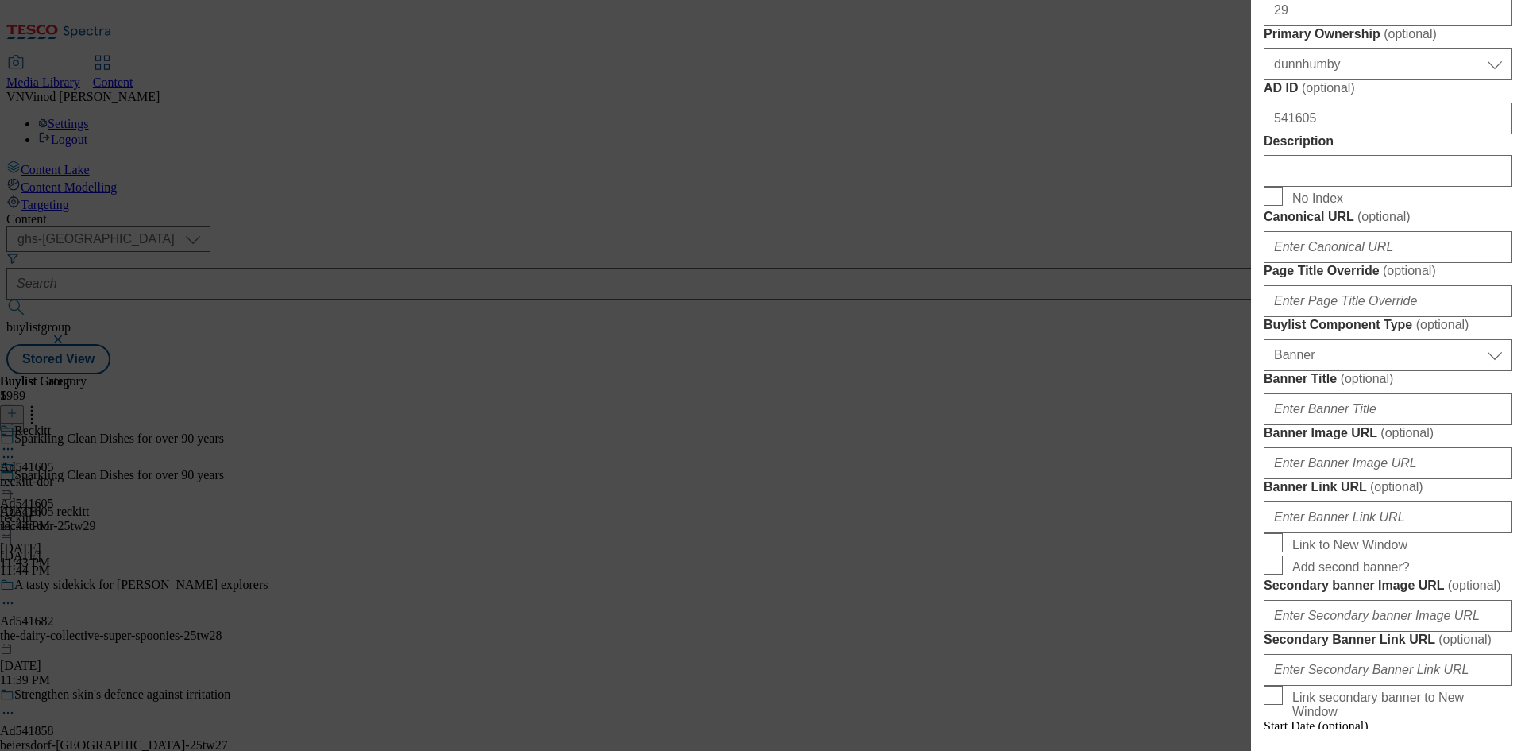
scroll to position [715, 0]
click at [1341, 186] on input "Description" at bounding box center [1388, 170] width 249 height 32
paste input "Finish Ultimate All In One Dishwasher Tablets Lemon - 21 Tabs"
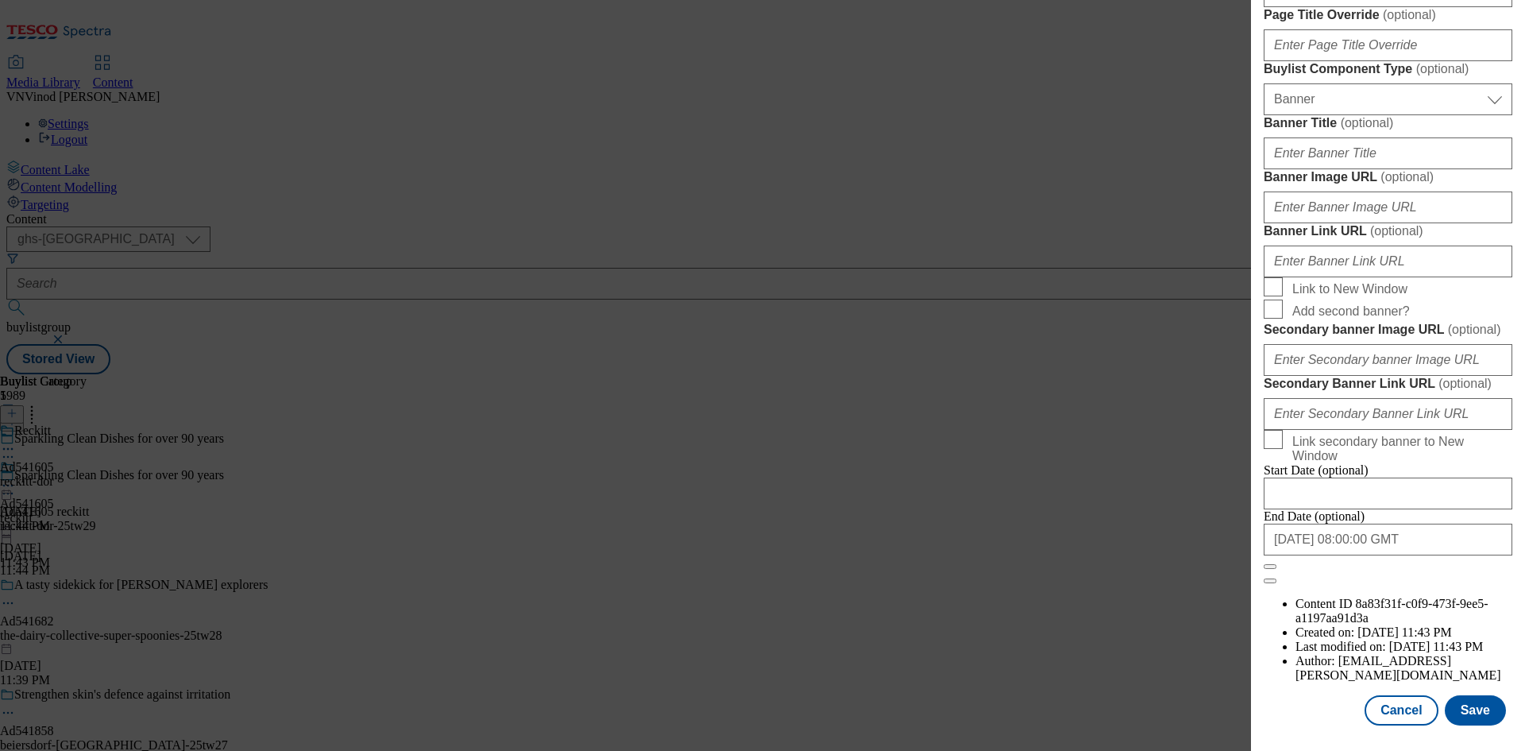
scroll to position [1560, 0]
type input "Finish Ultimate All In One Dishwasher Tablets Lemon - 21 Tabs"
click at [1463, 713] on button "Save" at bounding box center [1475, 710] width 61 height 30
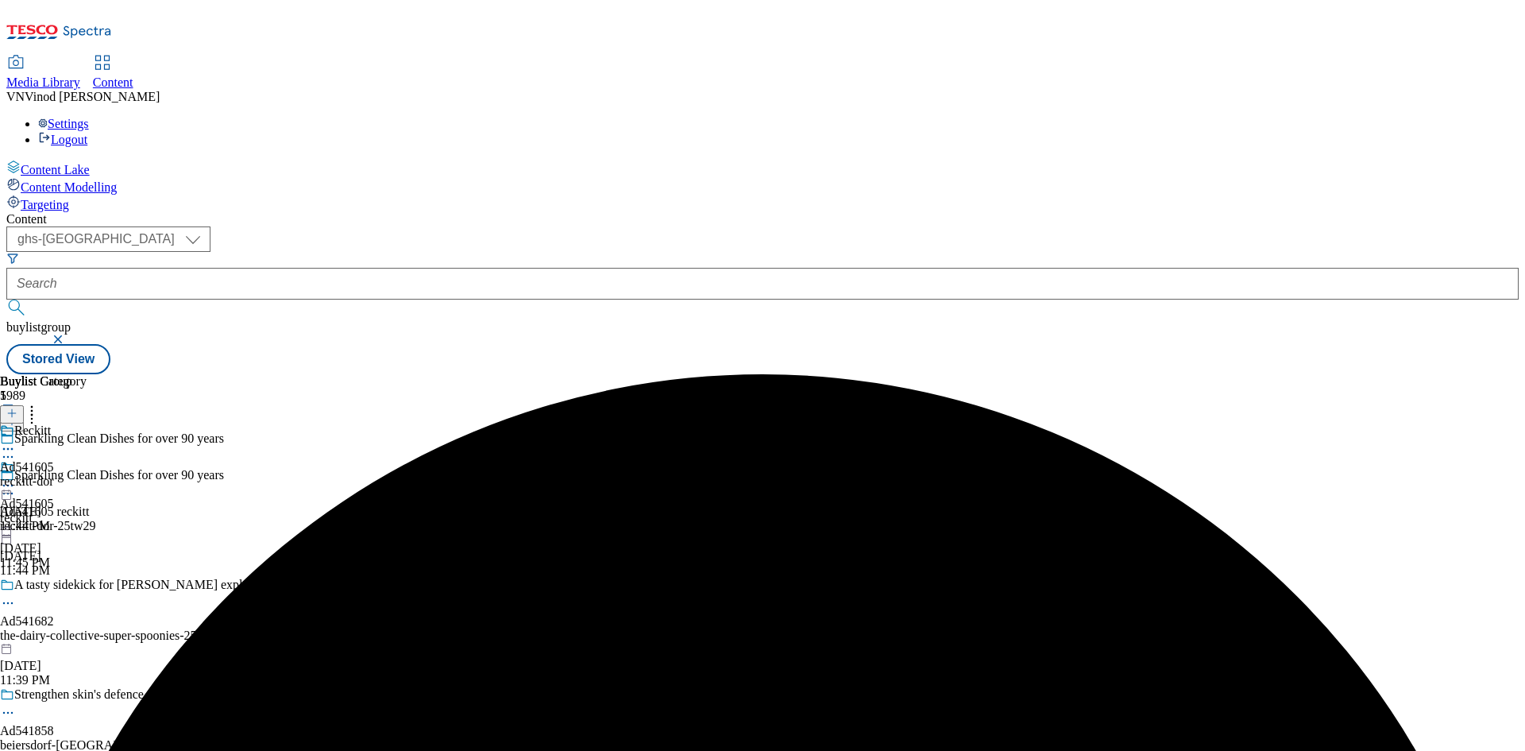
click at [16, 441] on icon at bounding box center [8, 449] width 16 height 16
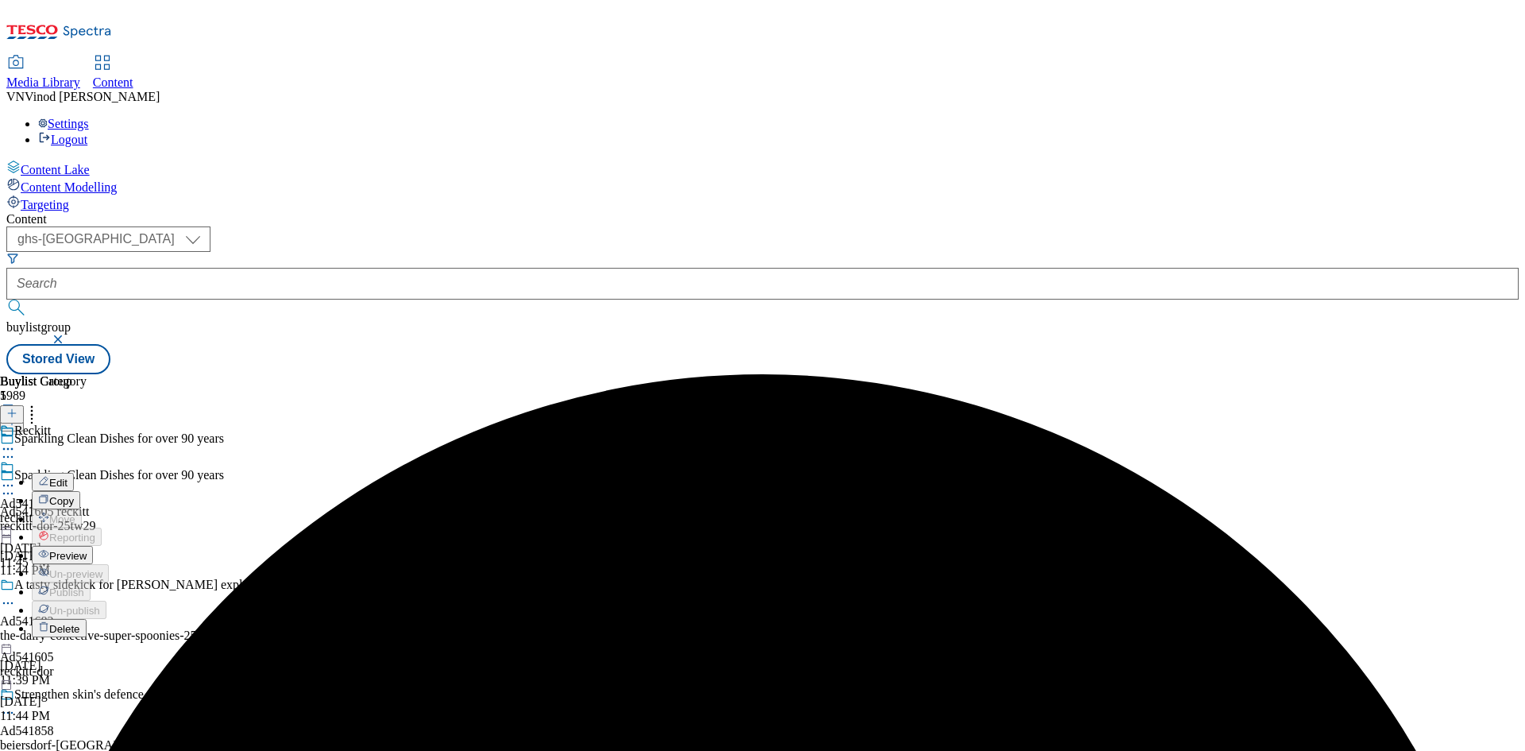
click at [74, 473] on button "Edit" at bounding box center [53, 482] width 42 height 18
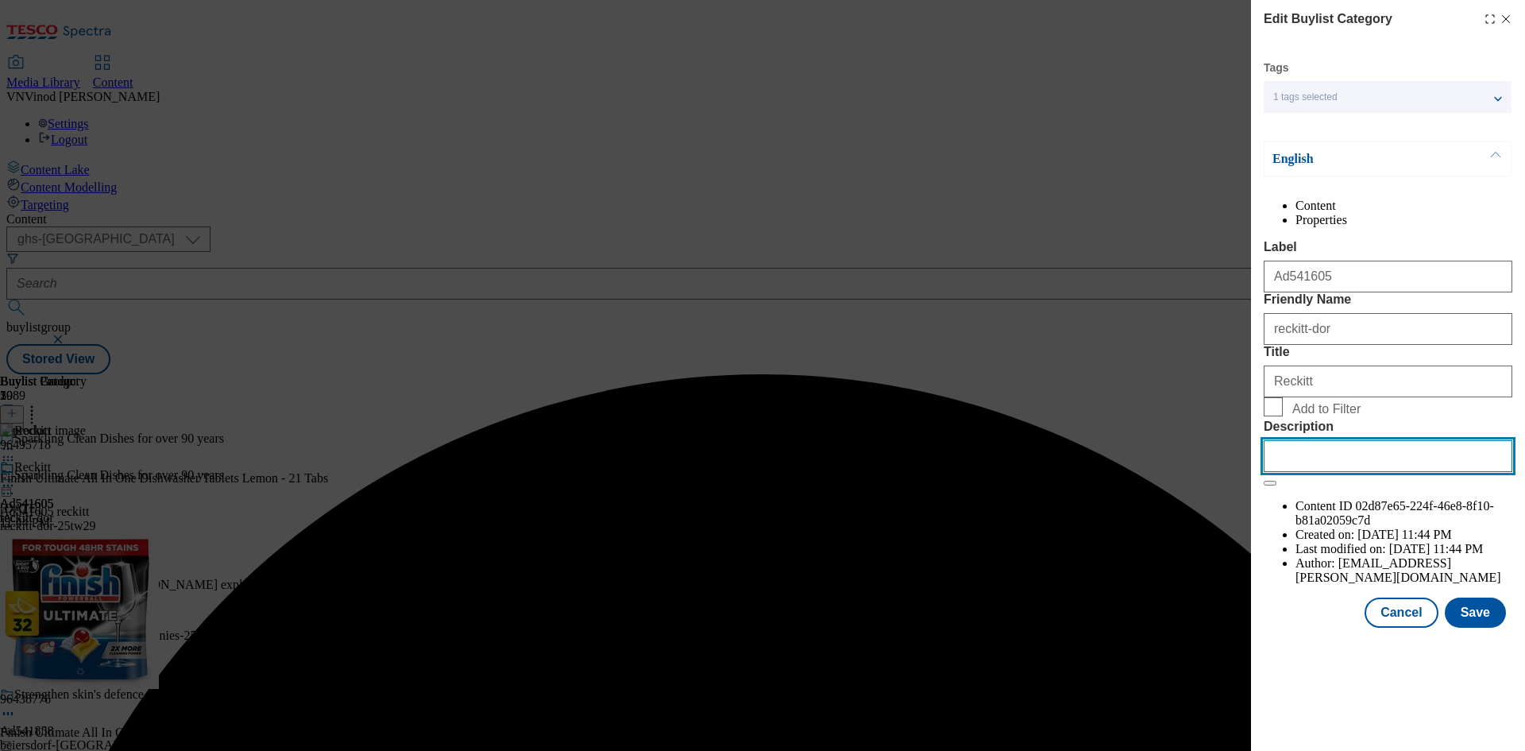
click at [1352, 472] on input "Description" at bounding box center [1388, 456] width 249 height 32
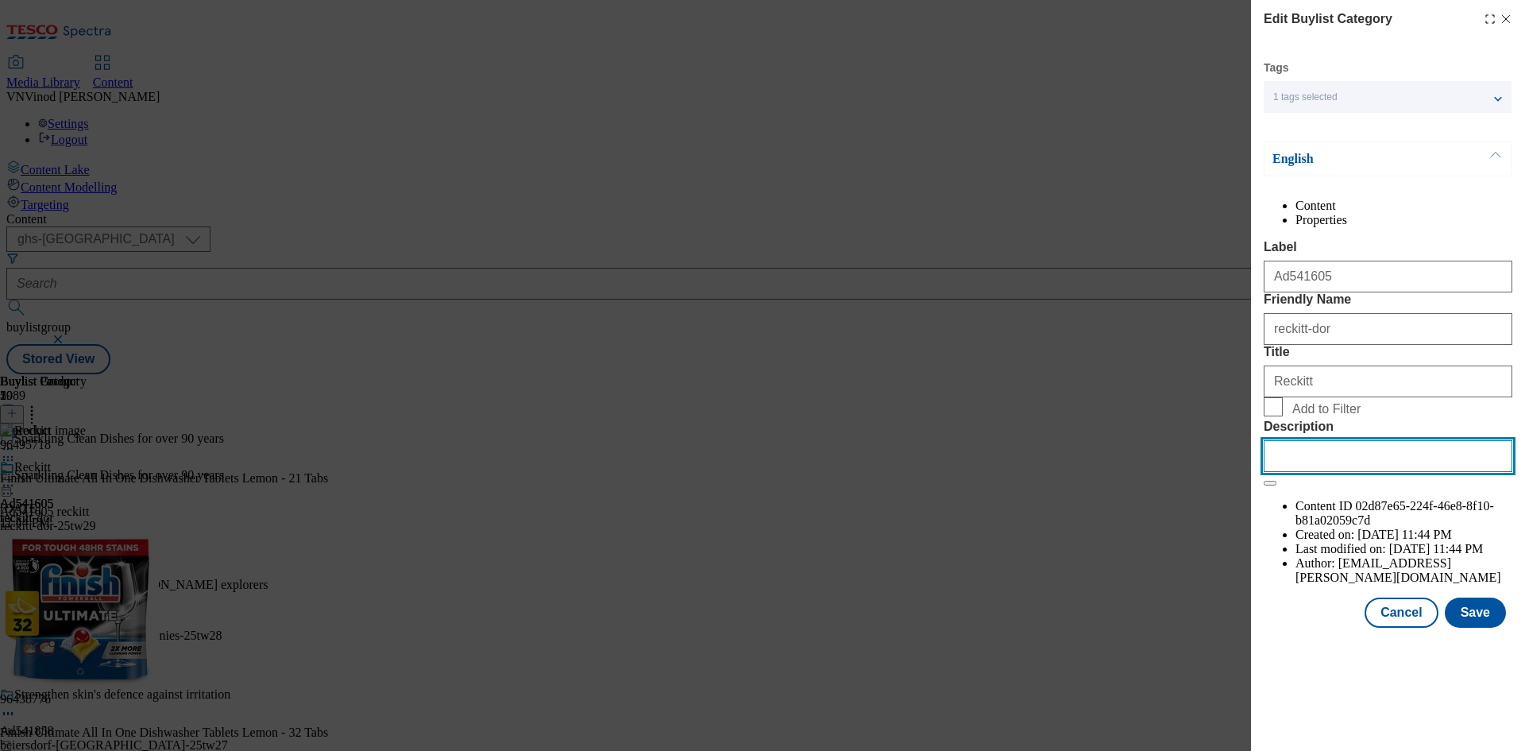
paste input "Finish Ultimate All In One Dishwasher Tablets Lemon - 21 Tabs"
type input "Finish Ultimate All In One Dishwasher Tablets Lemon - 21 Tabs"
click at [1463, 627] on button "Save" at bounding box center [1475, 612] width 61 height 30
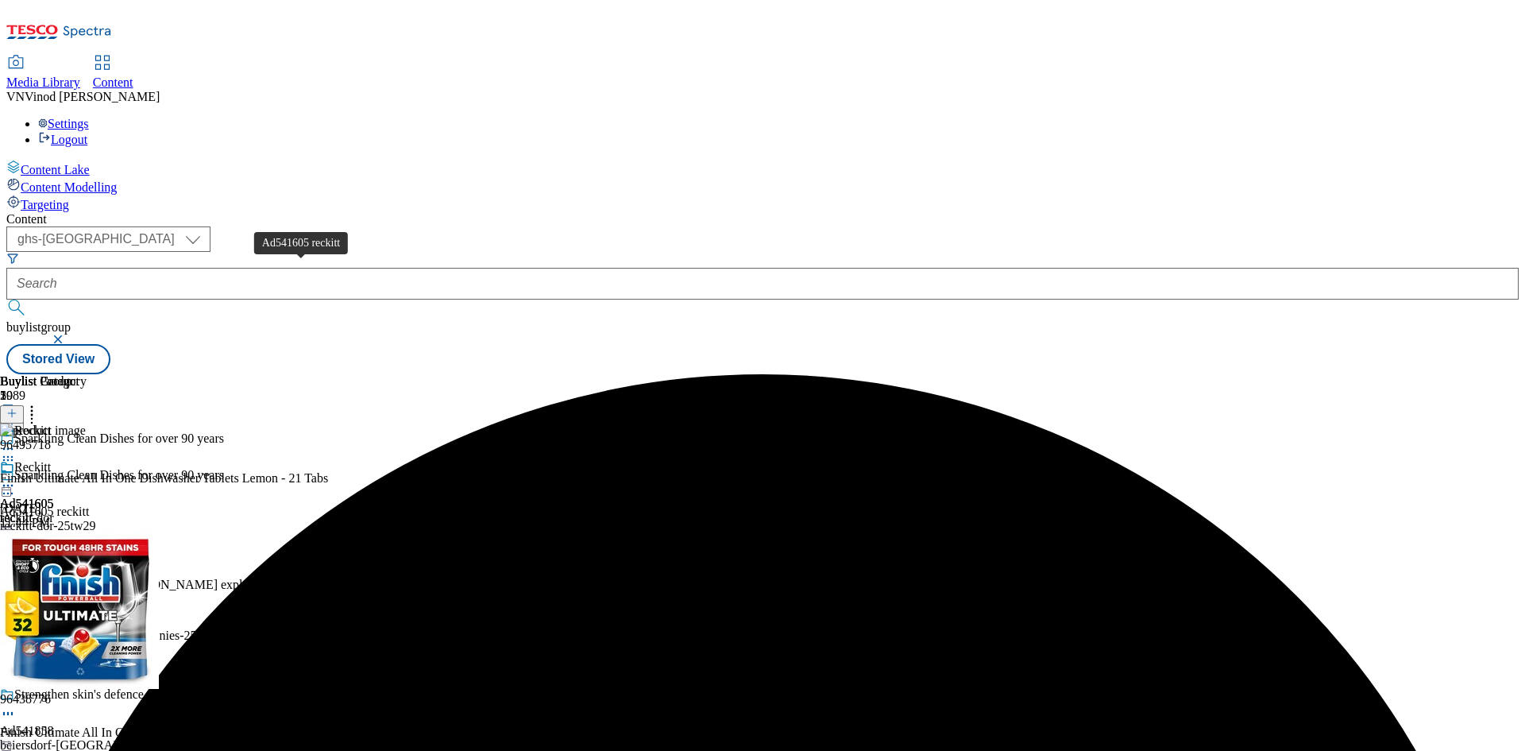
click at [89, 504] on div "Ad541605 reckitt" at bounding box center [44, 511] width 89 height 14
